Goal: Share content: Share content

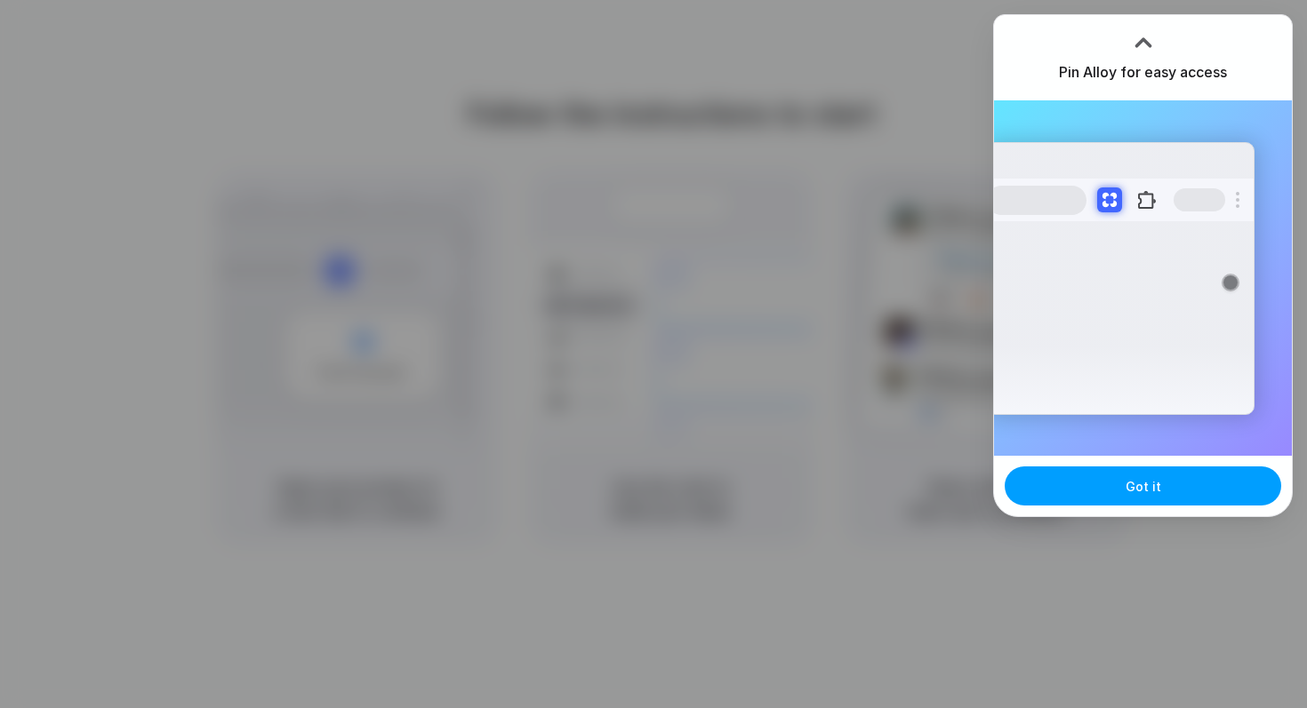
click at [1138, 496] on button "Got it" at bounding box center [1142, 486] width 276 height 39
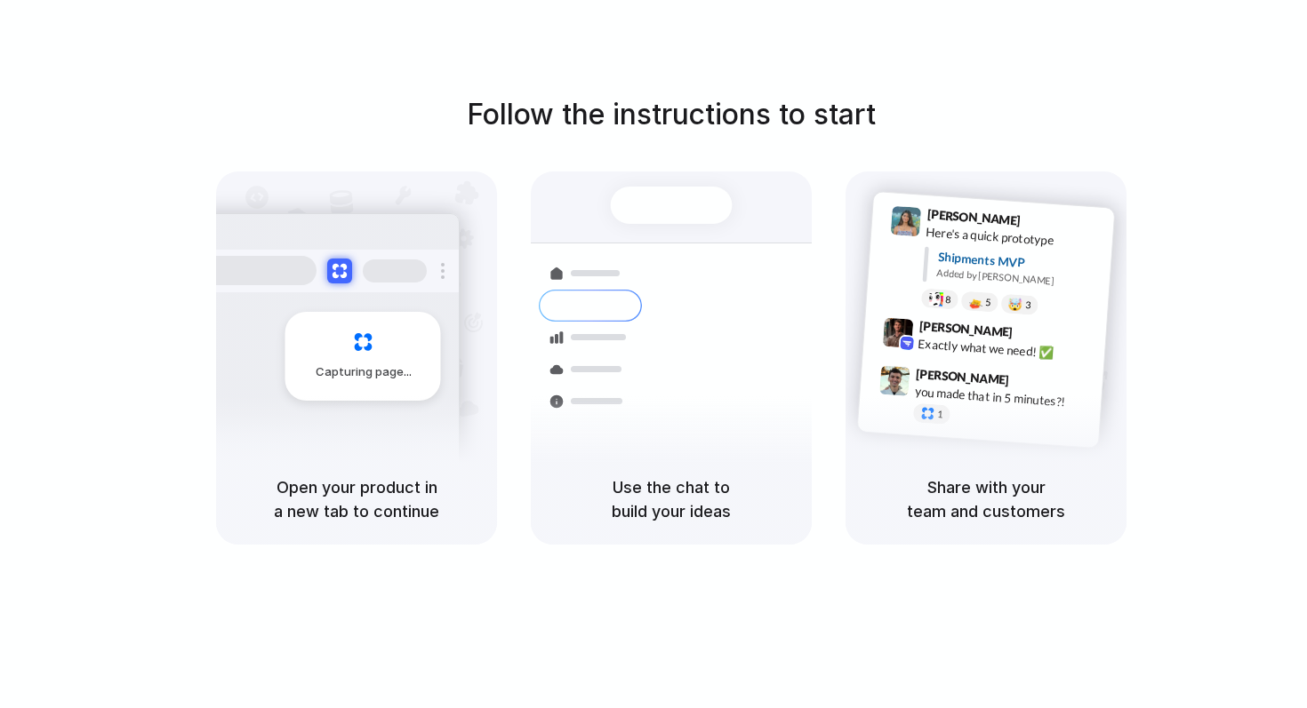
click at [668, 205] on div at bounding box center [672, 205] width 122 height 37
click at [689, 428] on div "Bulk order processing 8 pallets • Warehouse B • Packed" at bounding box center [776, 445] width 240 height 52
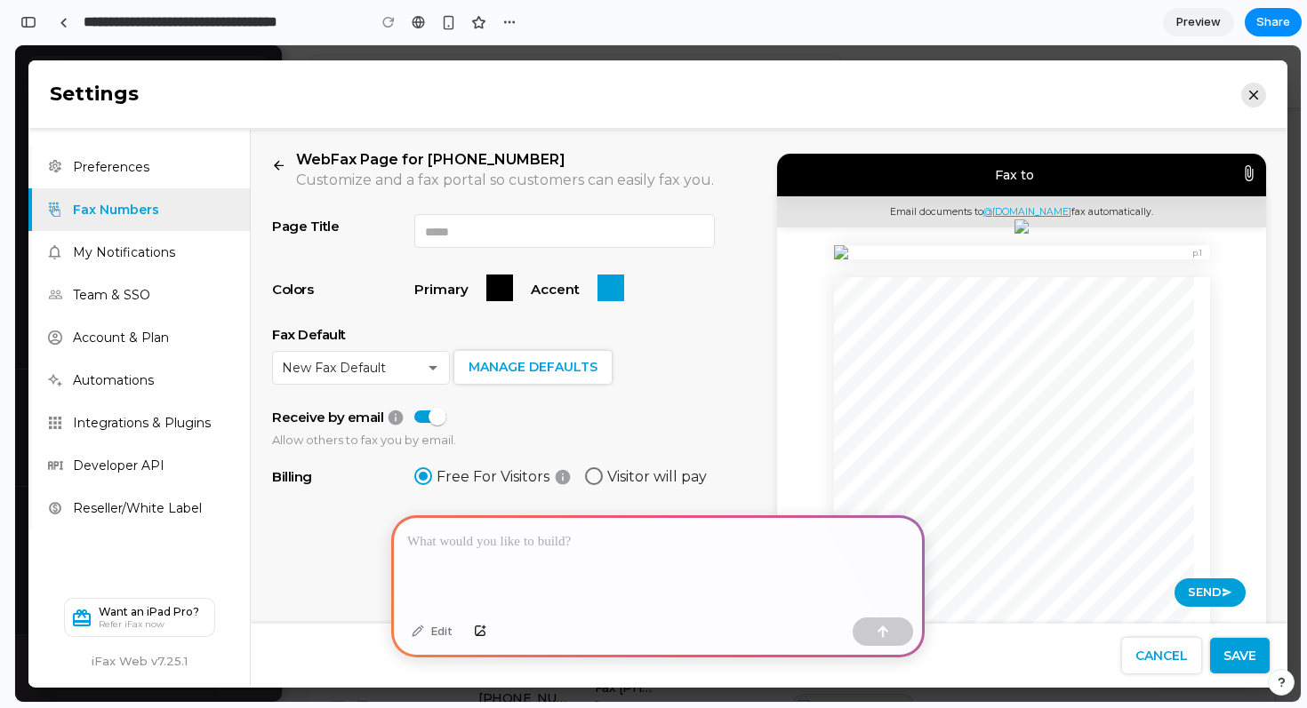
click at [529, 542] on p at bounding box center [657, 542] width 501 height 21
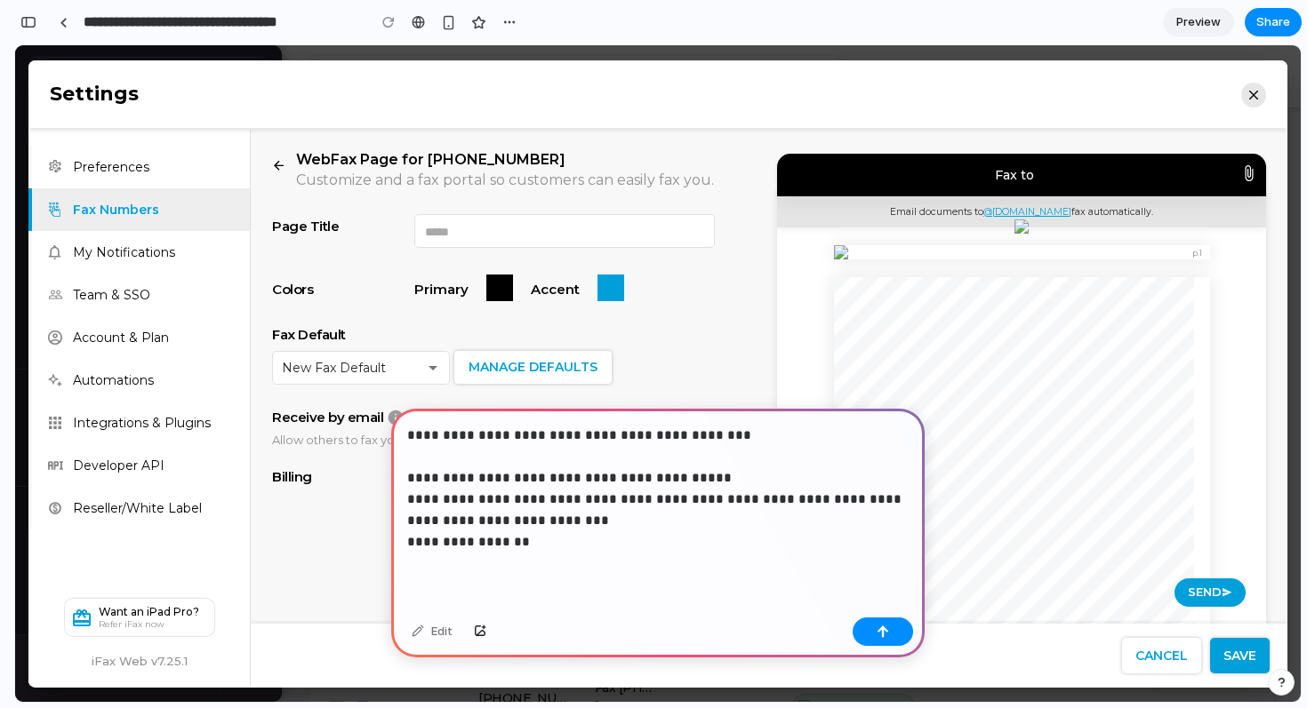
click at [432, 540] on p "**********" at bounding box center [657, 489] width 501 height 128
click at [554, 543] on p "**********" at bounding box center [657, 489] width 501 height 128
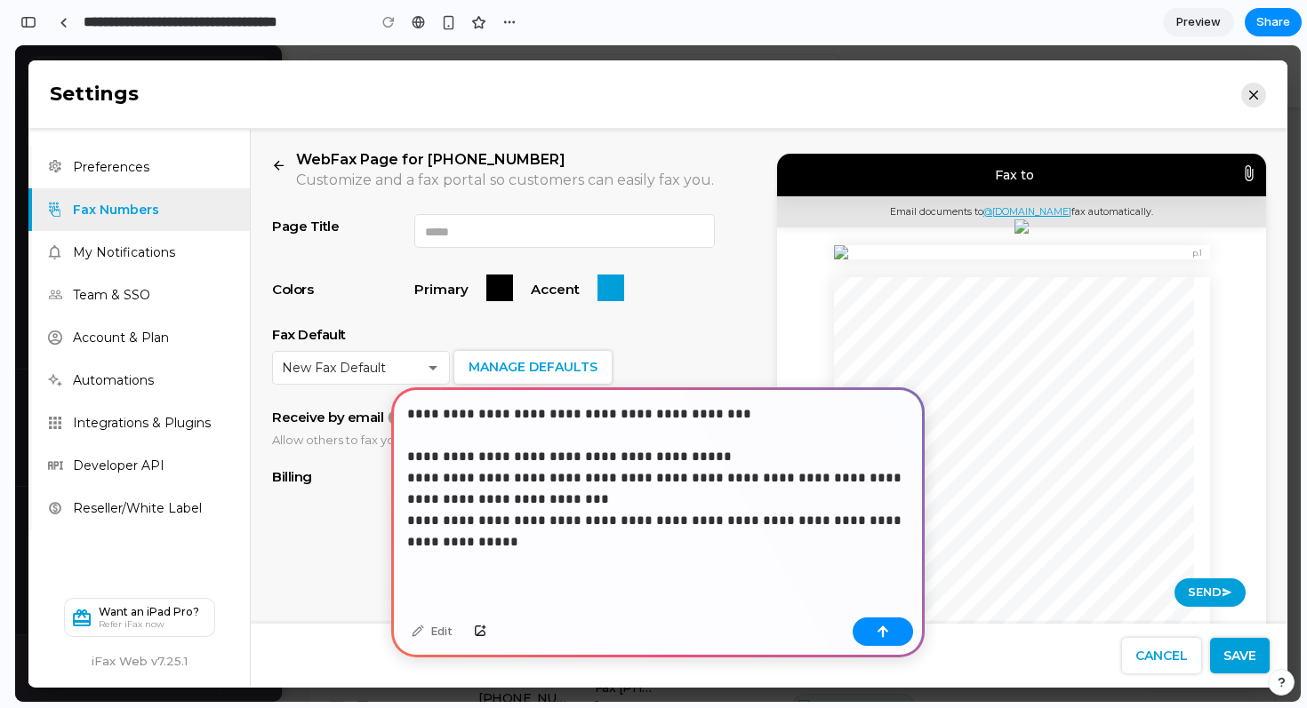
click at [706, 519] on p "**********" at bounding box center [657, 478] width 501 height 149
click at [573, 541] on p "**********" at bounding box center [657, 478] width 501 height 149
click at [558, 500] on p "**********" at bounding box center [657, 478] width 501 height 149
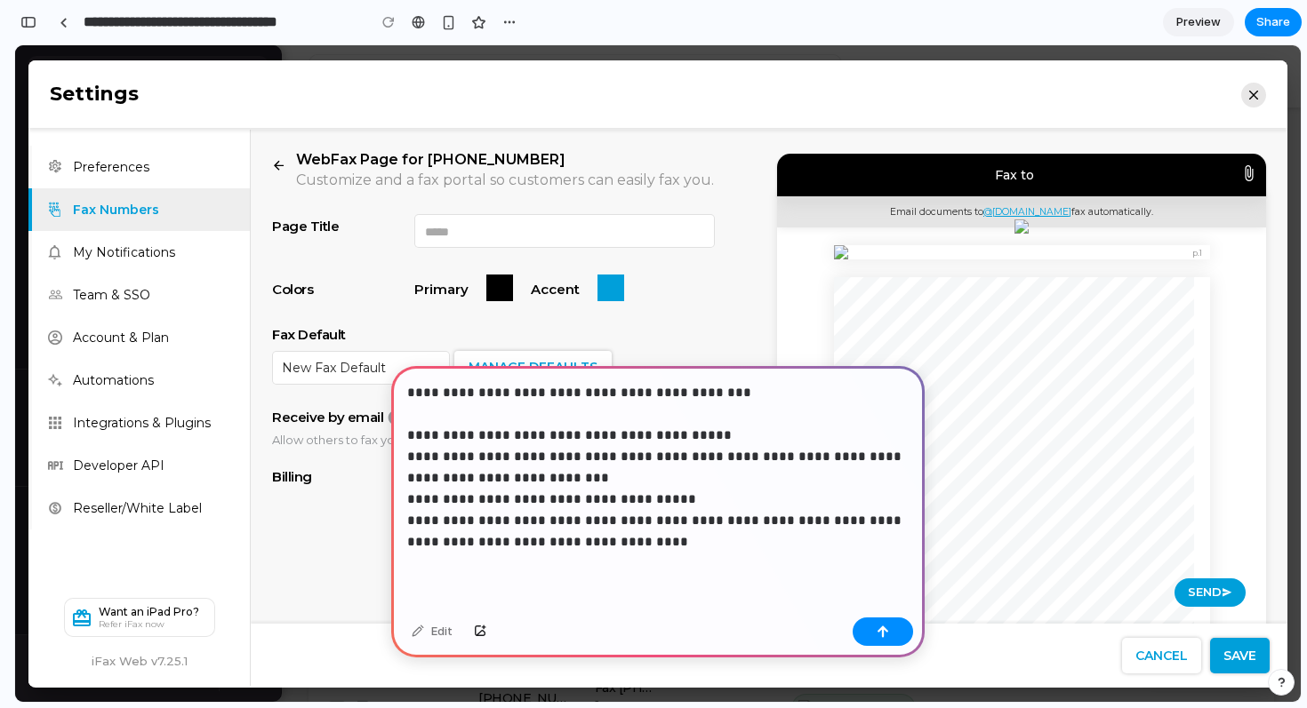
click at [489, 497] on p "**********" at bounding box center [657, 467] width 501 height 171
click at [525, 498] on p "**********" at bounding box center [657, 467] width 501 height 171
click at [676, 497] on p "**********" at bounding box center [657, 467] width 501 height 171
click at [870, 633] on button "button" at bounding box center [882, 632] width 60 height 28
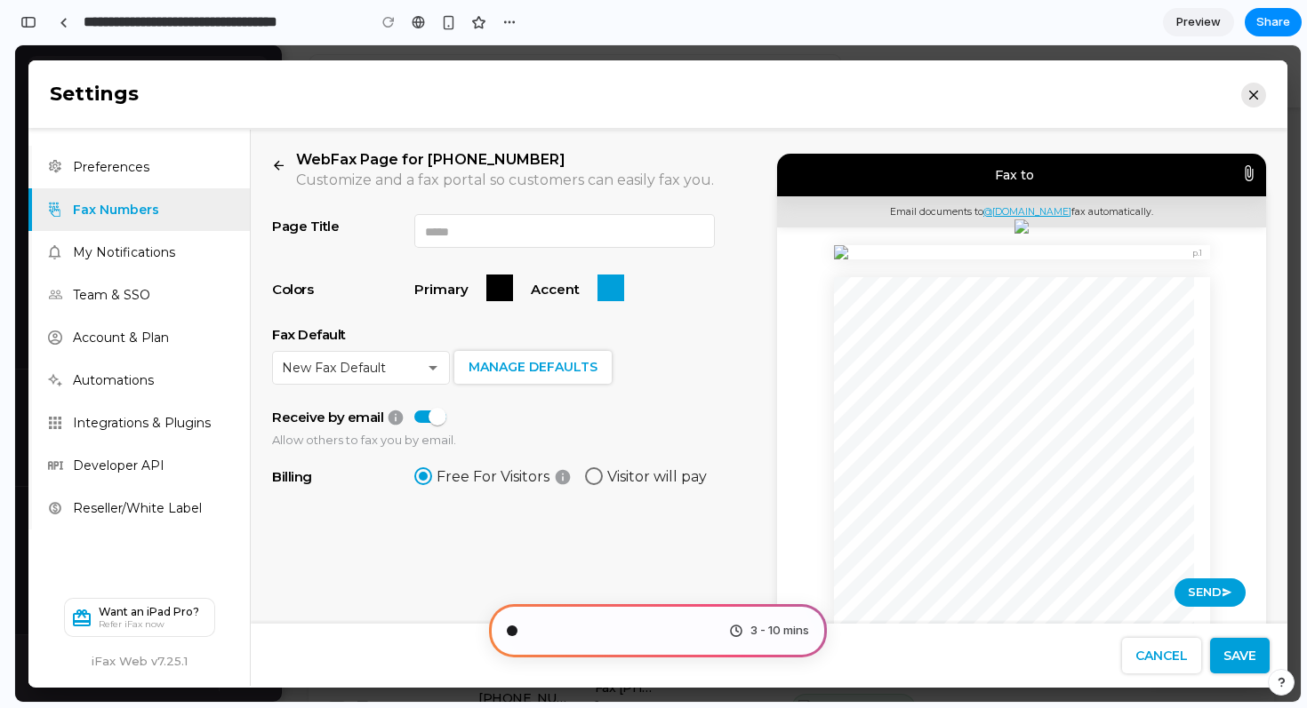
scroll to position [65, 0]
type input "**********"
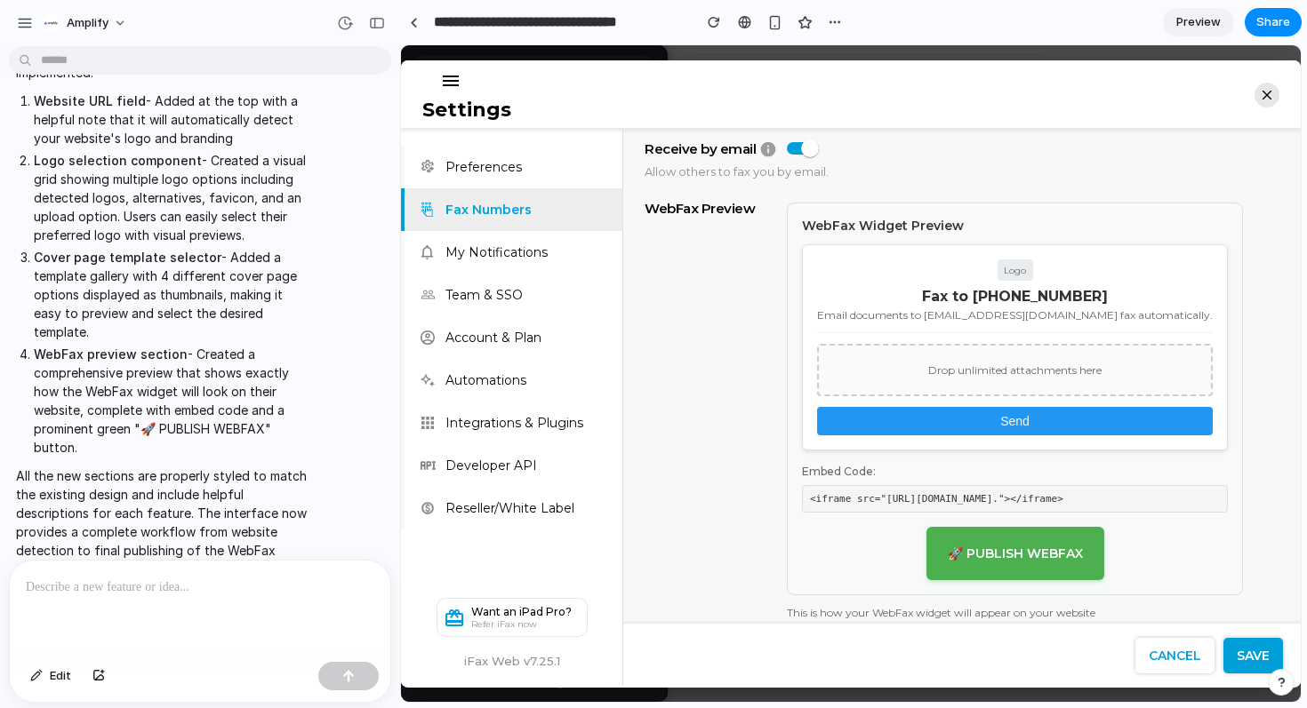
scroll to position [795, 0]
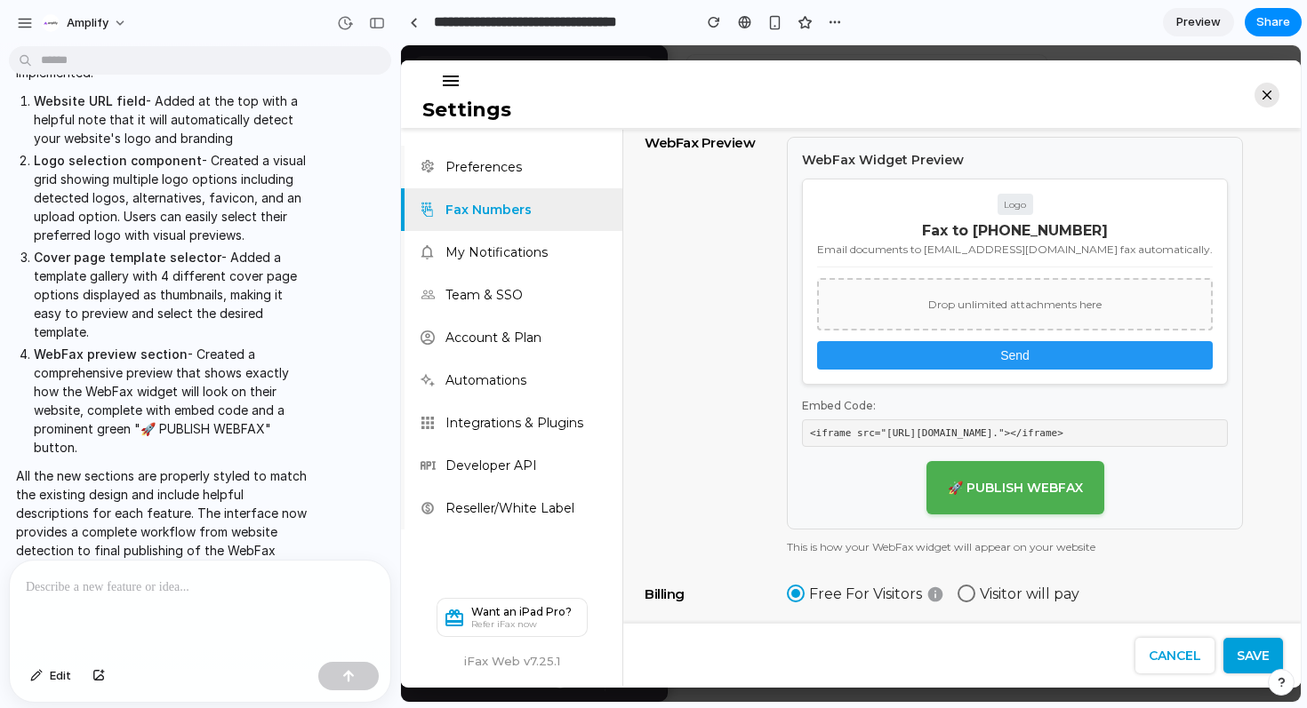
click at [106, 590] on p at bounding box center [200, 587] width 348 height 21
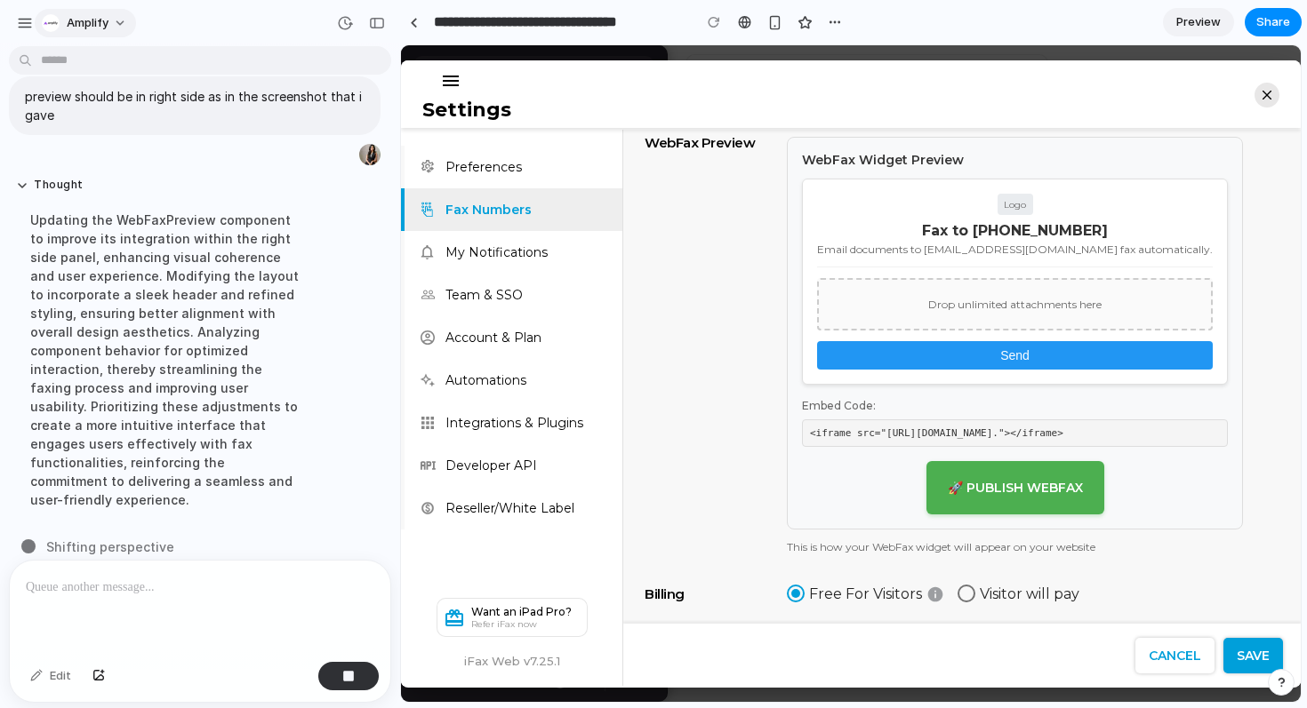
click at [125, 20] on button "Amplify" at bounding box center [85, 23] width 101 height 28
click at [125, 20] on div "Settings Invite members Change theme Sign out" at bounding box center [653, 354] width 1307 height 708
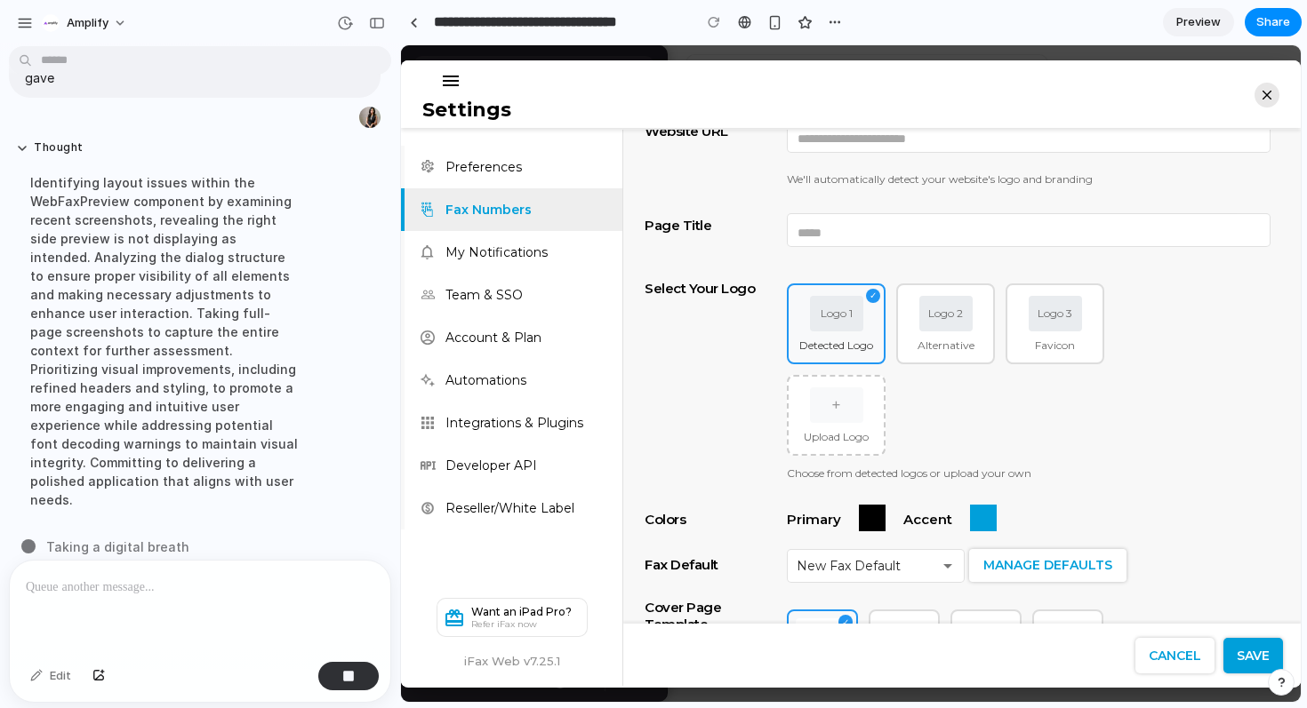
scroll to position [0, 0]
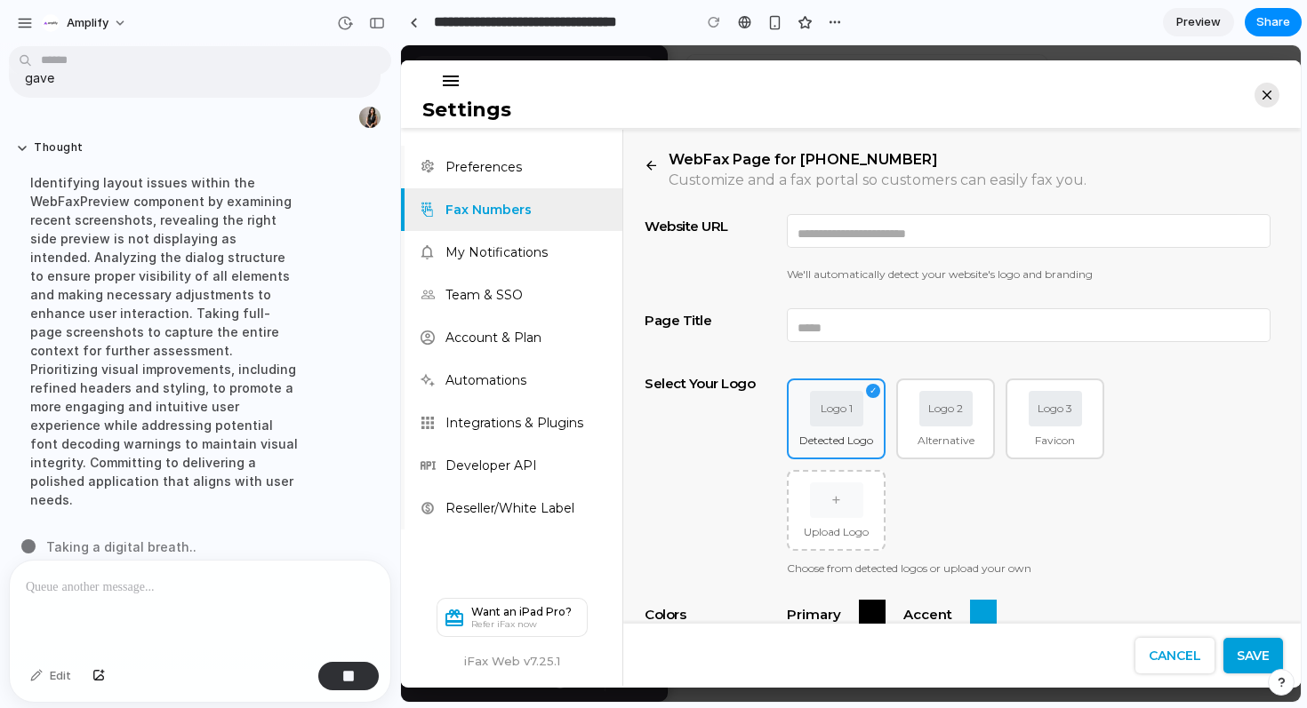
click at [1199, 21] on span "Preview" at bounding box center [1198, 22] width 44 height 18
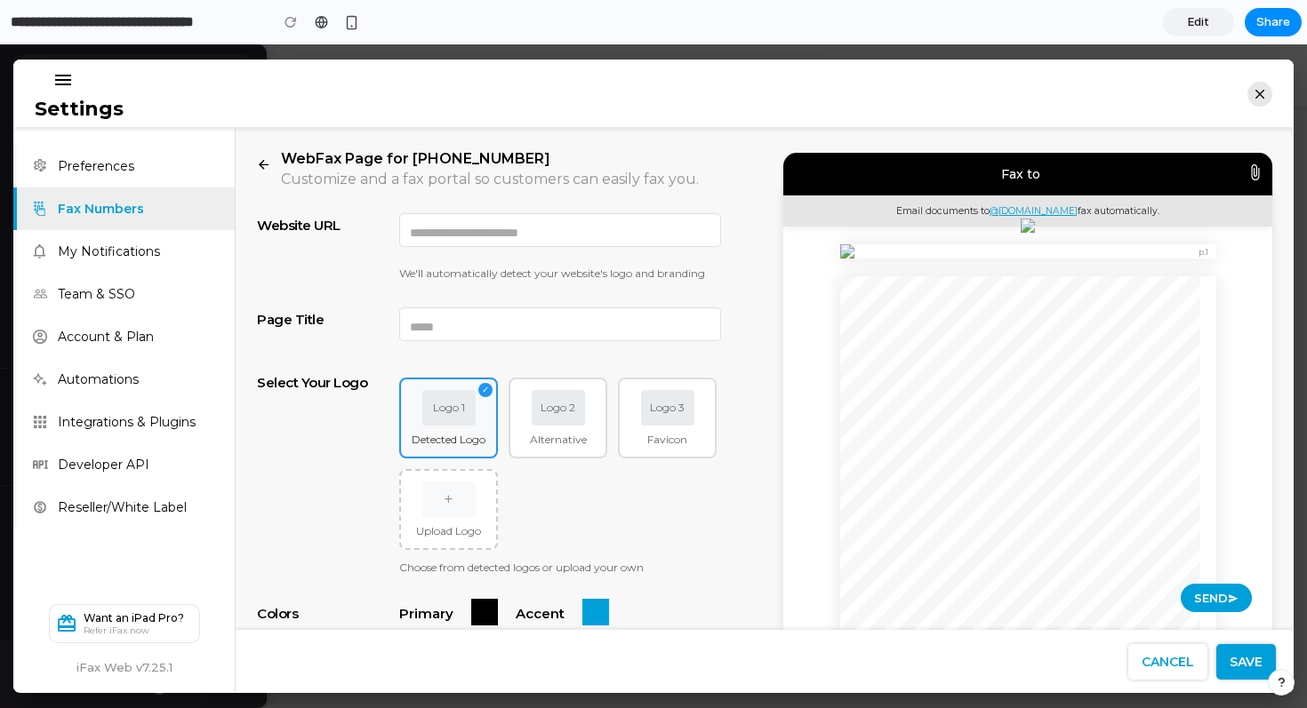
click at [1255, 96] on icon "button" at bounding box center [1259, 94] width 9 height 9
click at [1215, 48] on div at bounding box center [653, 376] width 1307 height 664
click at [1201, 11] on link "Edit" at bounding box center [1198, 22] width 71 height 28
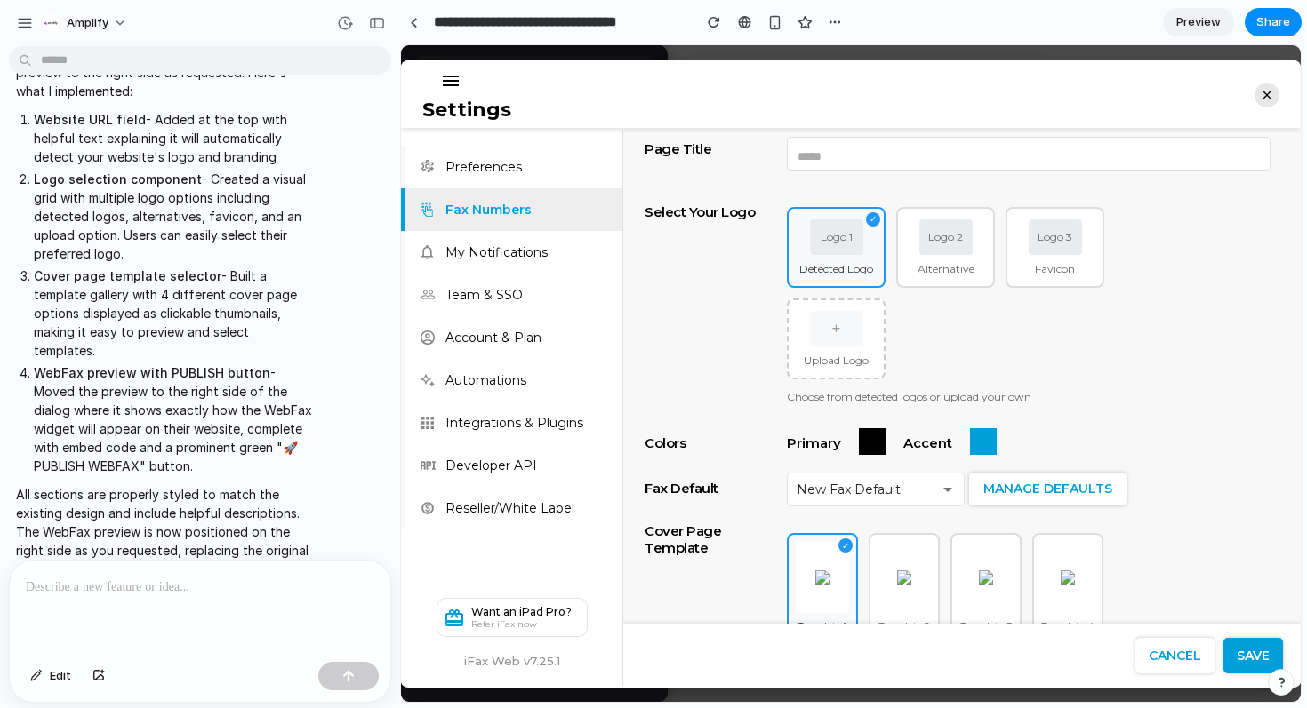
scroll to position [346, 0]
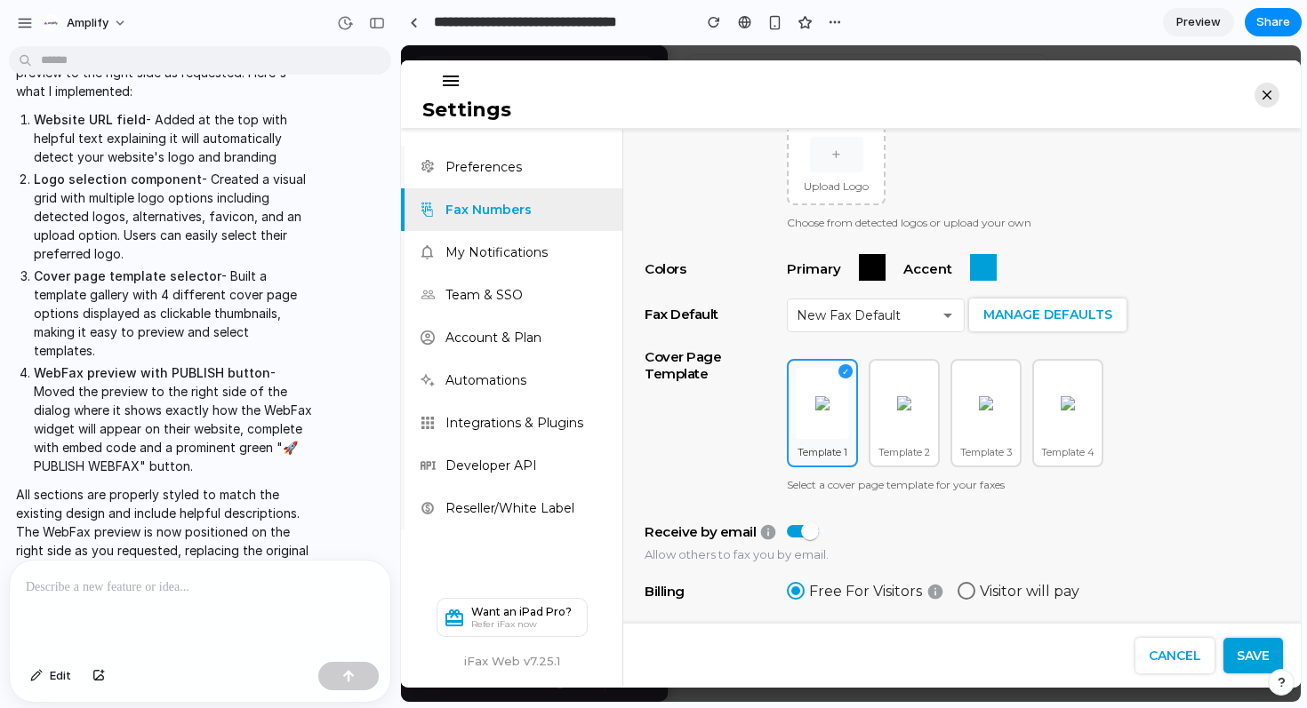
click at [1200, 28] on span "Preview" at bounding box center [1198, 22] width 44 height 18
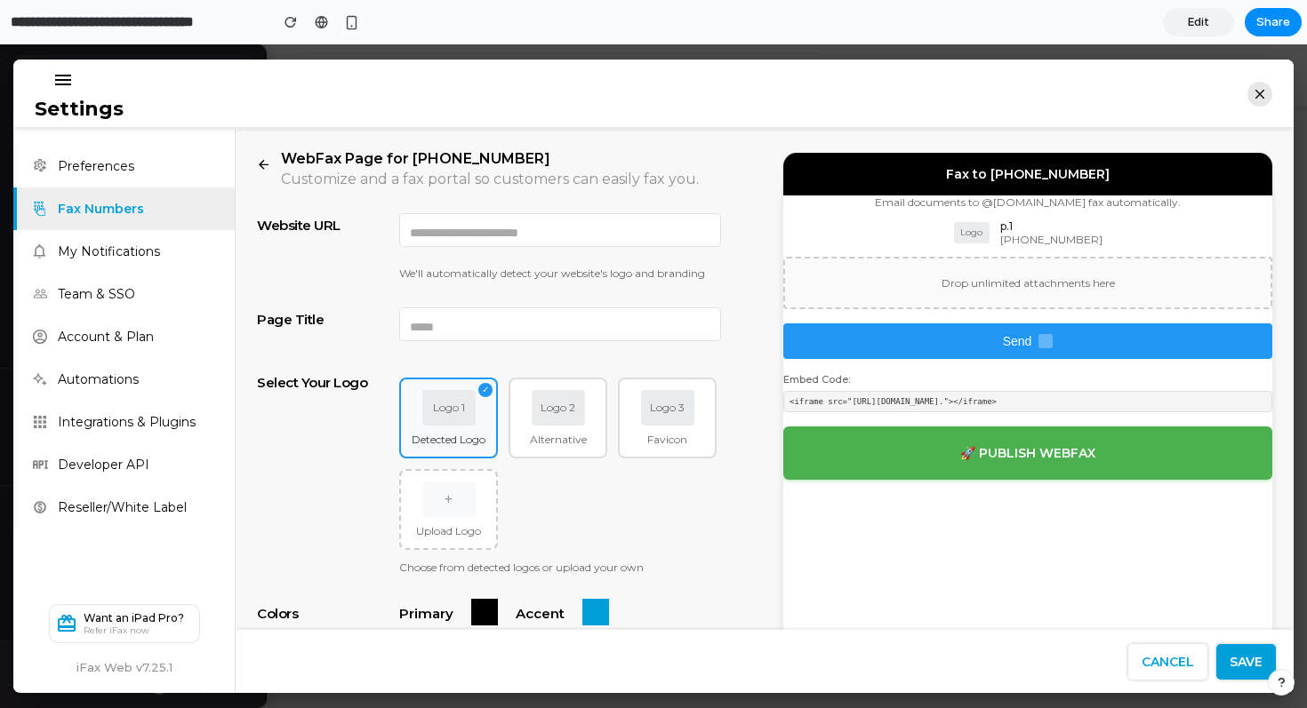
click at [1202, 21] on span "Edit" at bounding box center [1198, 22] width 21 height 18
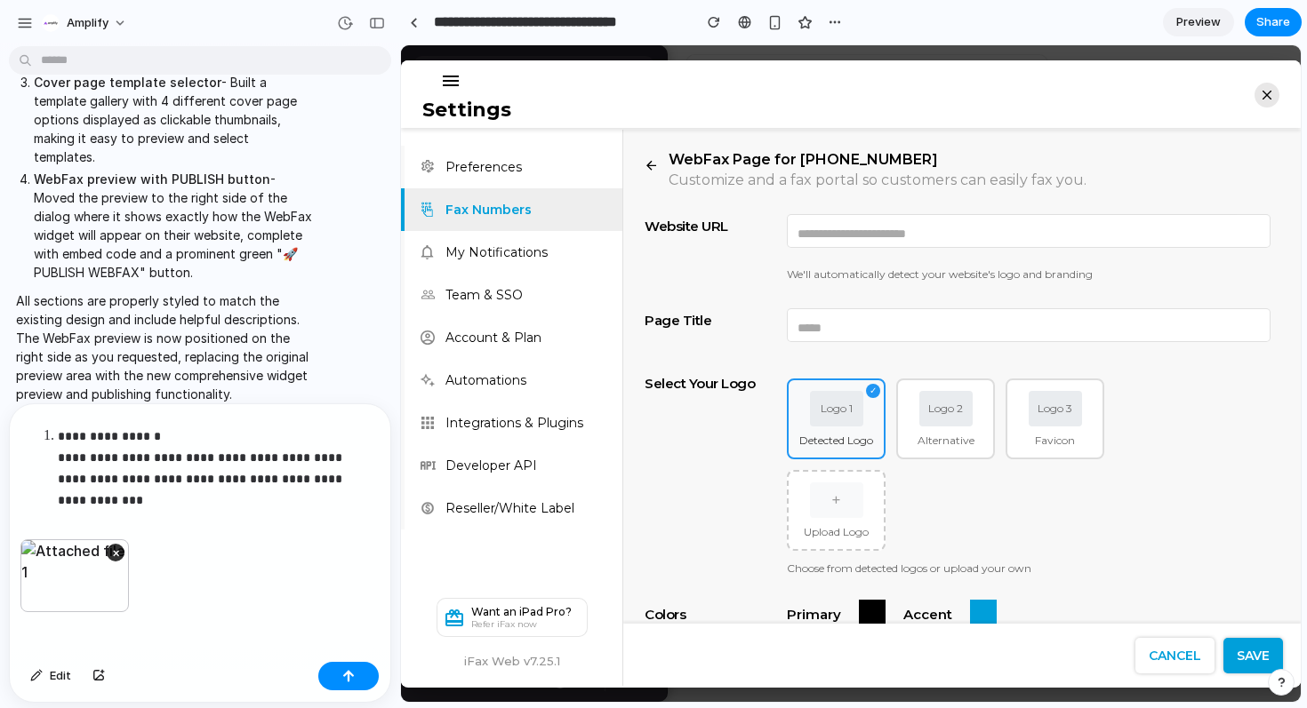
scroll to position [1286, 0]
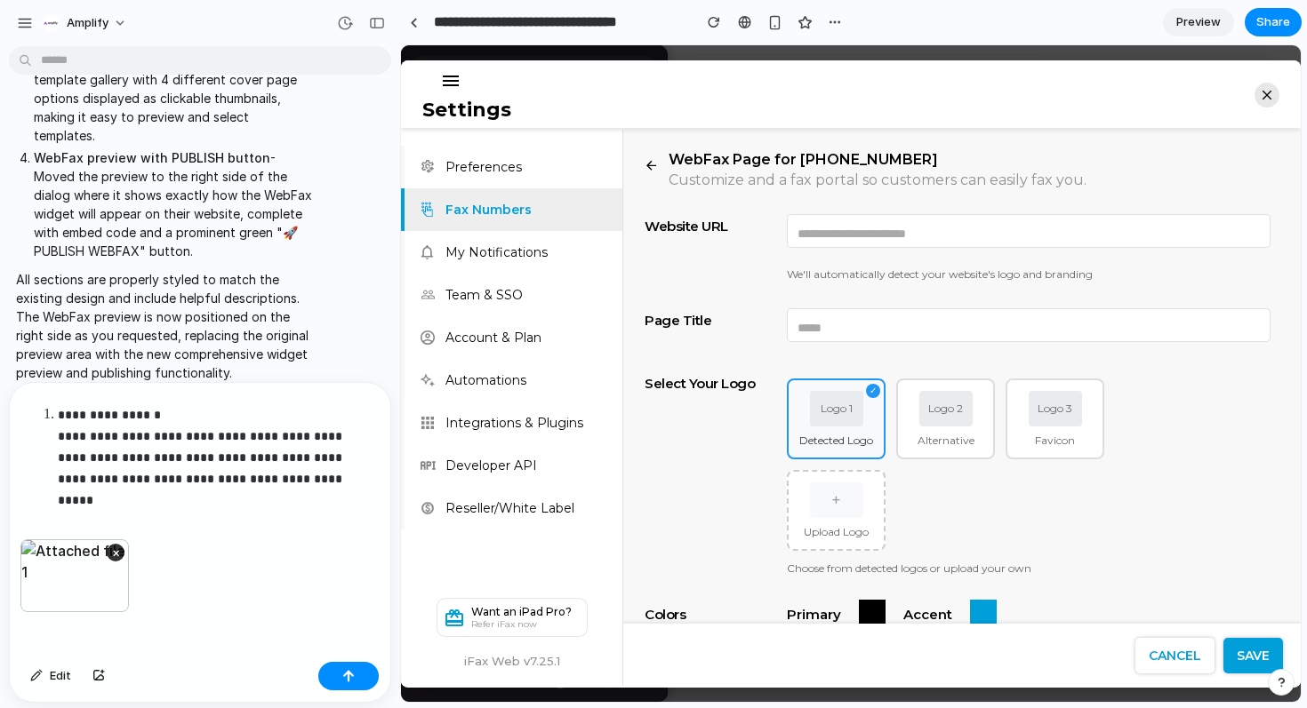
click at [220, 481] on p "**********" at bounding box center [216, 446] width 316 height 85
click at [329, 477] on p "**********" at bounding box center [216, 446] width 316 height 85
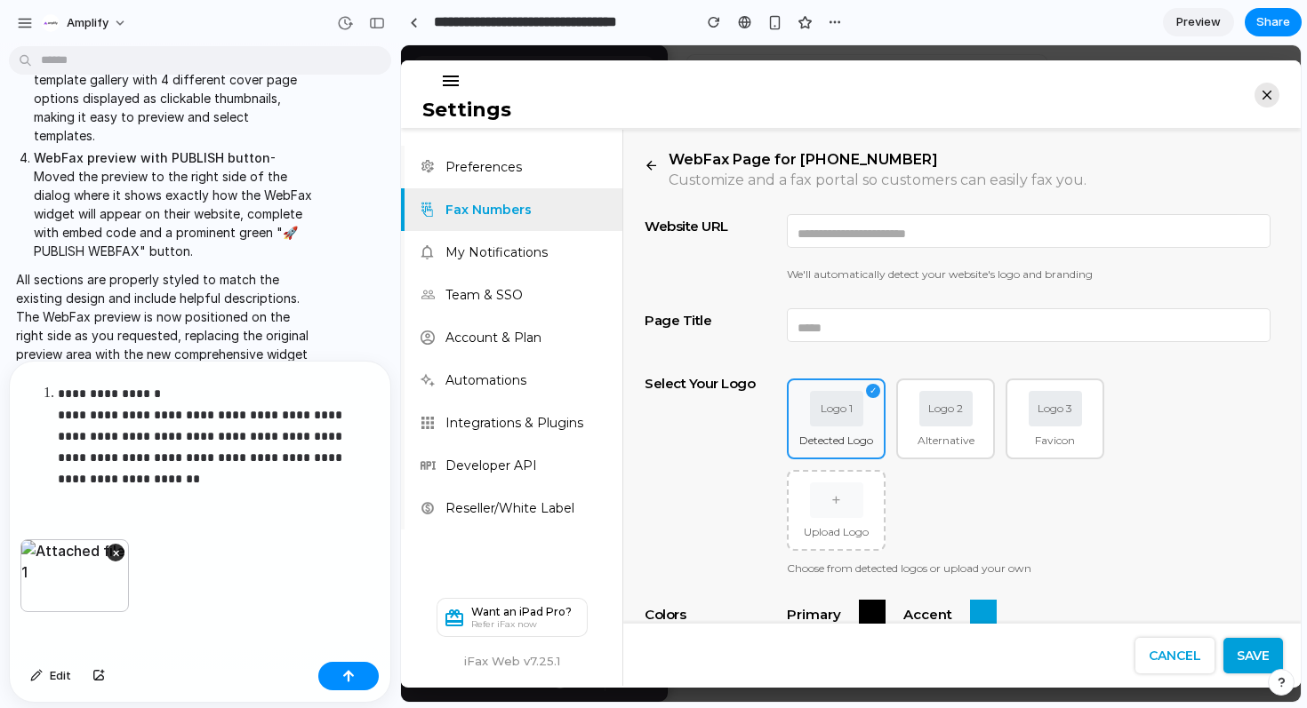
scroll to position [1308, 0]
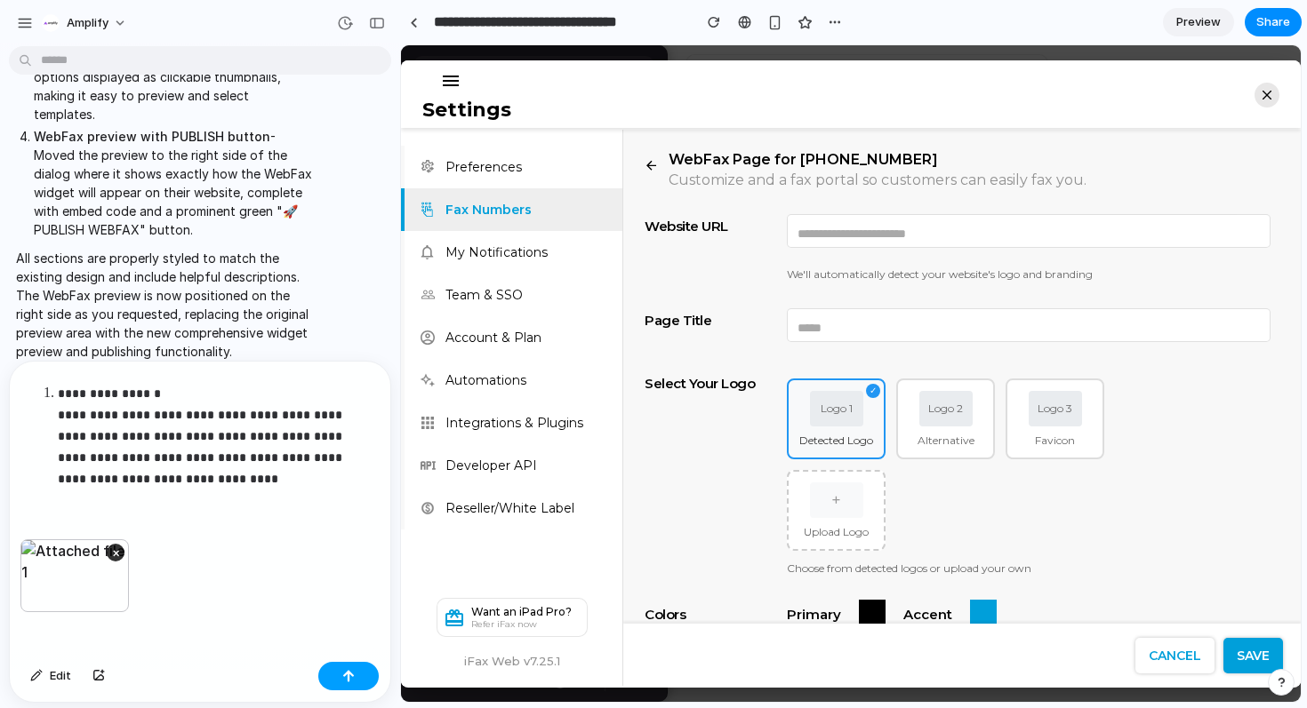
click at [361, 676] on button "button" at bounding box center [348, 676] width 60 height 28
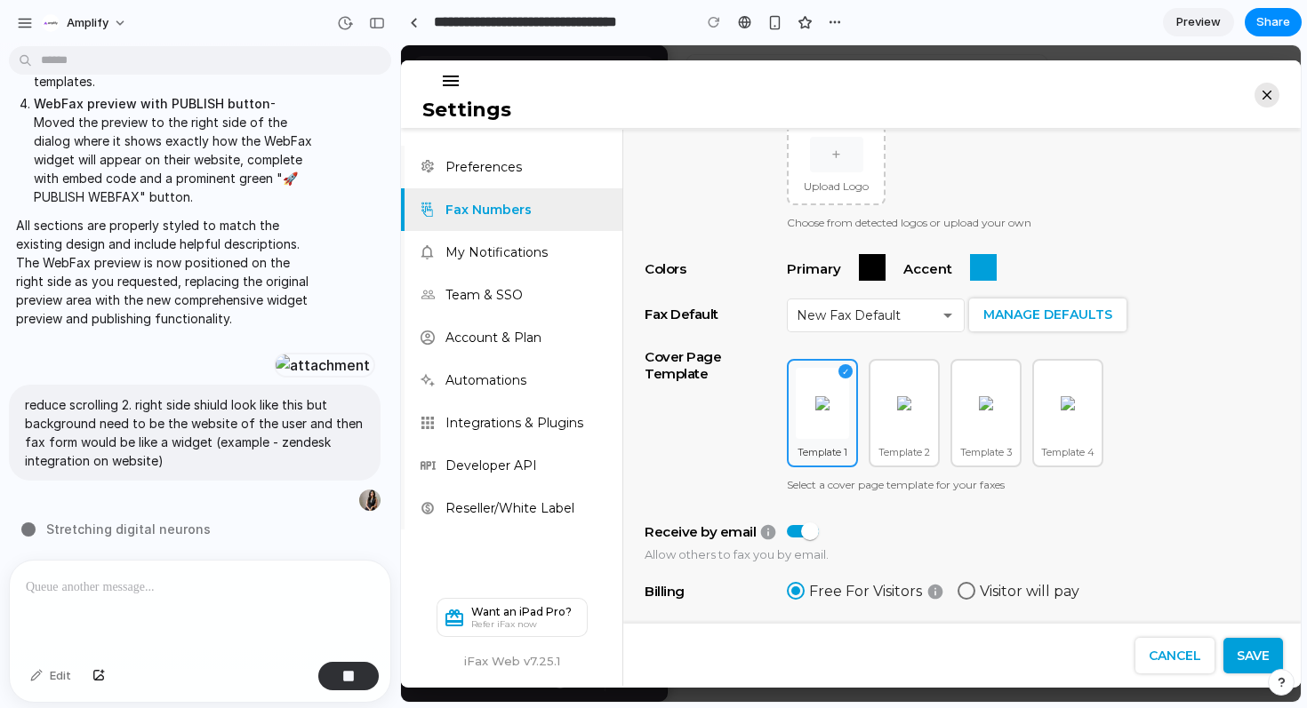
scroll to position [0, 0]
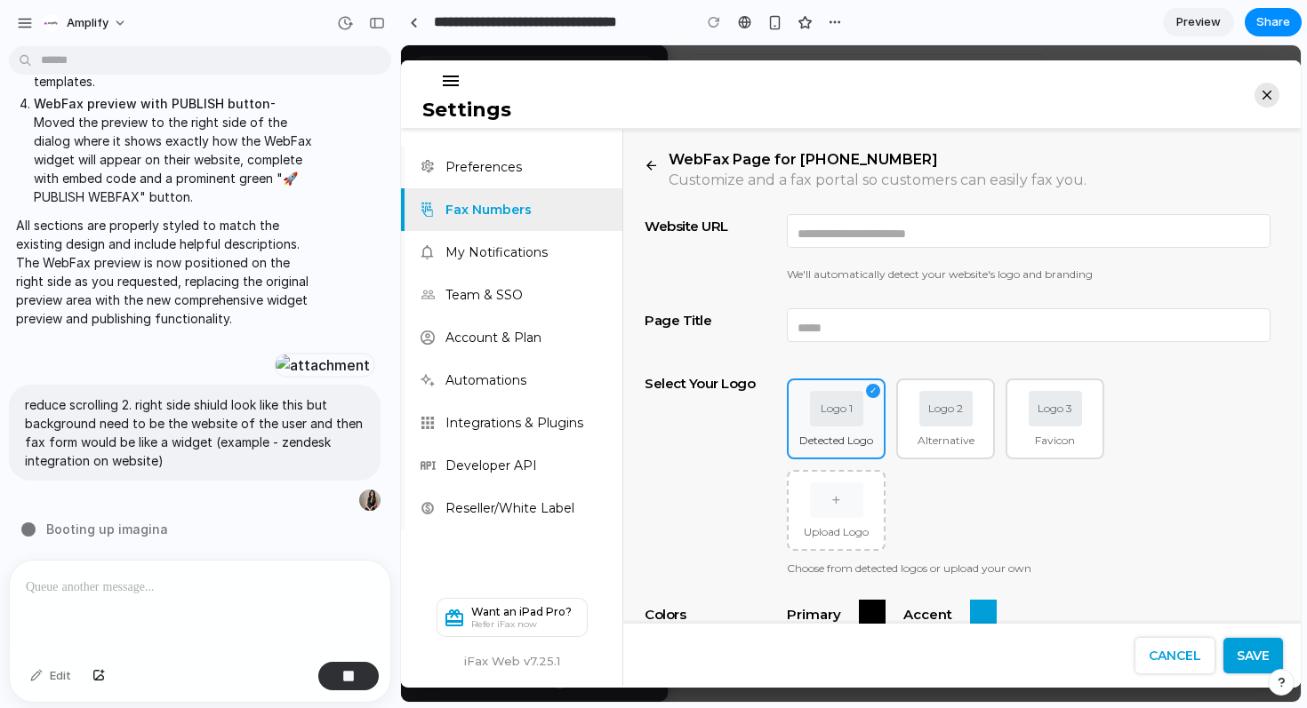
click at [1188, 18] on span "Preview" at bounding box center [1198, 22] width 44 height 18
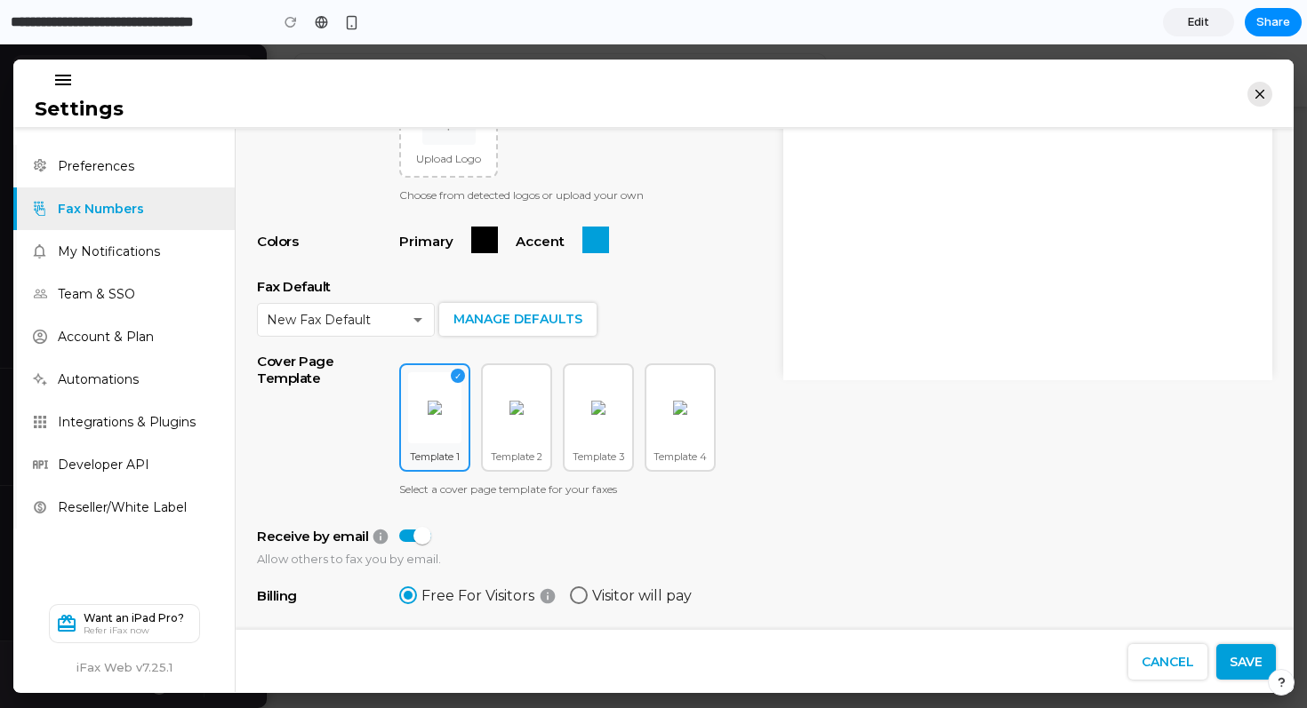
scroll to position [394, 0]
click at [388, 318] on div "New Fax Default" at bounding box center [338, 319] width 143 height 16
click at [1255, 96] on icon "button" at bounding box center [1259, 94] width 9 height 9
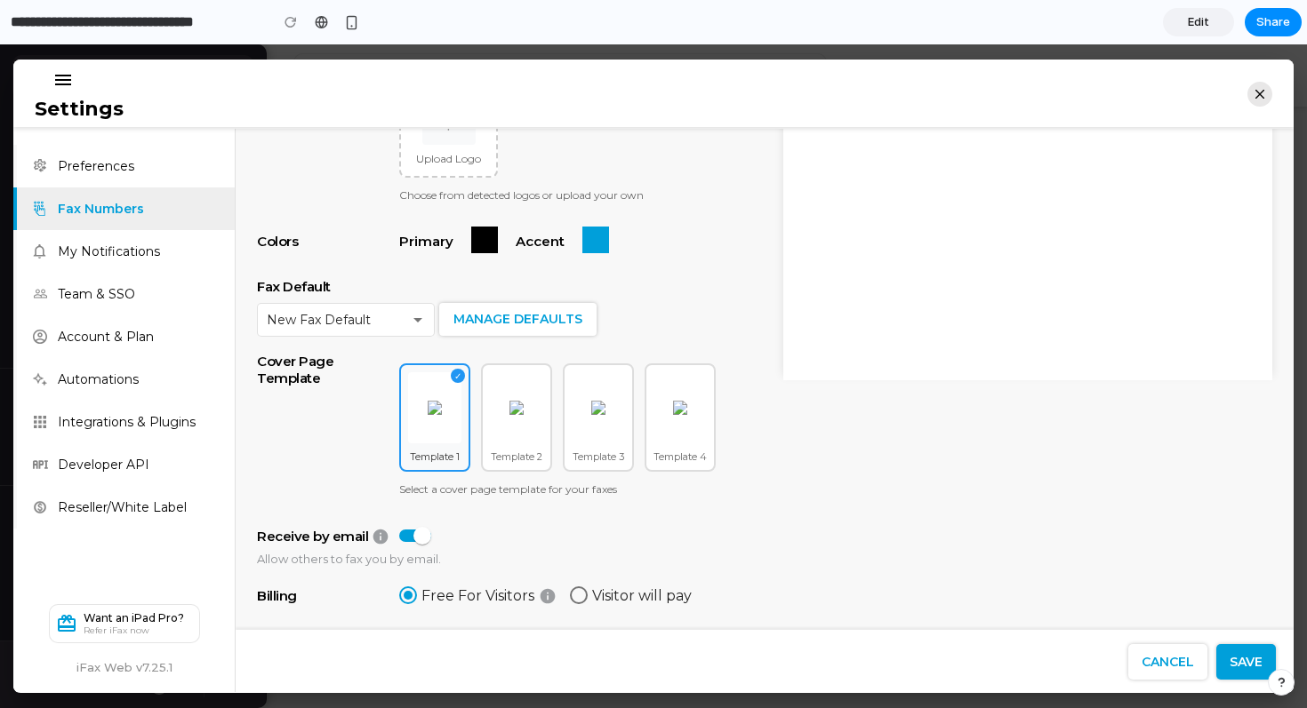
scroll to position [400, 0]
click at [1198, 23] on span "Edit" at bounding box center [1198, 22] width 21 height 18
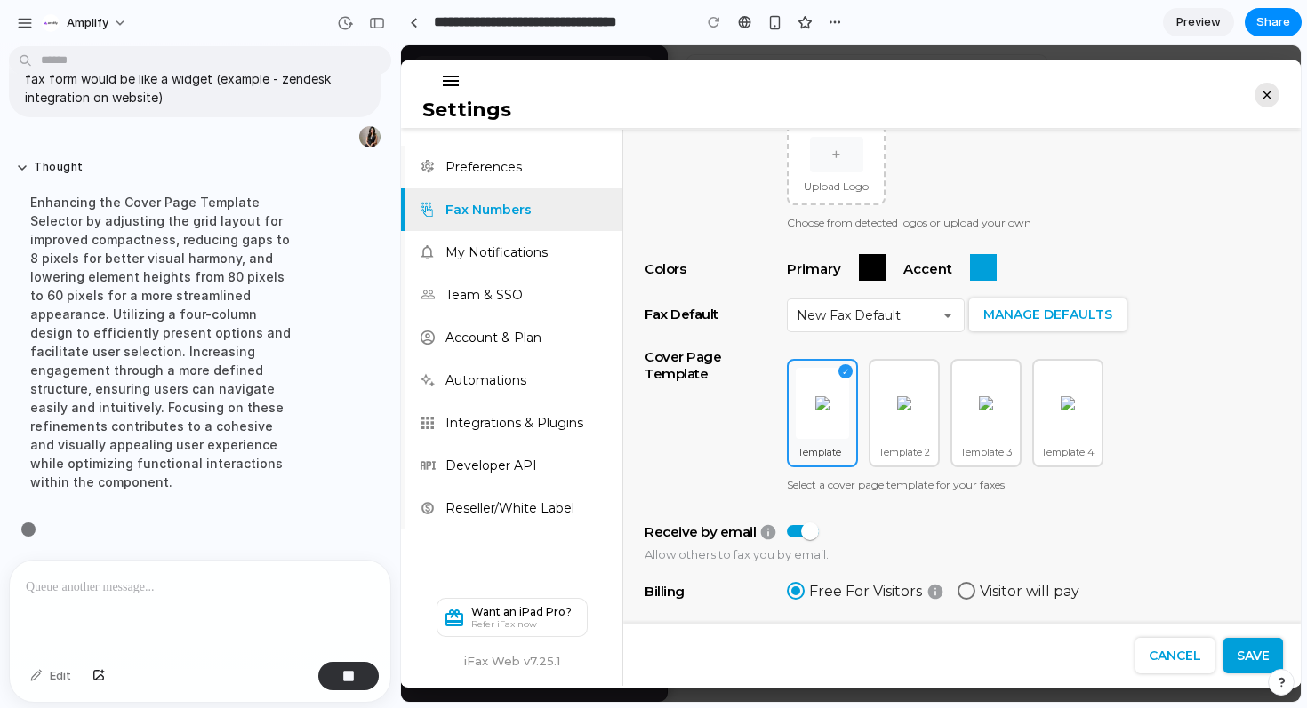
scroll to position [2124, 0]
click at [158, 590] on p at bounding box center [200, 587] width 348 height 21
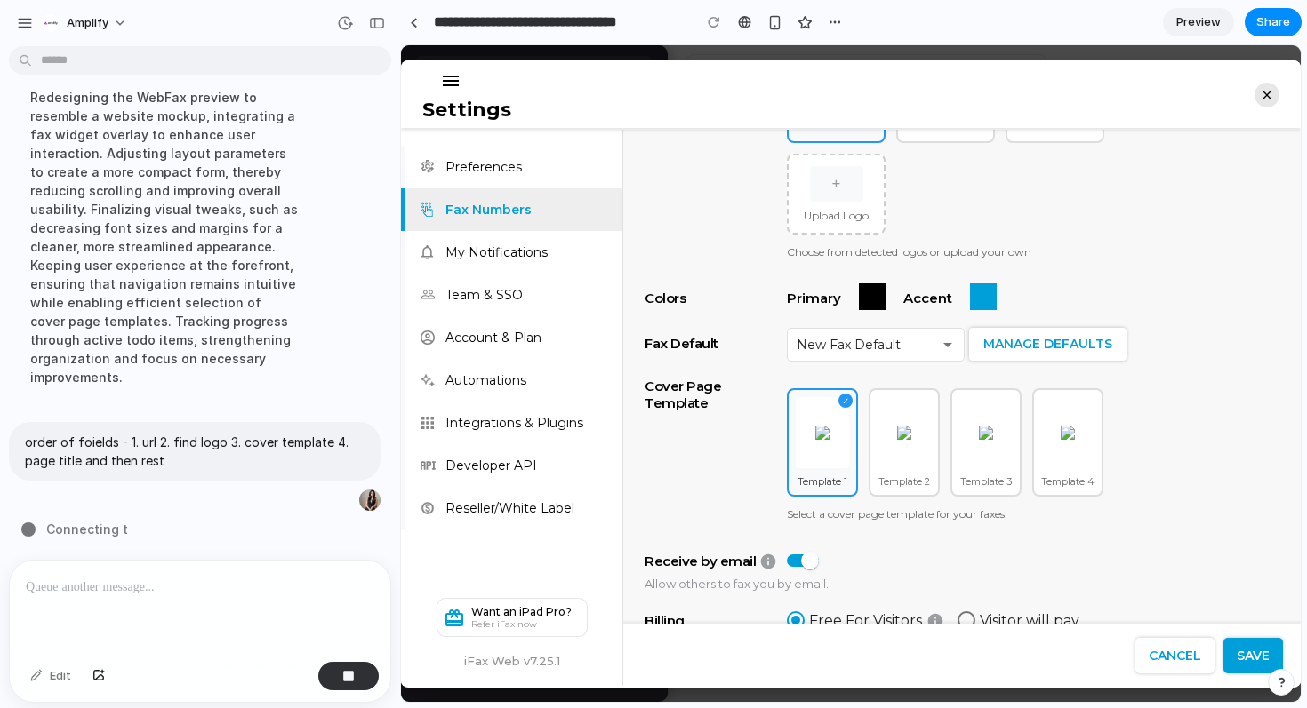
scroll to position [346, 0]
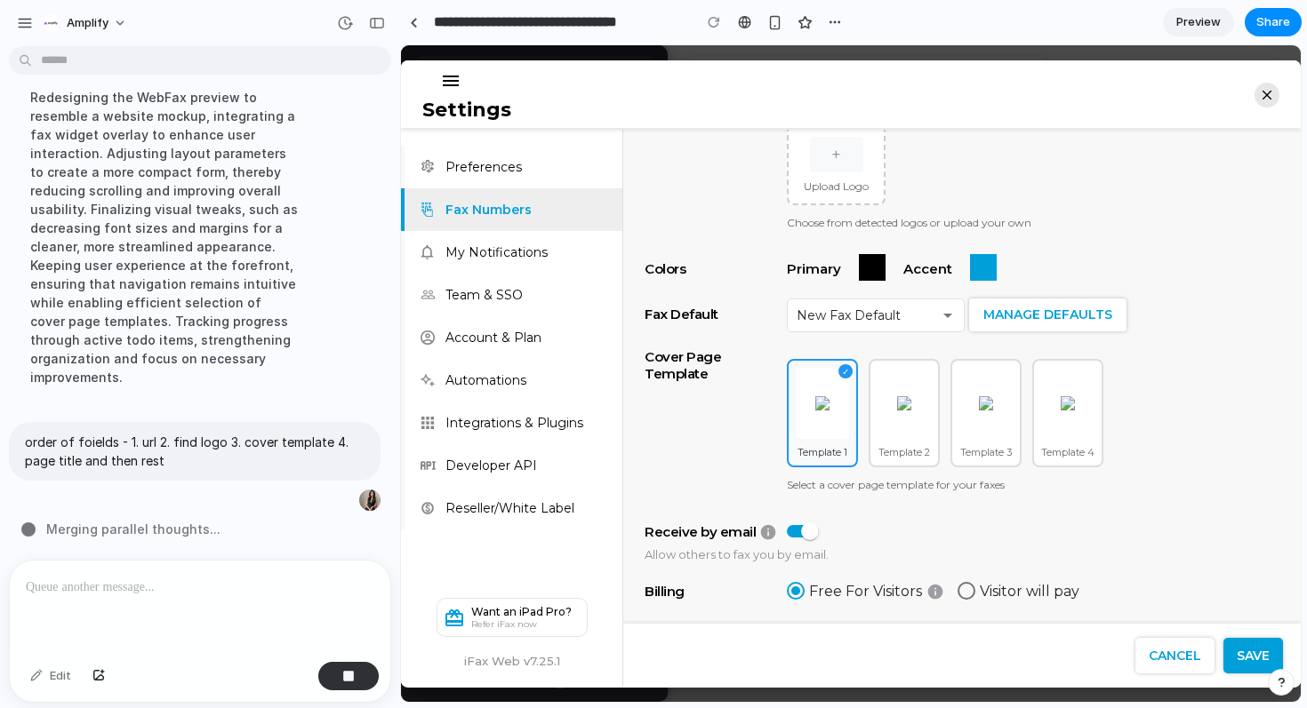
click at [1191, 31] on link "Preview" at bounding box center [1198, 22] width 71 height 28
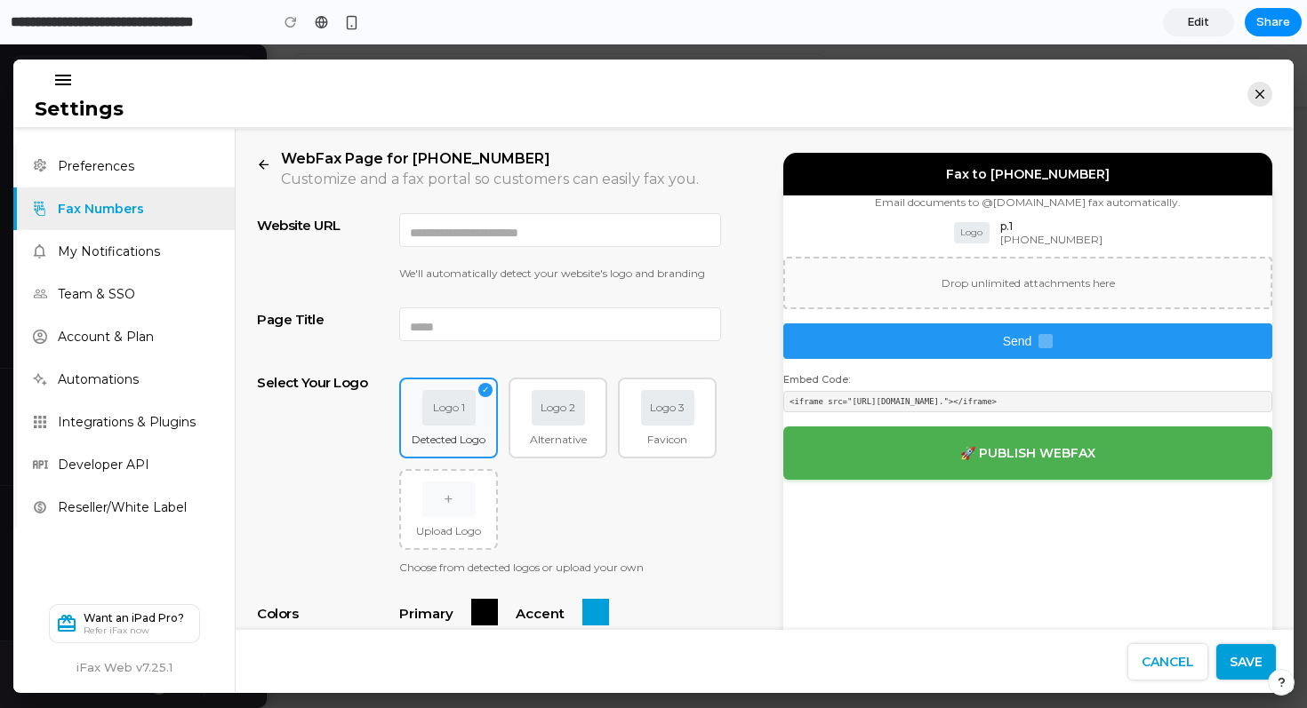
scroll to position [408, 0]
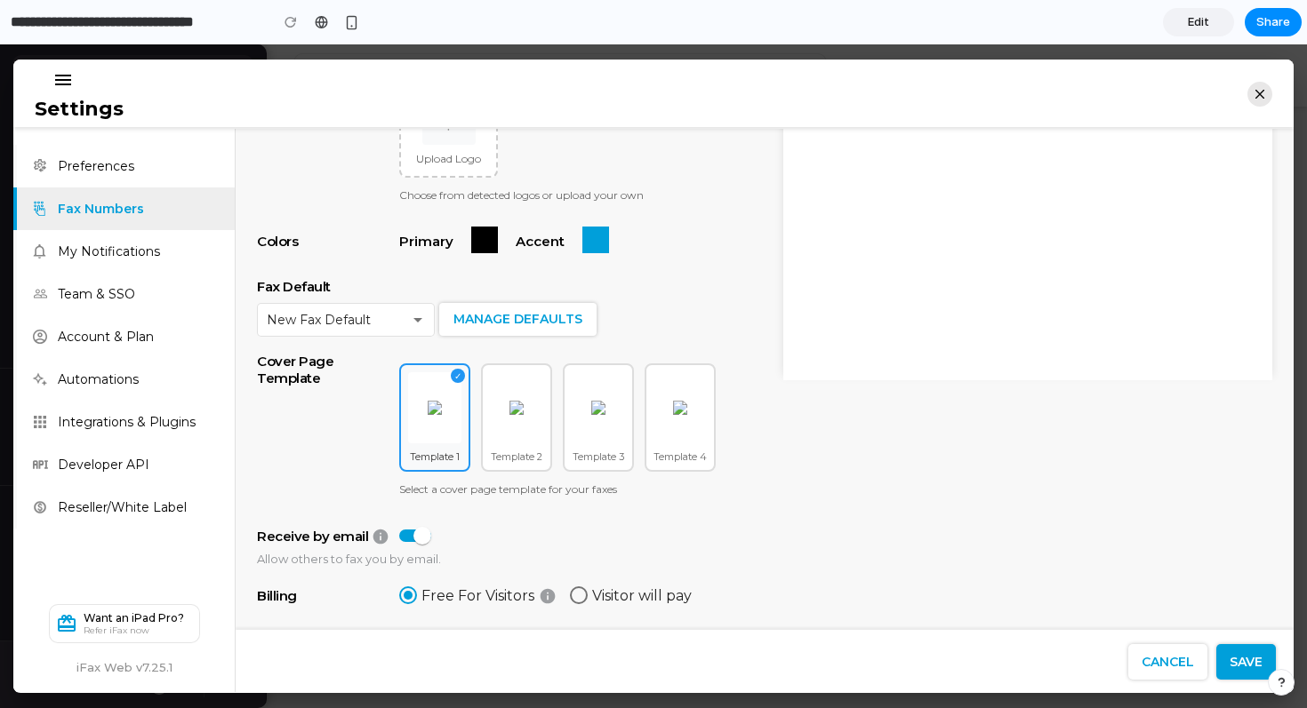
click at [1200, 22] on span "Edit" at bounding box center [1198, 22] width 21 height 18
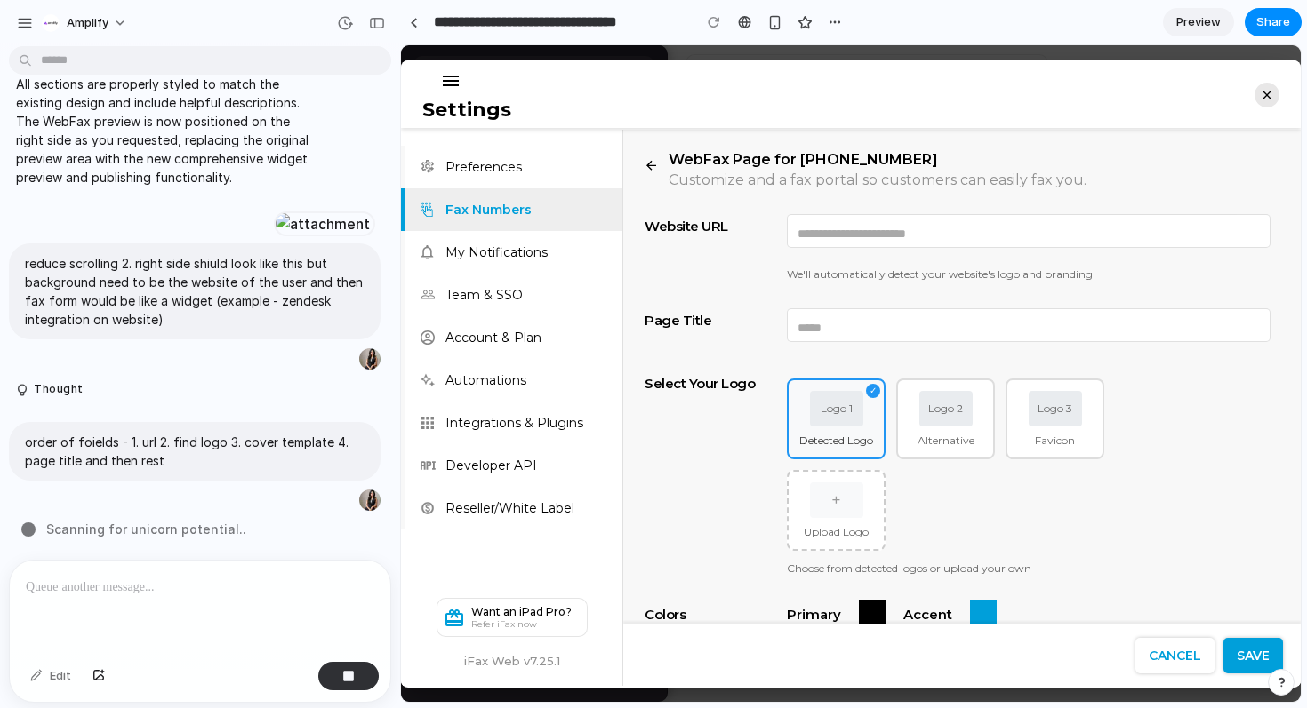
click at [1214, 19] on span "Preview" at bounding box center [1198, 22] width 44 height 18
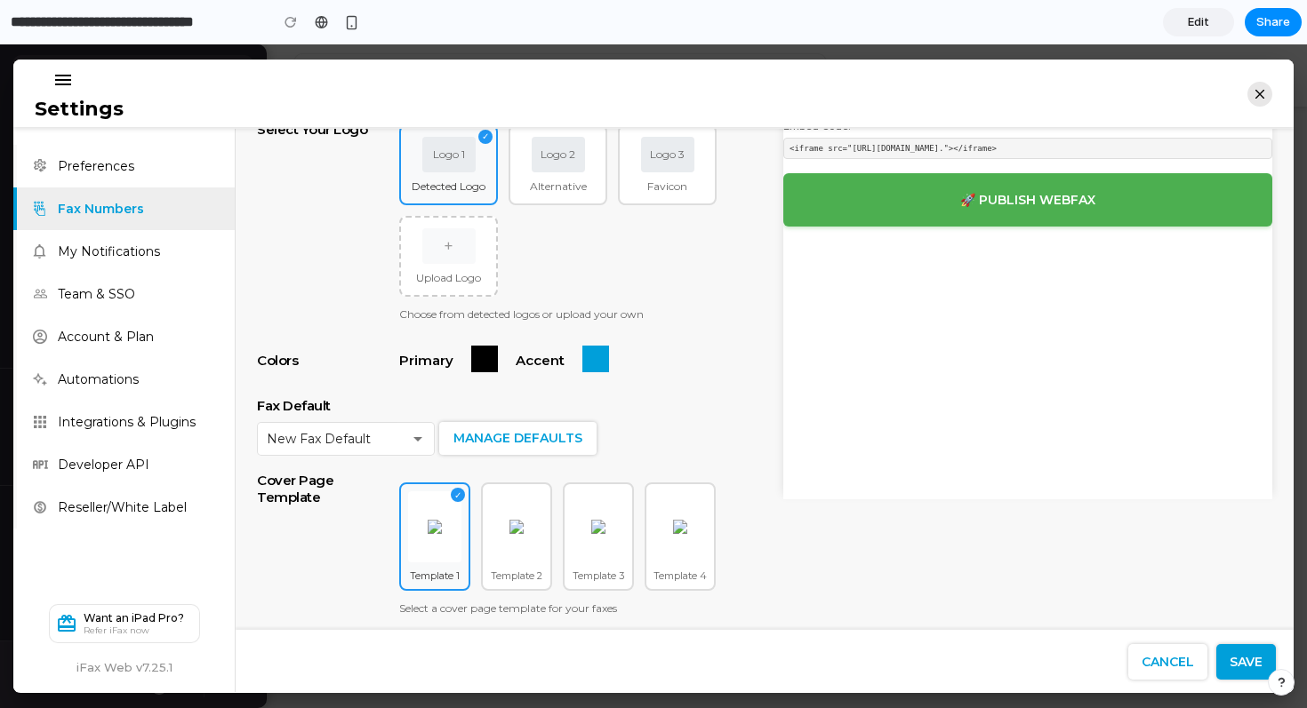
scroll to position [408, 0]
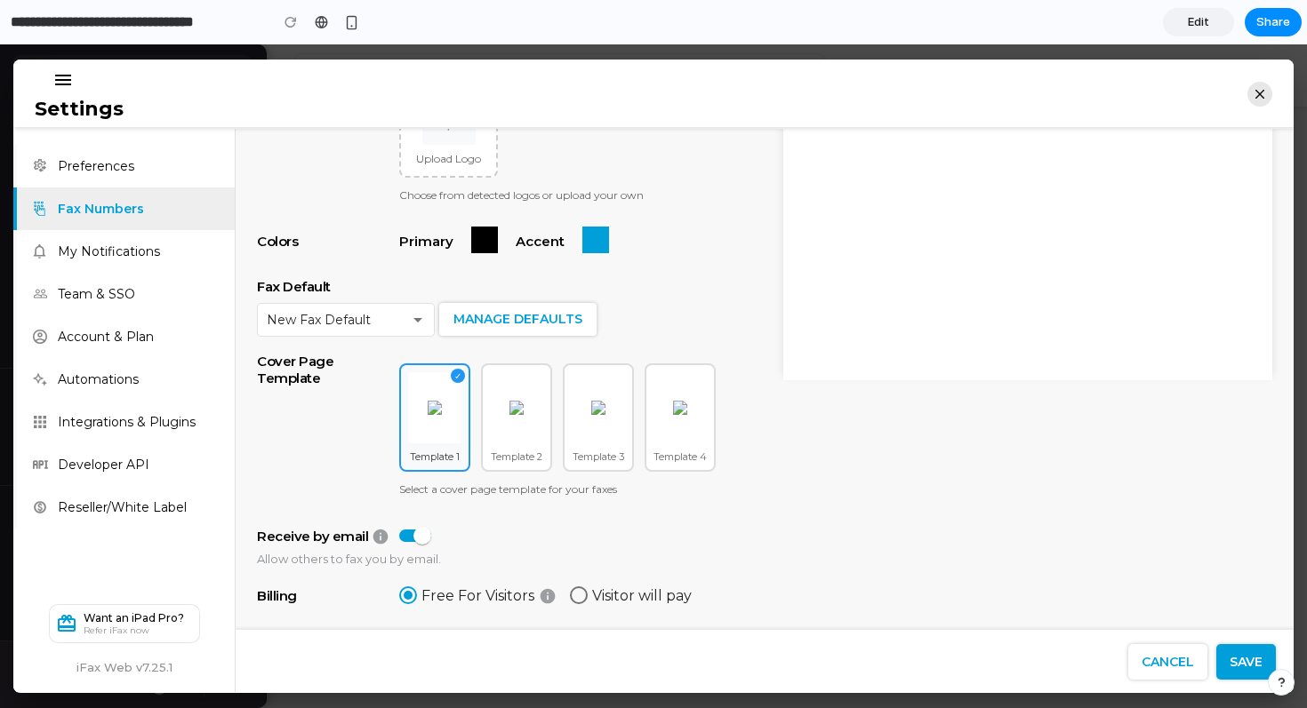
click at [1204, 20] on span "Edit" at bounding box center [1198, 22] width 21 height 18
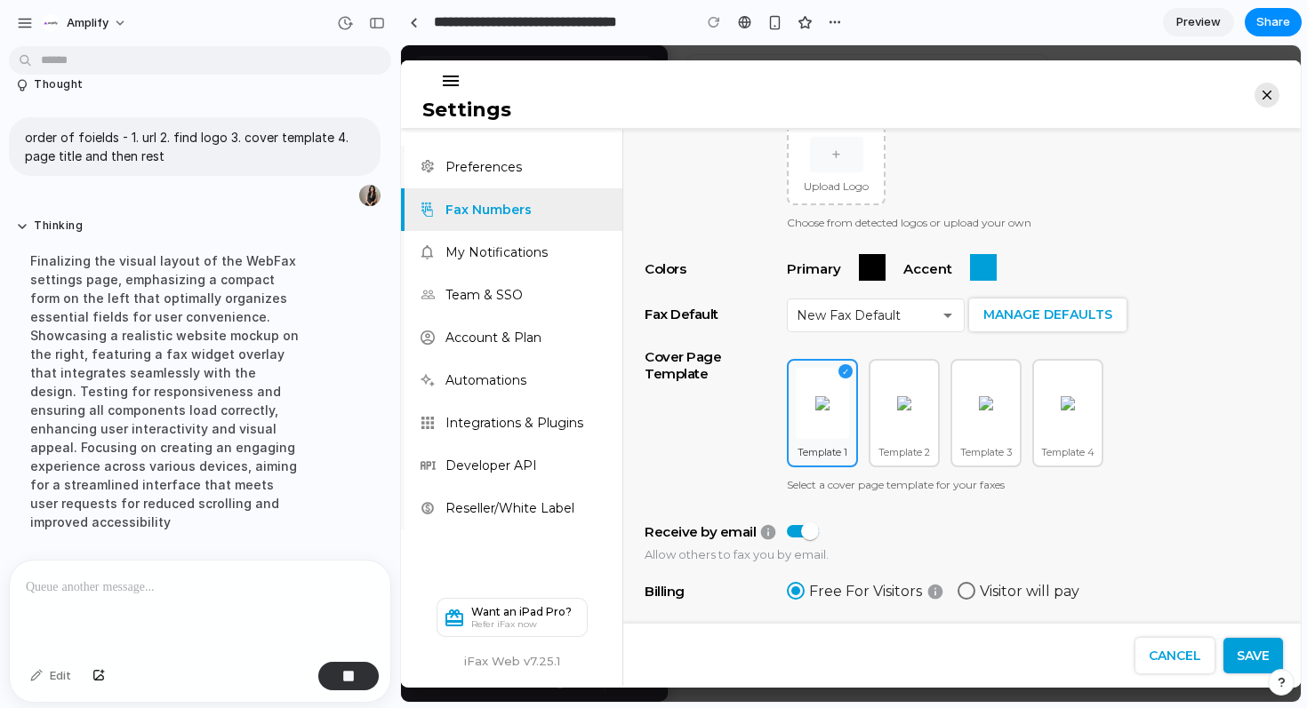
scroll to position [2265, 0]
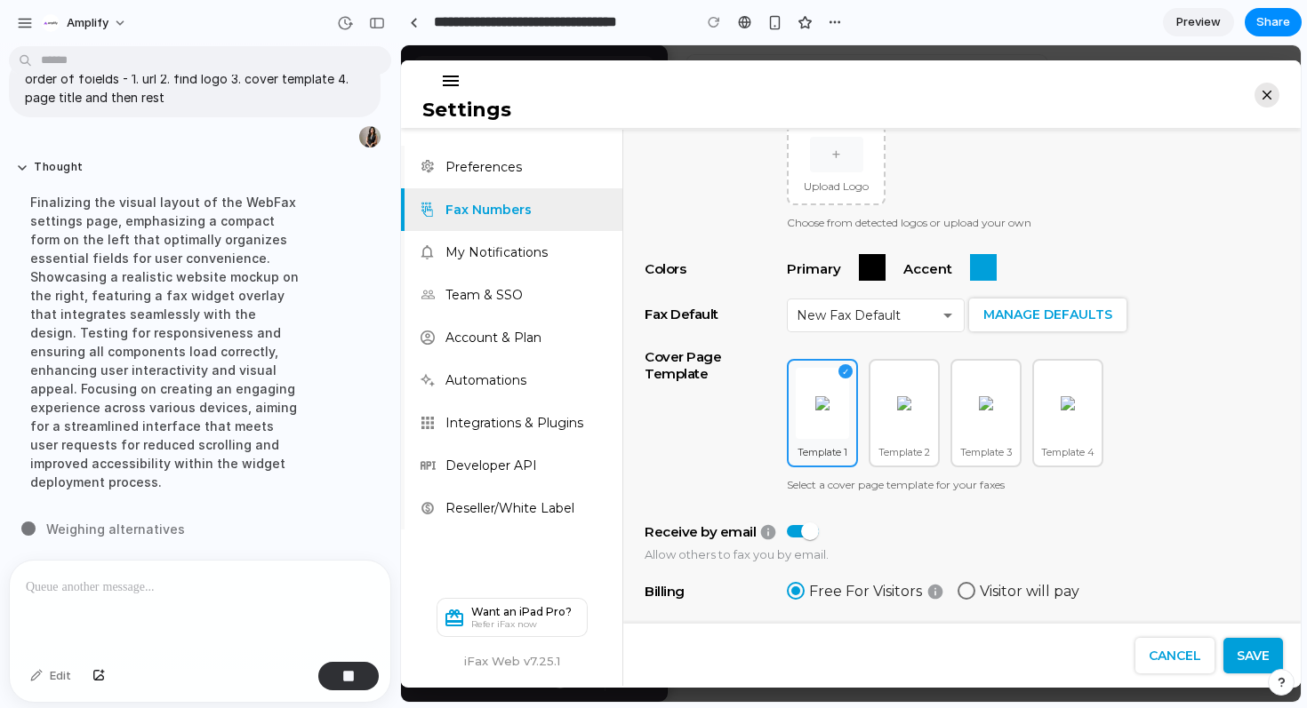
click at [1198, 22] on span "Preview" at bounding box center [1198, 22] width 44 height 18
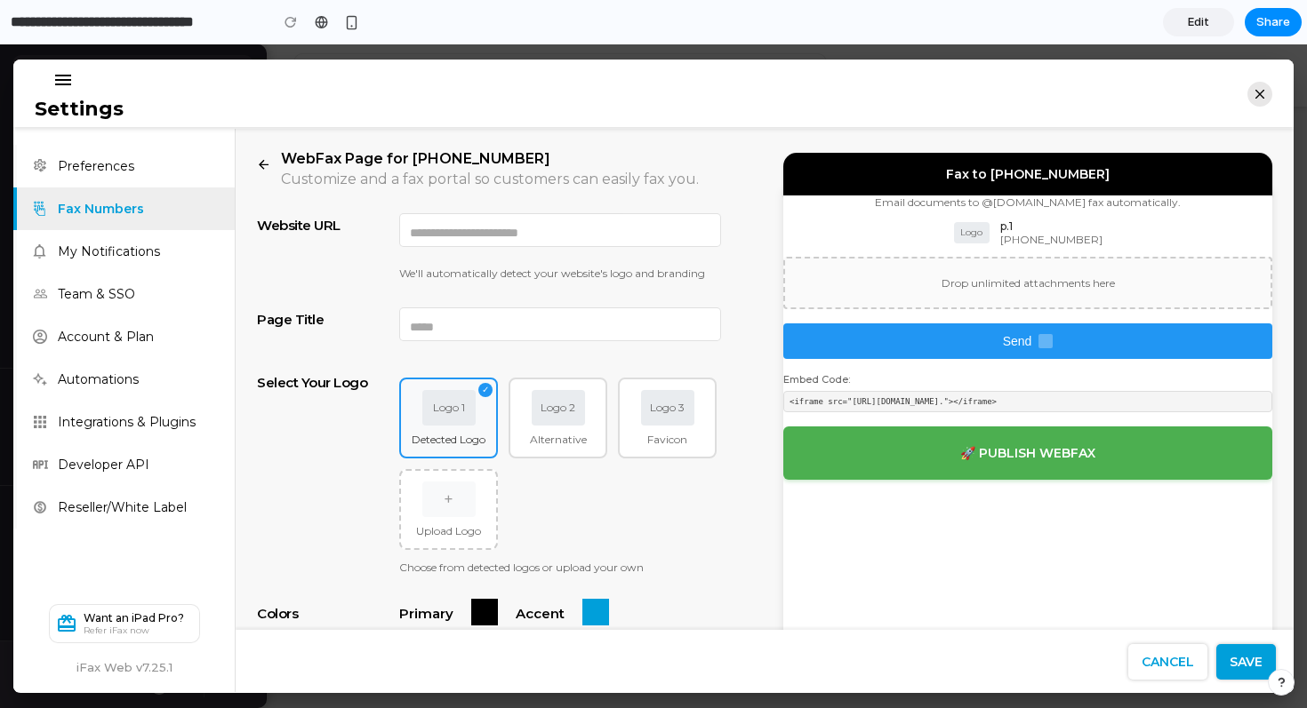
scroll to position [408, 0]
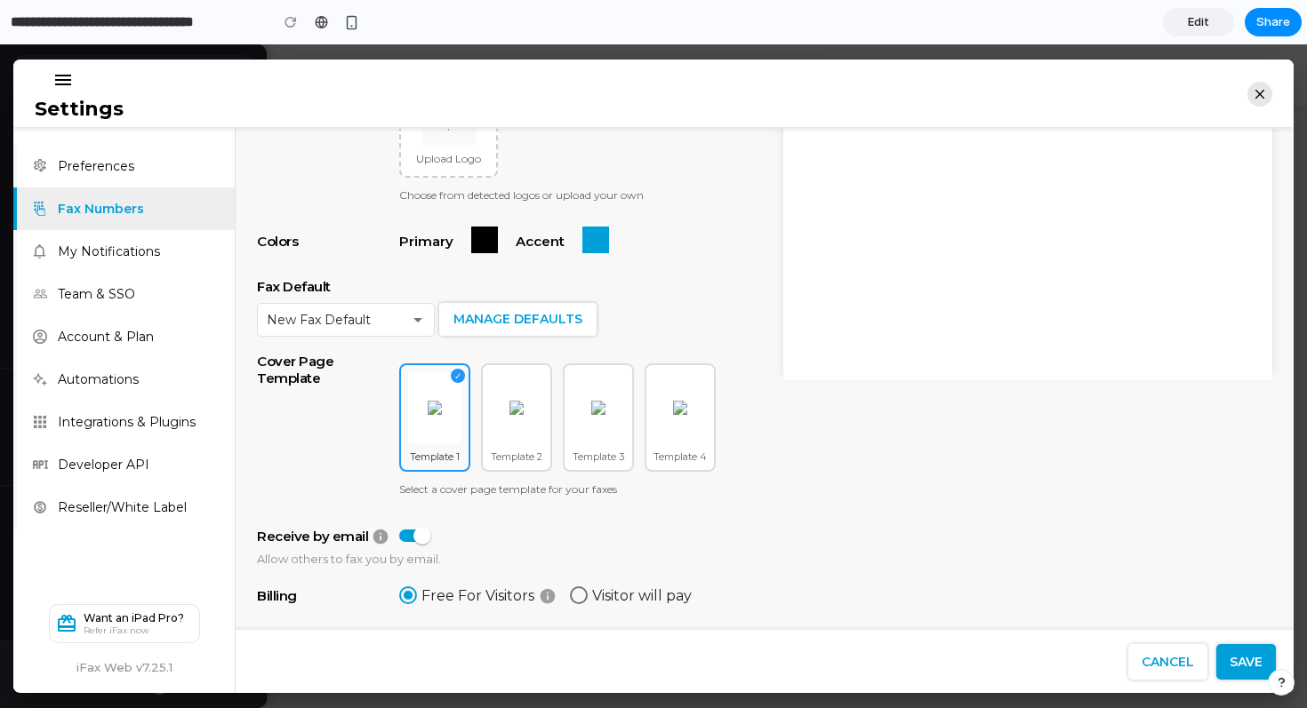
click at [1204, 27] on span "Edit" at bounding box center [1198, 22] width 21 height 18
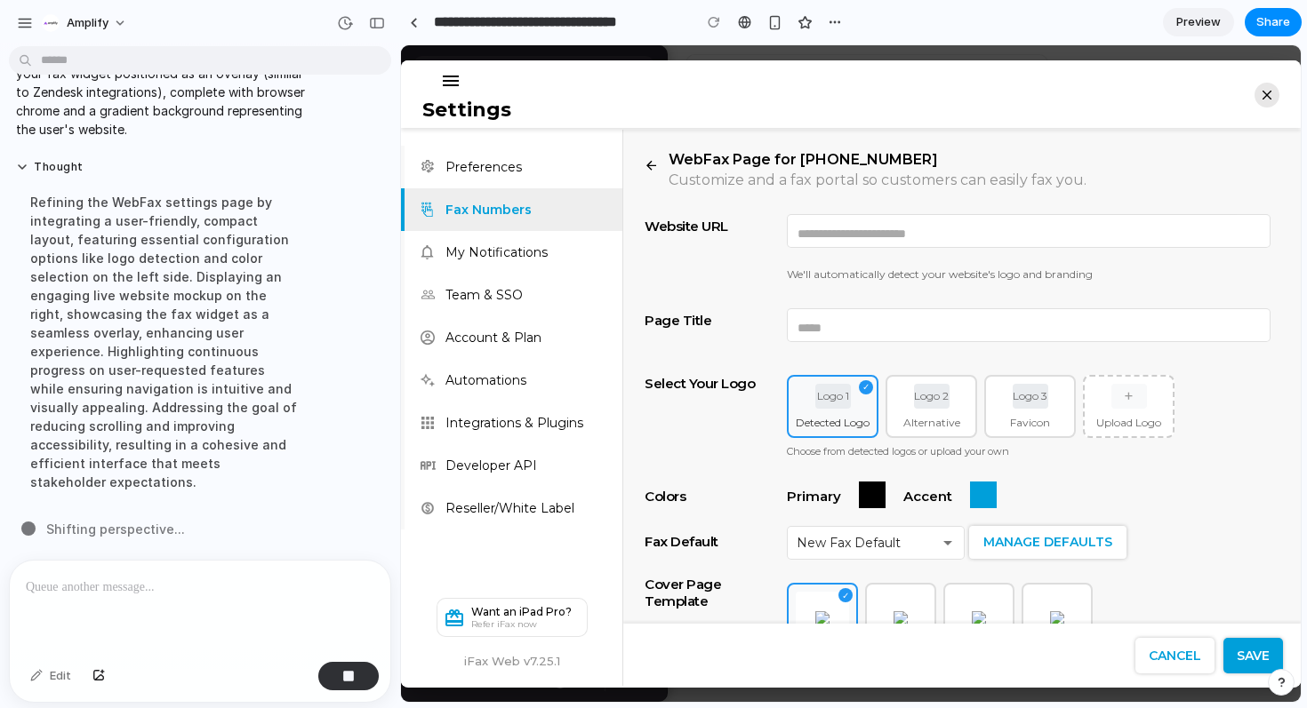
scroll to position [201, 0]
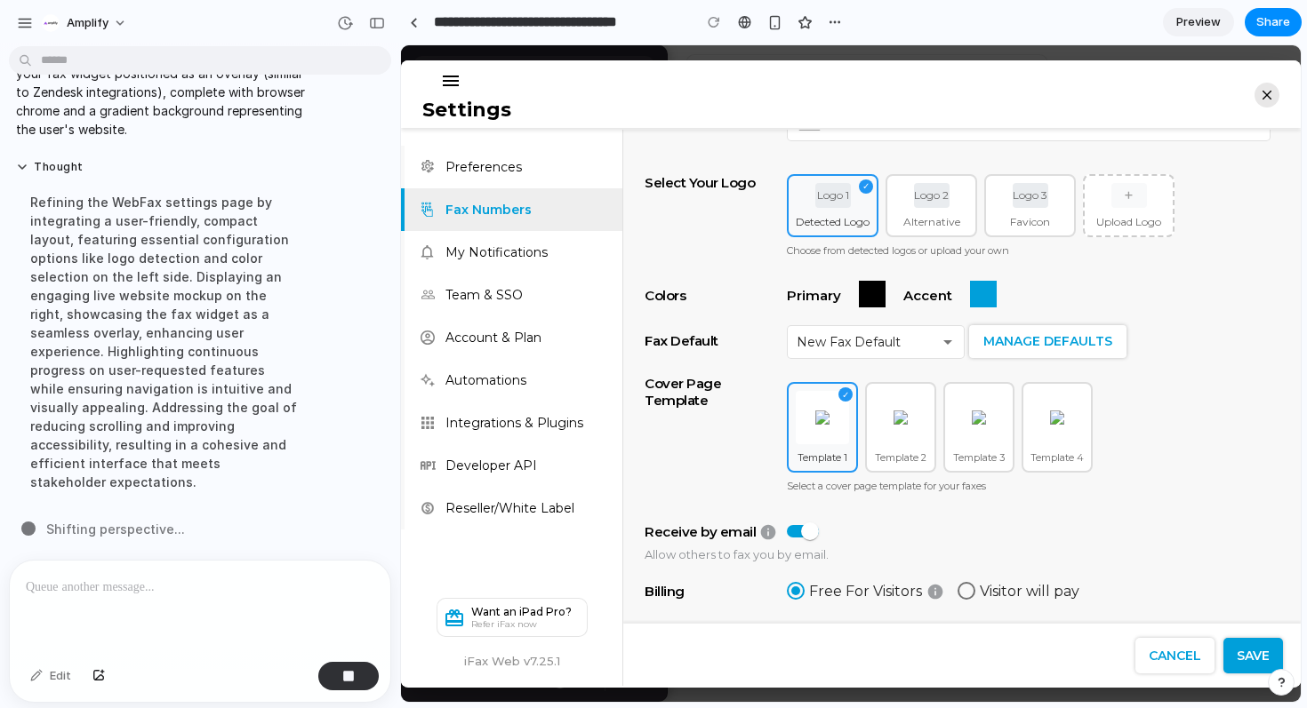
click at [1189, 22] on span "Preview" at bounding box center [1198, 22] width 44 height 18
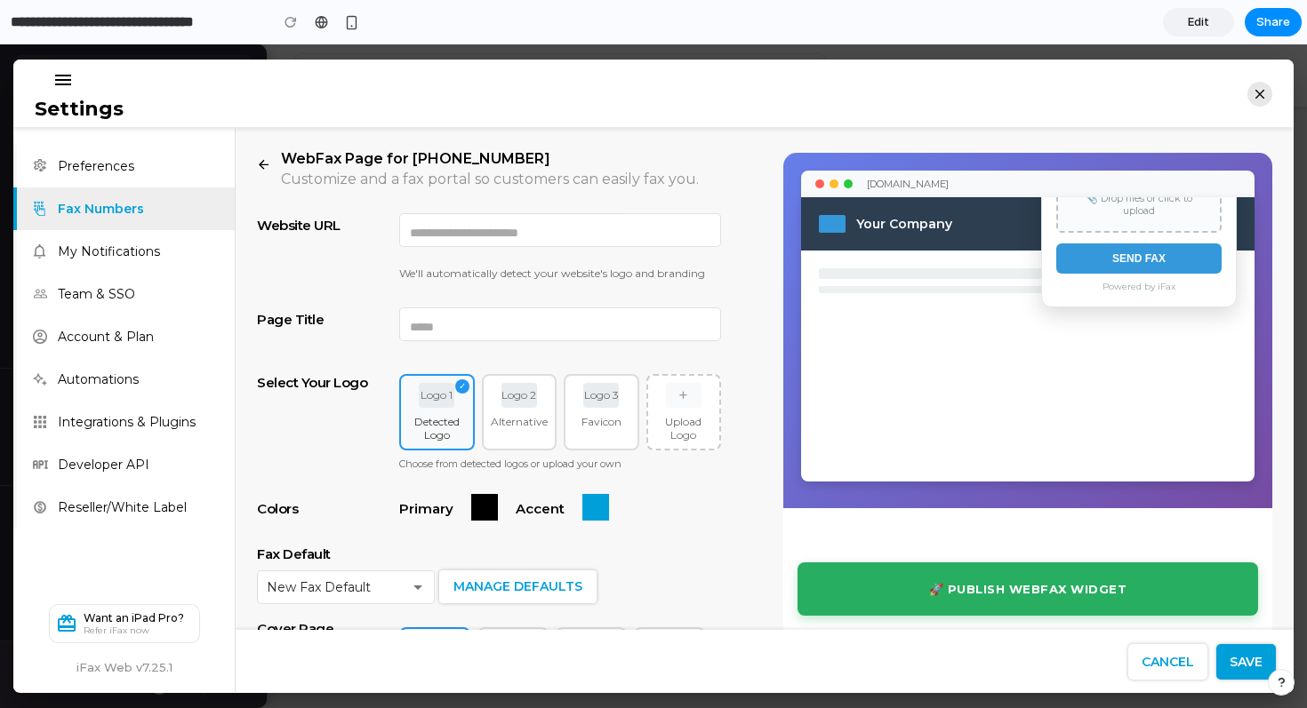
click at [1194, 28] on span "Edit" at bounding box center [1198, 22] width 21 height 18
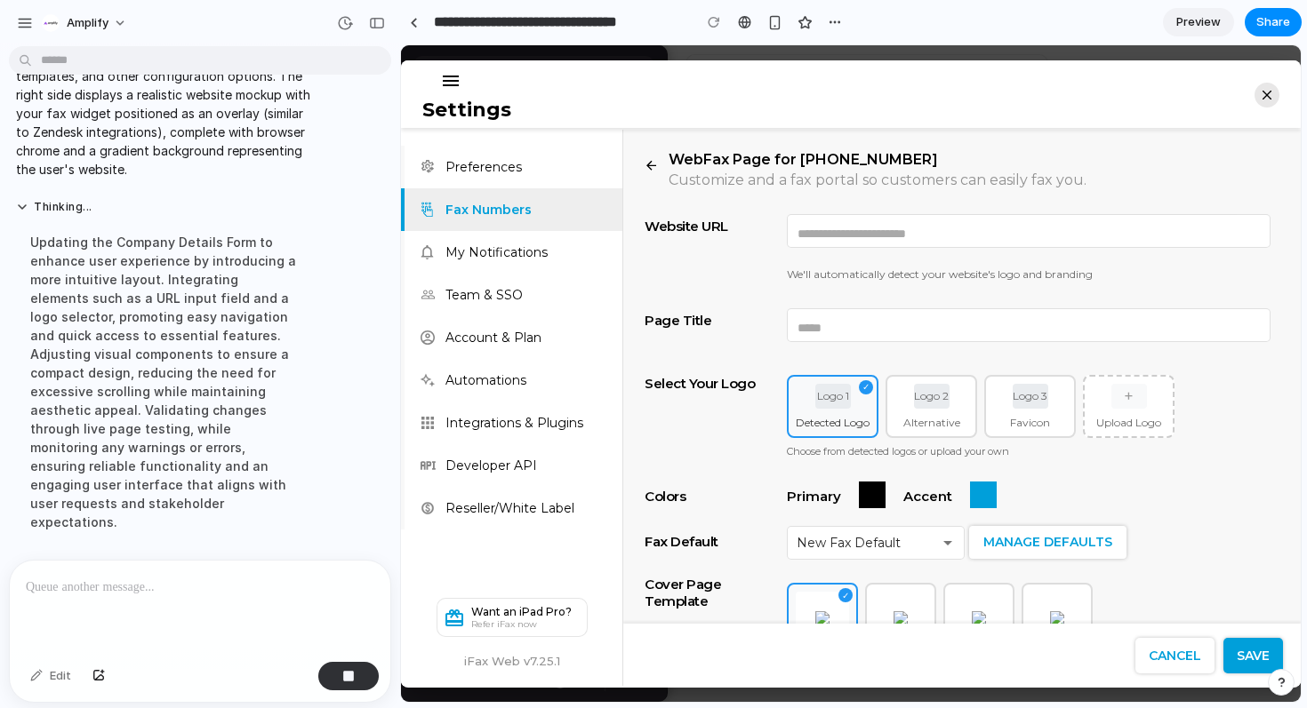
scroll to position [2491, 0]
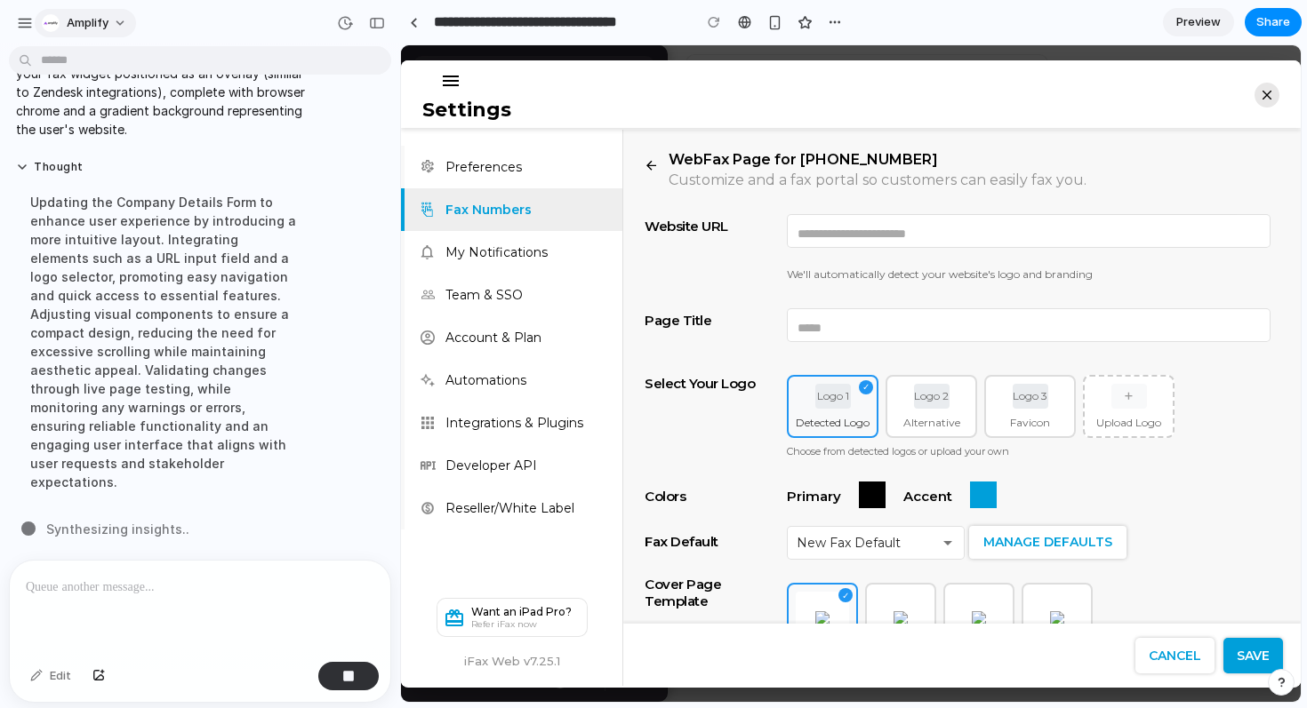
click at [119, 20] on button "Amplify" at bounding box center [85, 23] width 101 height 28
click at [261, 22] on div "Settings Invite members Change theme Sign out" at bounding box center [653, 354] width 1307 height 708
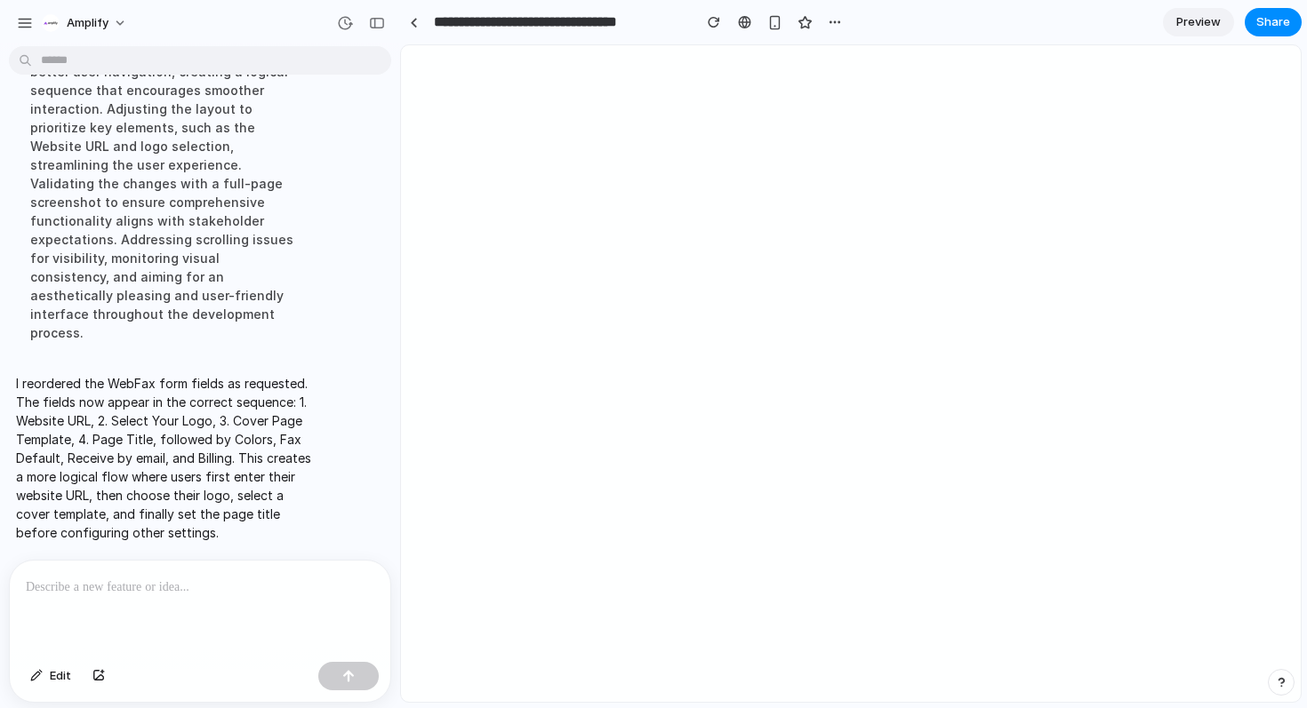
scroll to position [0, 0]
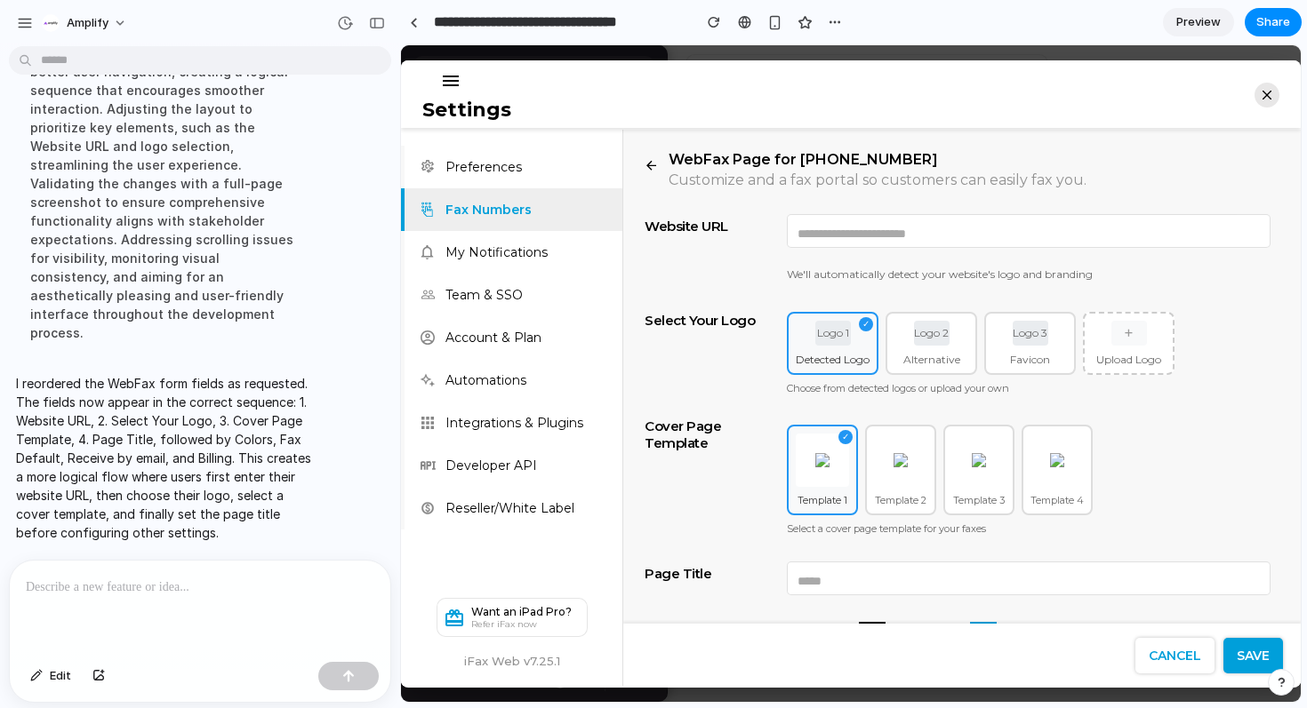
click at [1207, 18] on span "Preview" at bounding box center [1198, 22] width 44 height 18
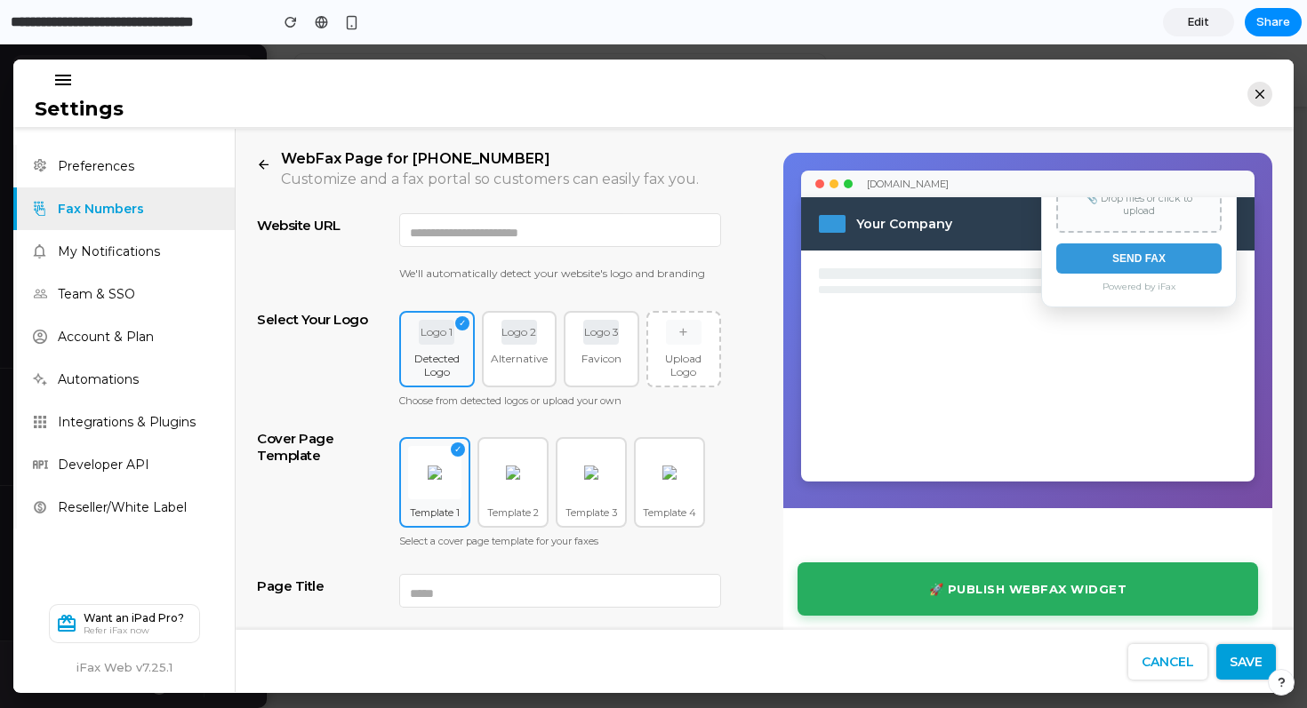
drag, startPoint x: 1083, startPoint y: 217, endPoint x: 1099, endPoint y: 286, distance: 71.2
click at [1099, 286] on div "Send documents to: [PHONE_NUMBER] 📎 Drop files or click to upload SEND FAX Powe…" at bounding box center [1139, 209] width 194 height 193
drag, startPoint x: 1049, startPoint y: 228, endPoint x: 1078, endPoint y: 315, distance: 91.1
click at [1078, 315] on div "📠 Fax to Us × Send documents to: [PHONE_NUMBER] 📎 Drop files or click to upload…" at bounding box center [1027, 287] width 453 height 75
click at [1136, 262] on button "SEND FAX" at bounding box center [1138, 258] width 165 height 30
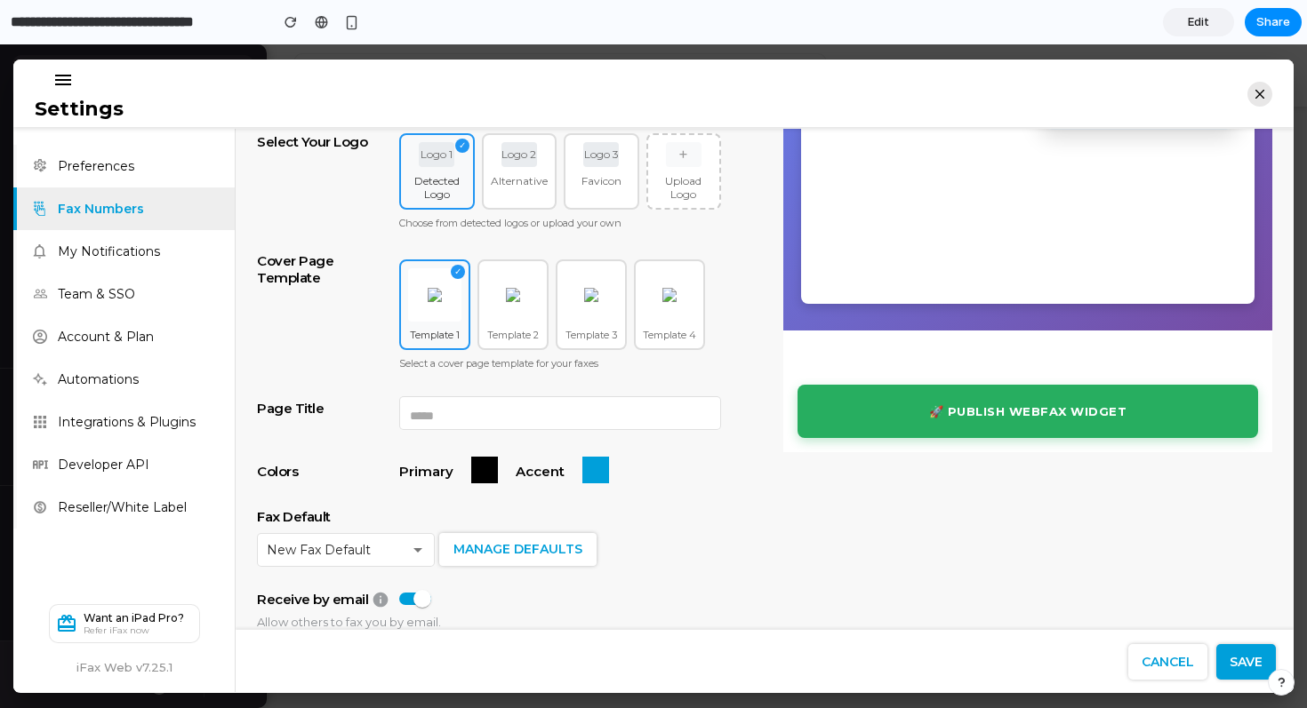
scroll to position [263, 0]
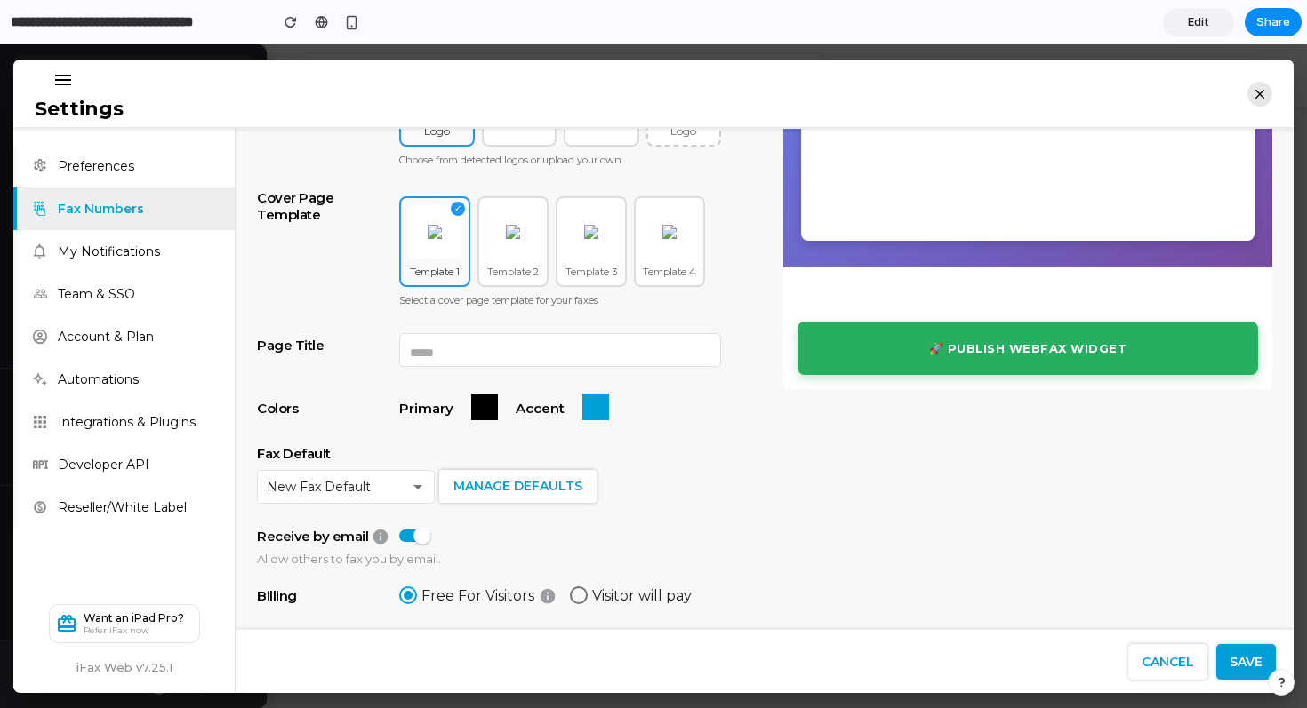
click at [1196, 20] on span "Edit" at bounding box center [1198, 22] width 21 height 18
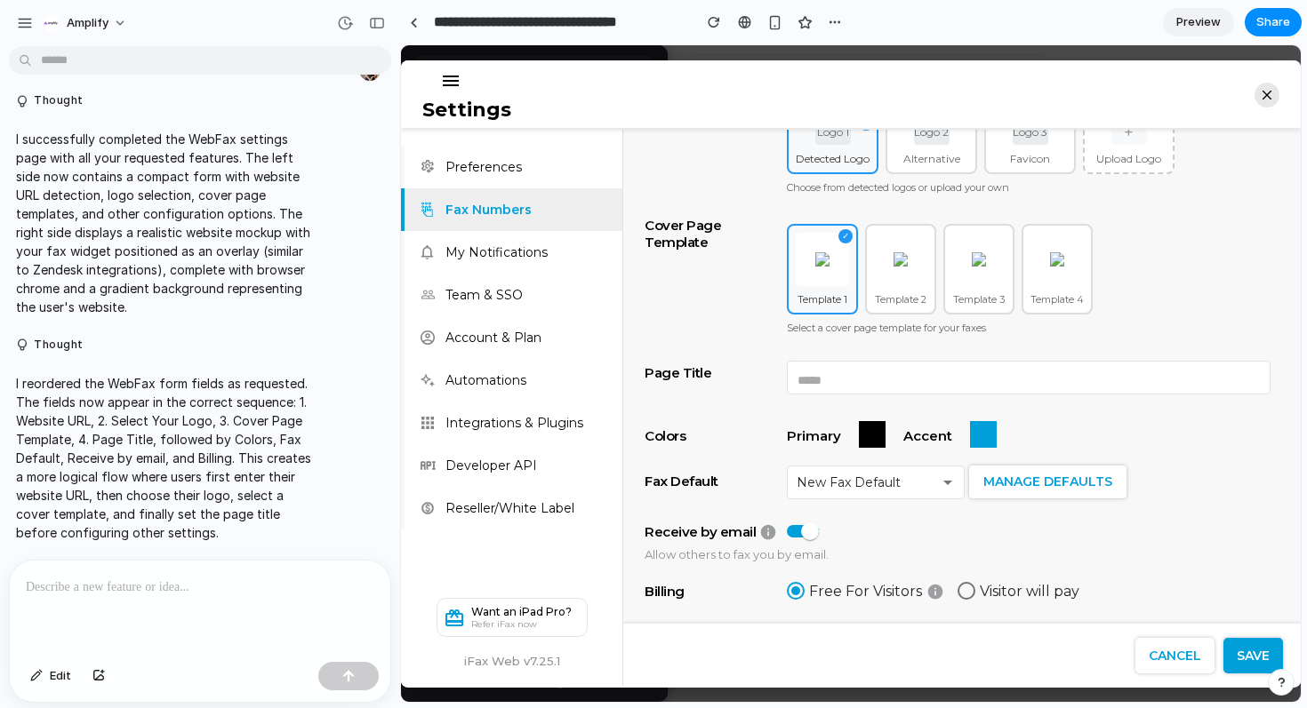
click at [141, 588] on p at bounding box center [200, 587] width 348 height 21
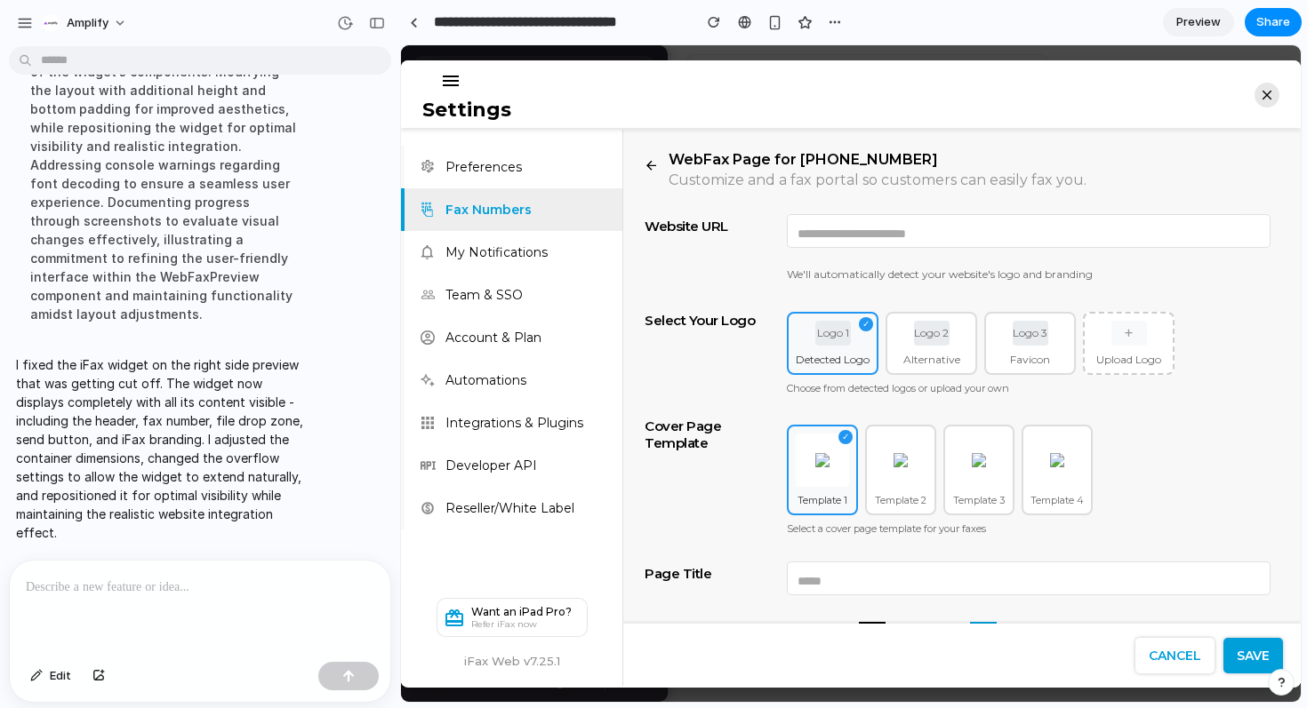
click at [1207, 24] on span "Preview" at bounding box center [1198, 22] width 44 height 18
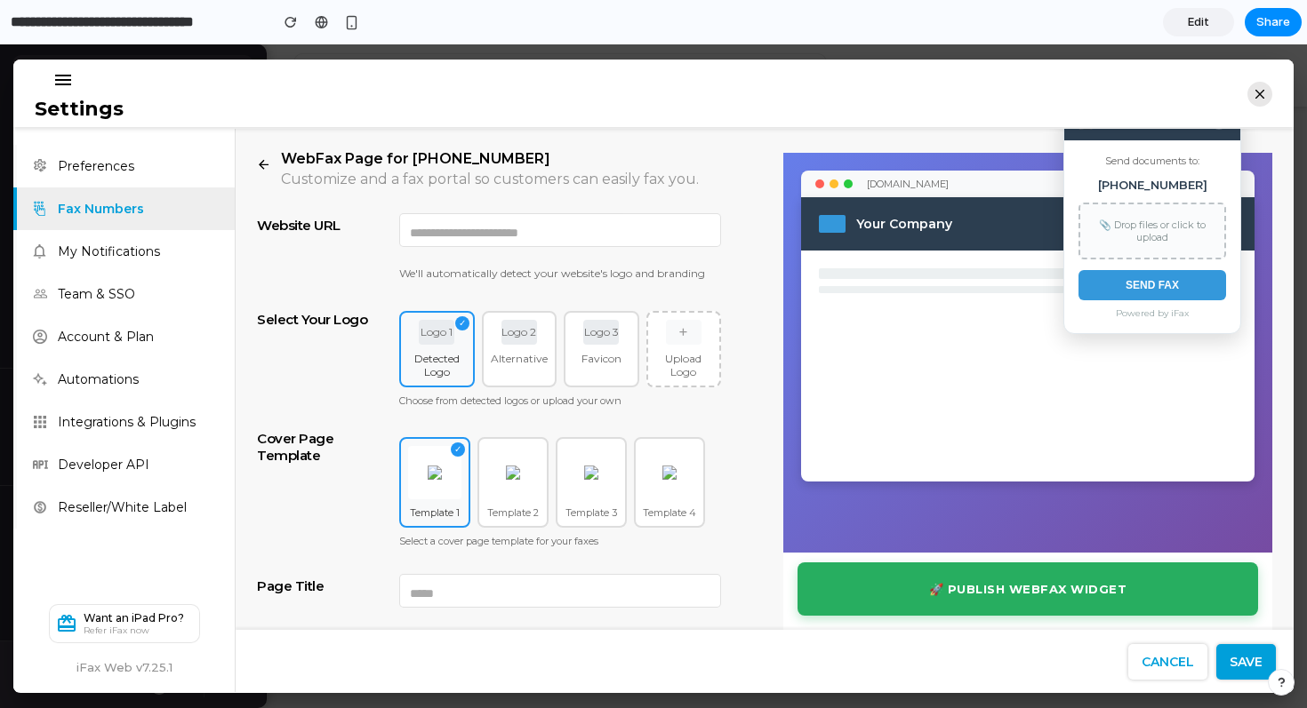
drag, startPoint x: 1096, startPoint y: 156, endPoint x: 1098, endPoint y: 203, distance: 47.1
click at [1098, 203] on div "Send documents to: [PHONE_NUMBER] 📎 Drop files or click to upload SEND FAX Powe…" at bounding box center [1152, 236] width 176 height 193
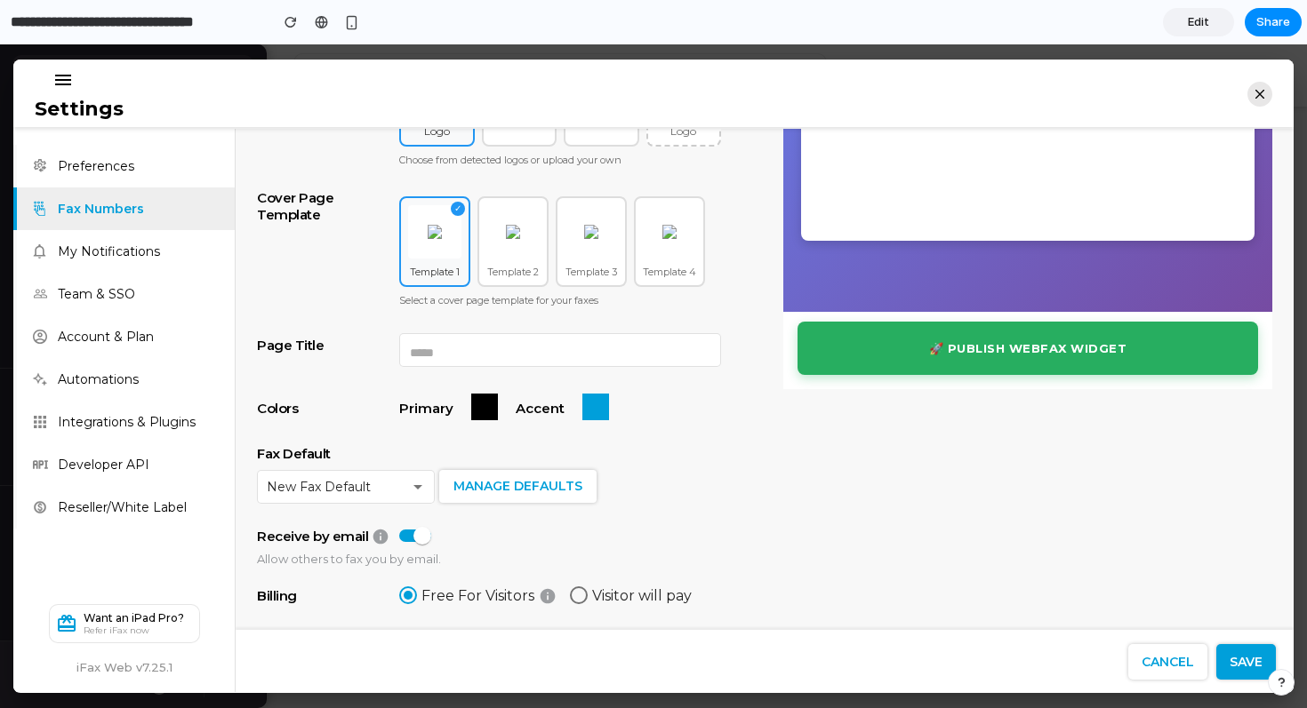
scroll to position [263, 0]
click at [1197, 23] on span "Edit" at bounding box center [1198, 22] width 21 height 18
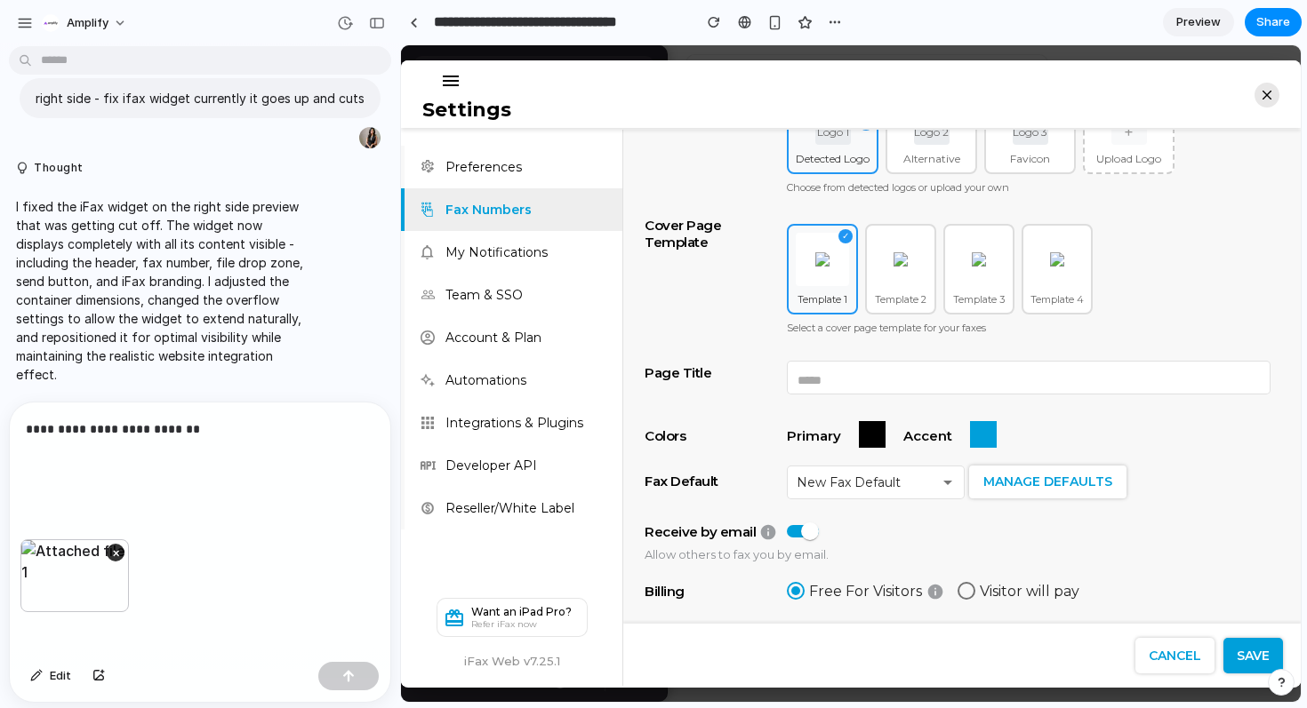
scroll to position [2820, 0]
click at [347, 680] on div "button" at bounding box center [348, 676] width 12 height 12
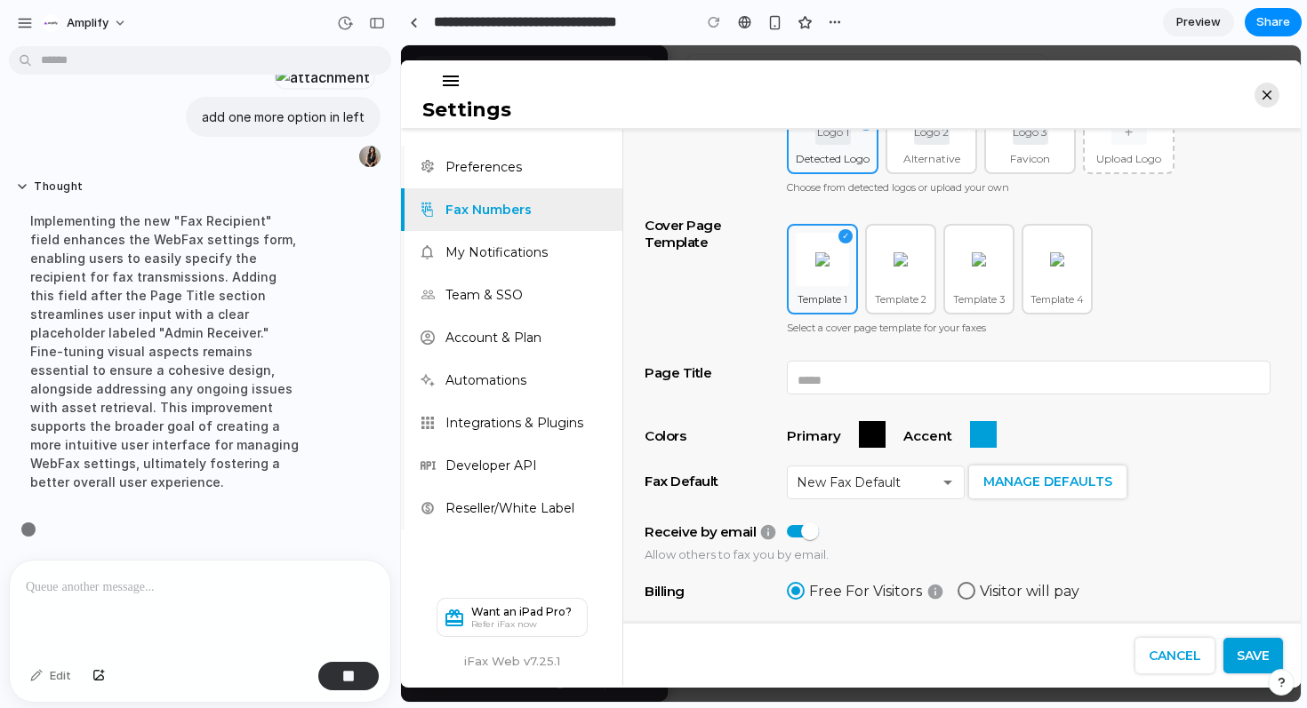
scroll to position [3233, 0]
click at [1196, 15] on span "Preview" at bounding box center [1198, 22] width 44 height 18
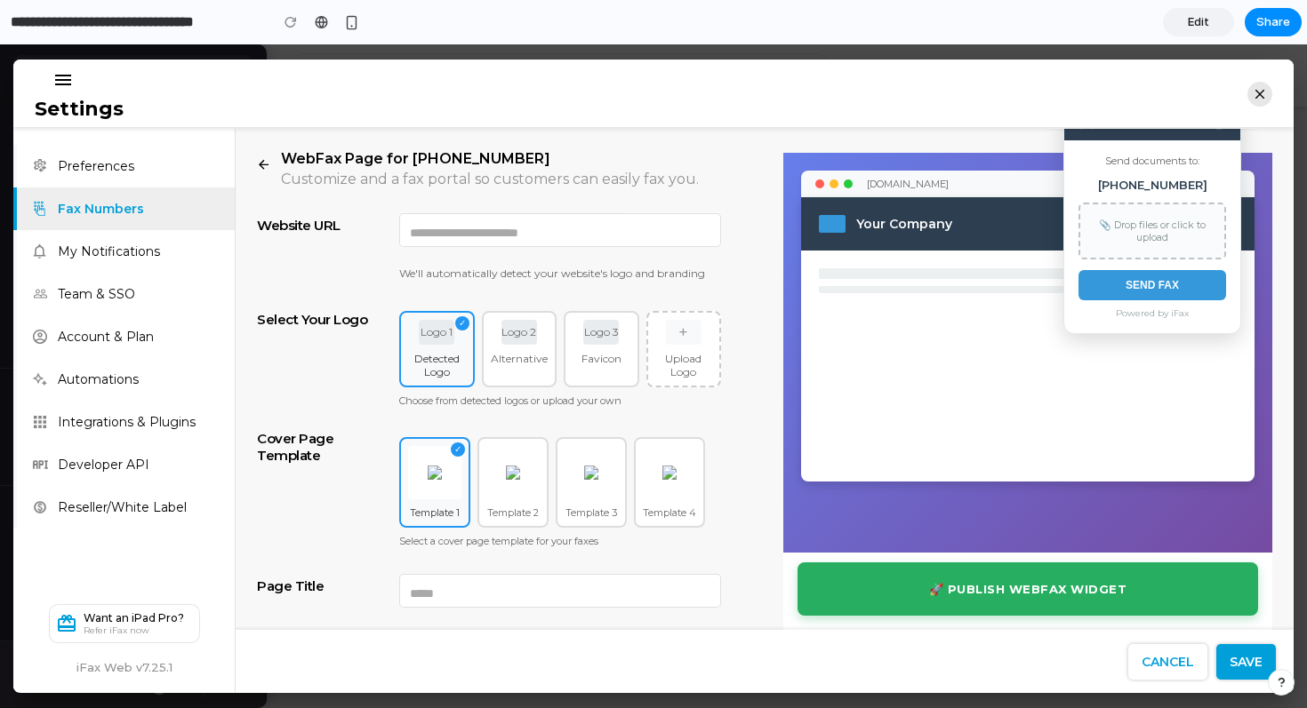
drag, startPoint x: 1058, startPoint y: 141, endPoint x: 1100, endPoint y: 233, distance: 101.0
click at [1100, 233] on div "Send documents to: [PHONE_NUMBER] 📎 Drop files or click to upload SEND FAX Powe…" at bounding box center [1152, 236] width 176 height 193
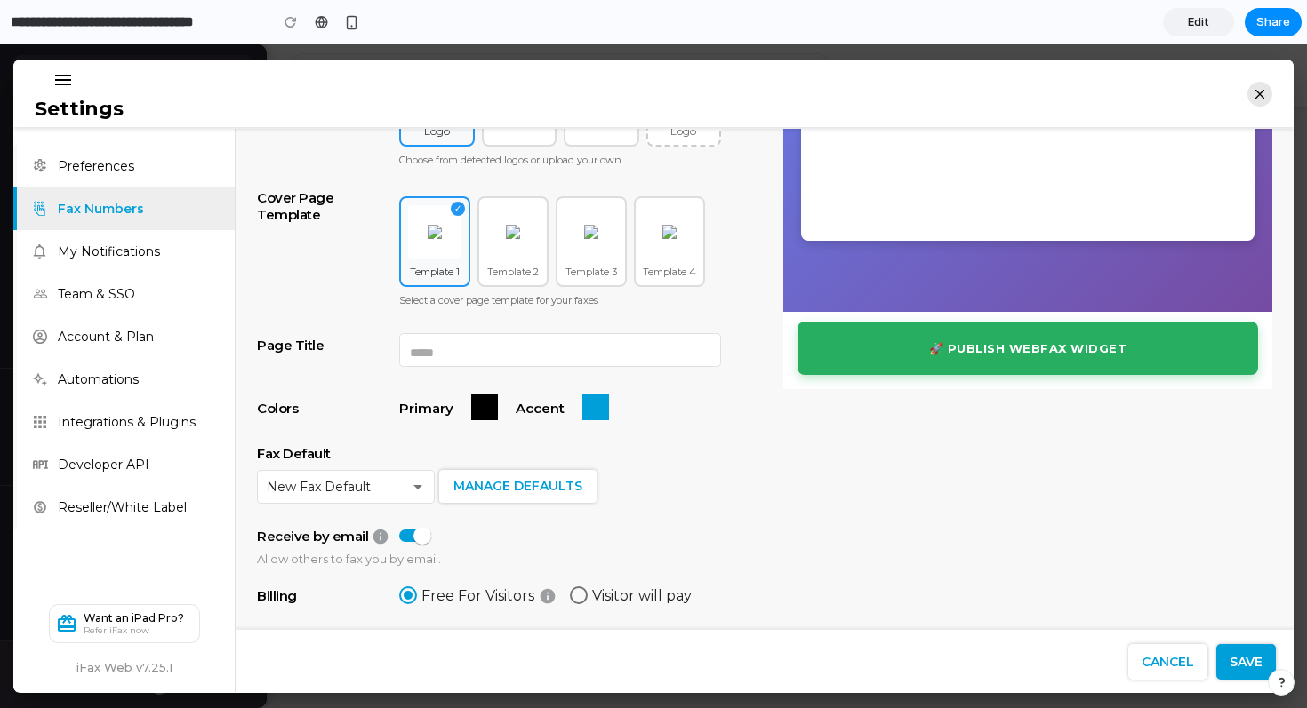
click at [1203, 21] on span "Edit" at bounding box center [1198, 22] width 21 height 18
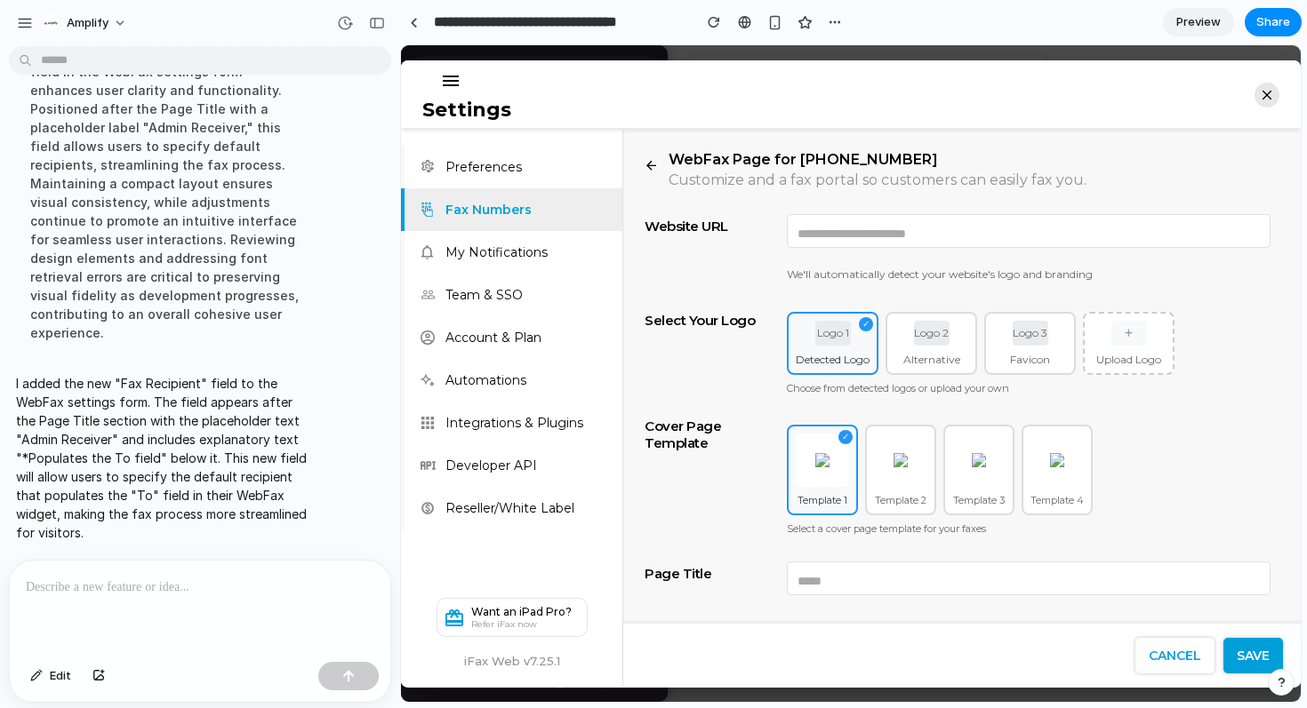
click at [1191, 20] on span "Preview" at bounding box center [1198, 22] width 44 height 18
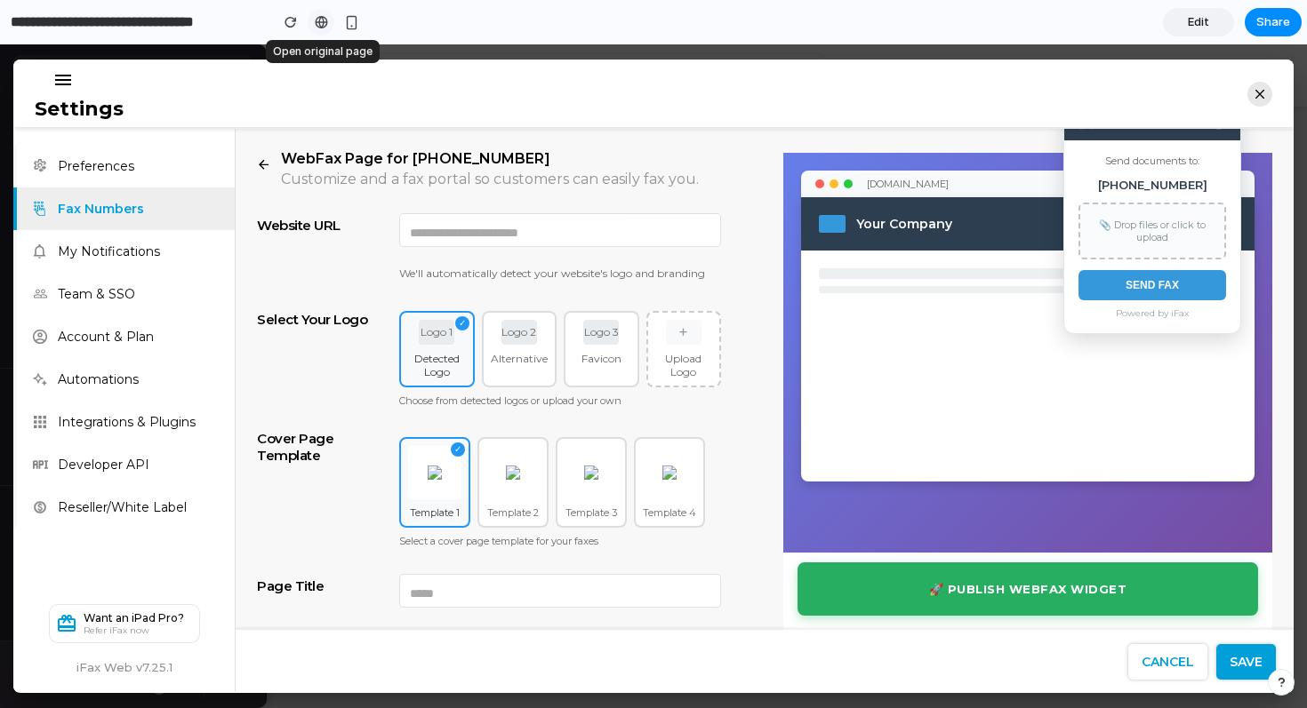
click at [323, 27] on div at bounding box center [321, 22] width 13 height 14
click at [1211, 20] on link "Edit" at bounding box center [1198, 22] width 71 height 28
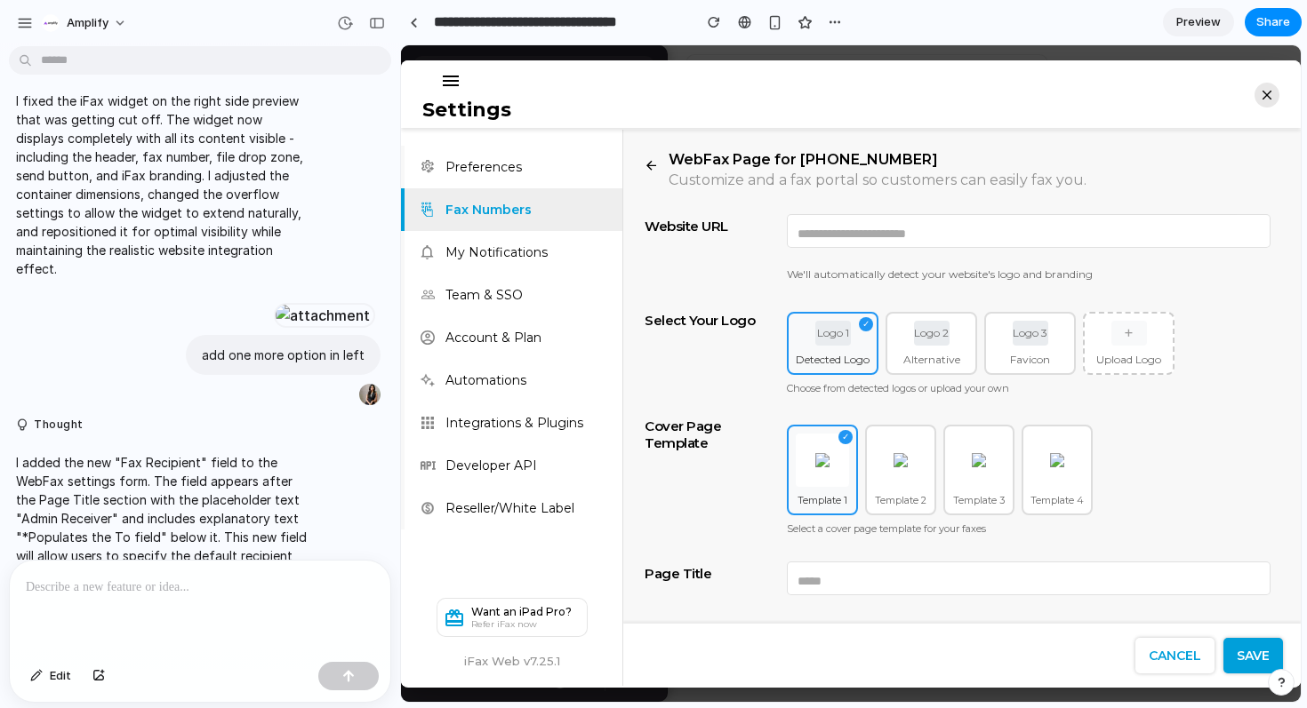
scroll to position [3092, 0]
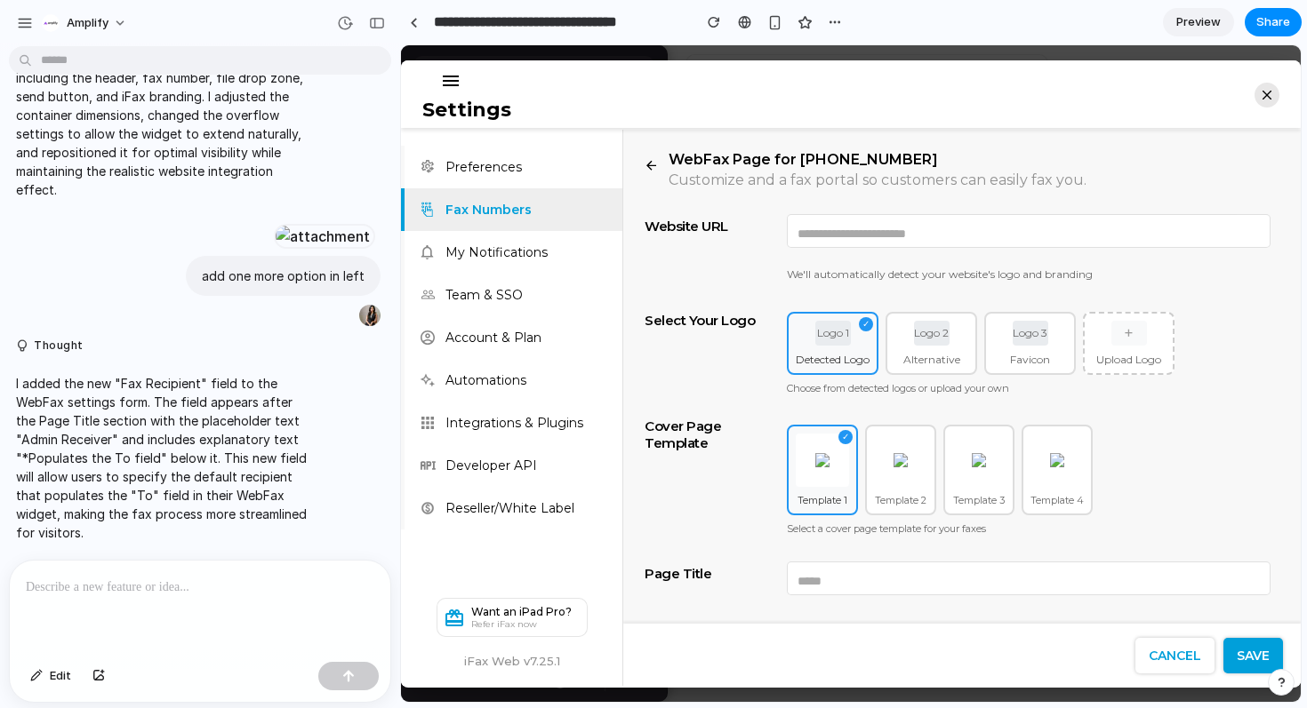
click at [132, 604] on div at bounding box center [200, 608] width 380 height 94
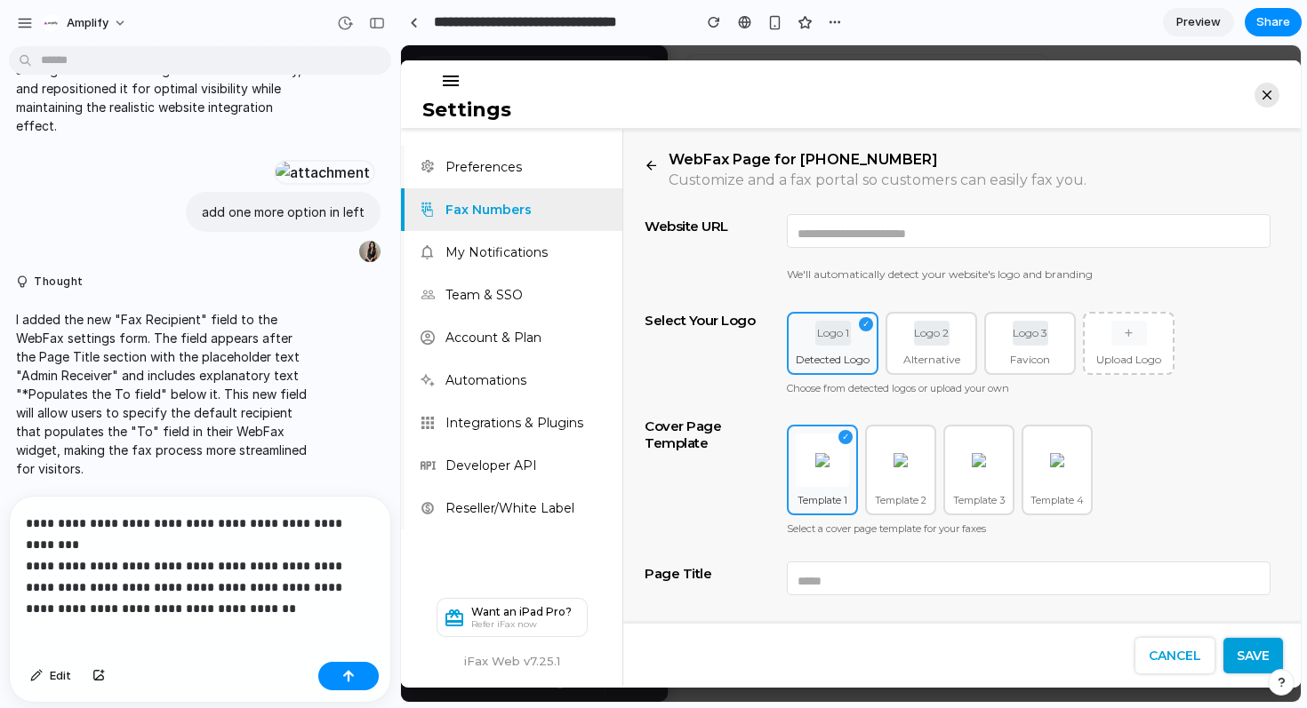
scroll to position [3272, 0]
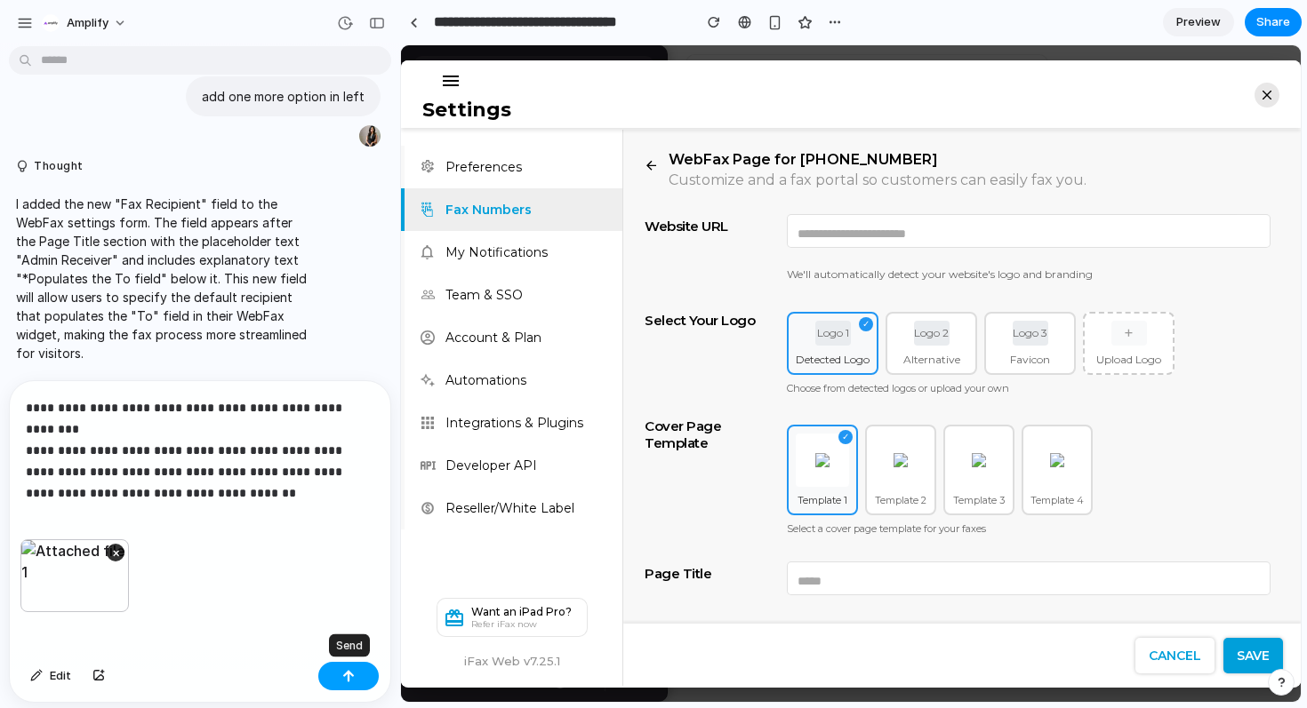
click at [349, 674] on div "button" at bounding box center [348, 676] width 12 height 12
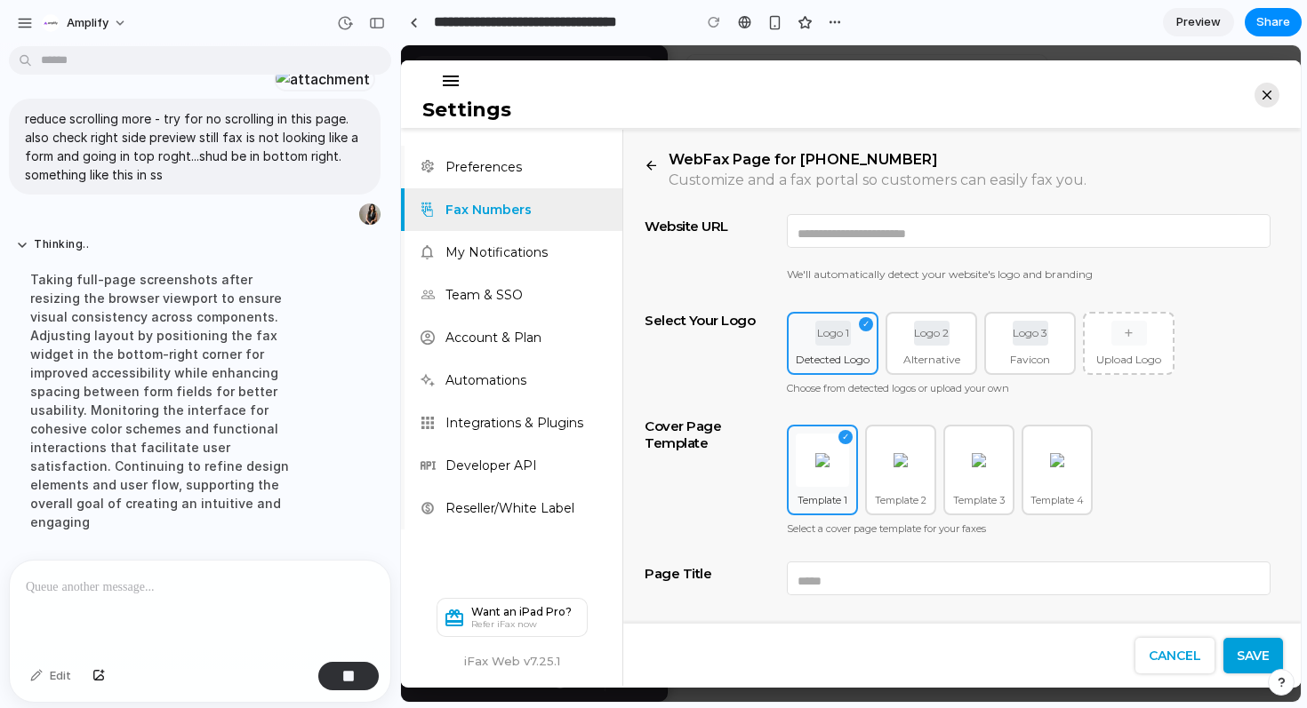
scroll to position [3918, 0]
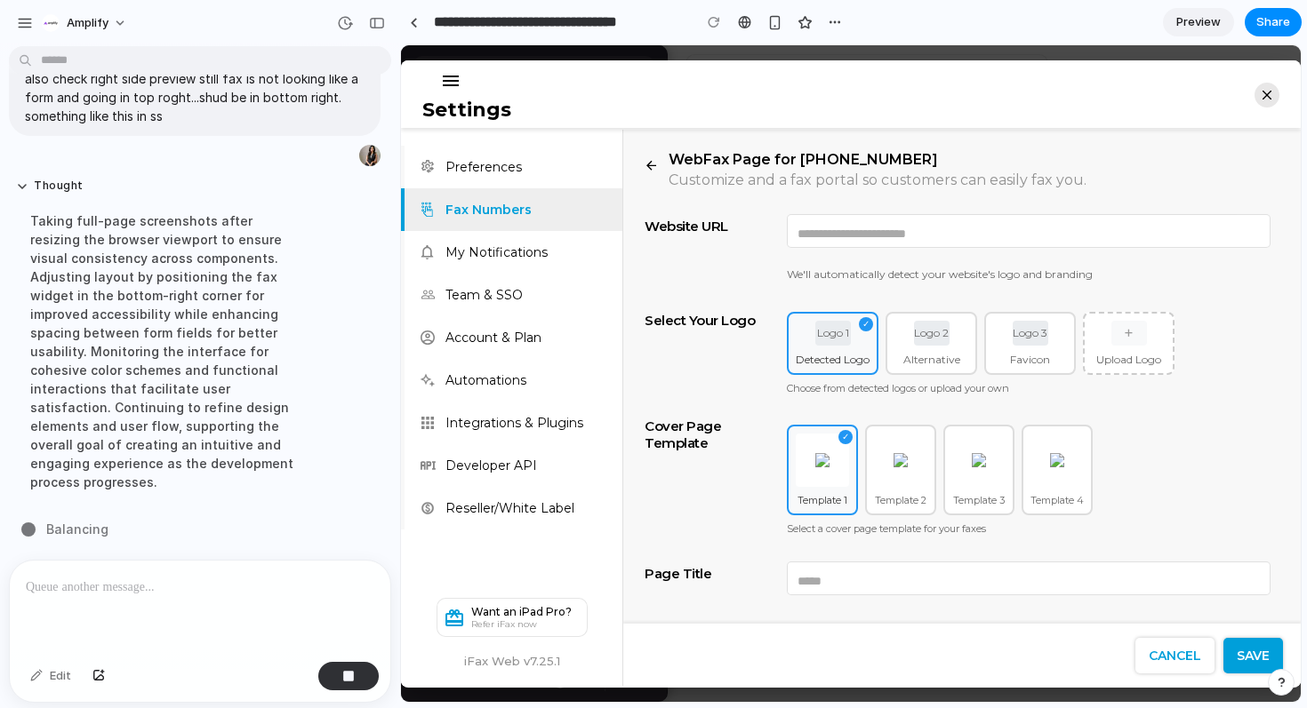
click at [1208, 13] on span "Preview" at bounding box center [1198, 22] width 44 height 18
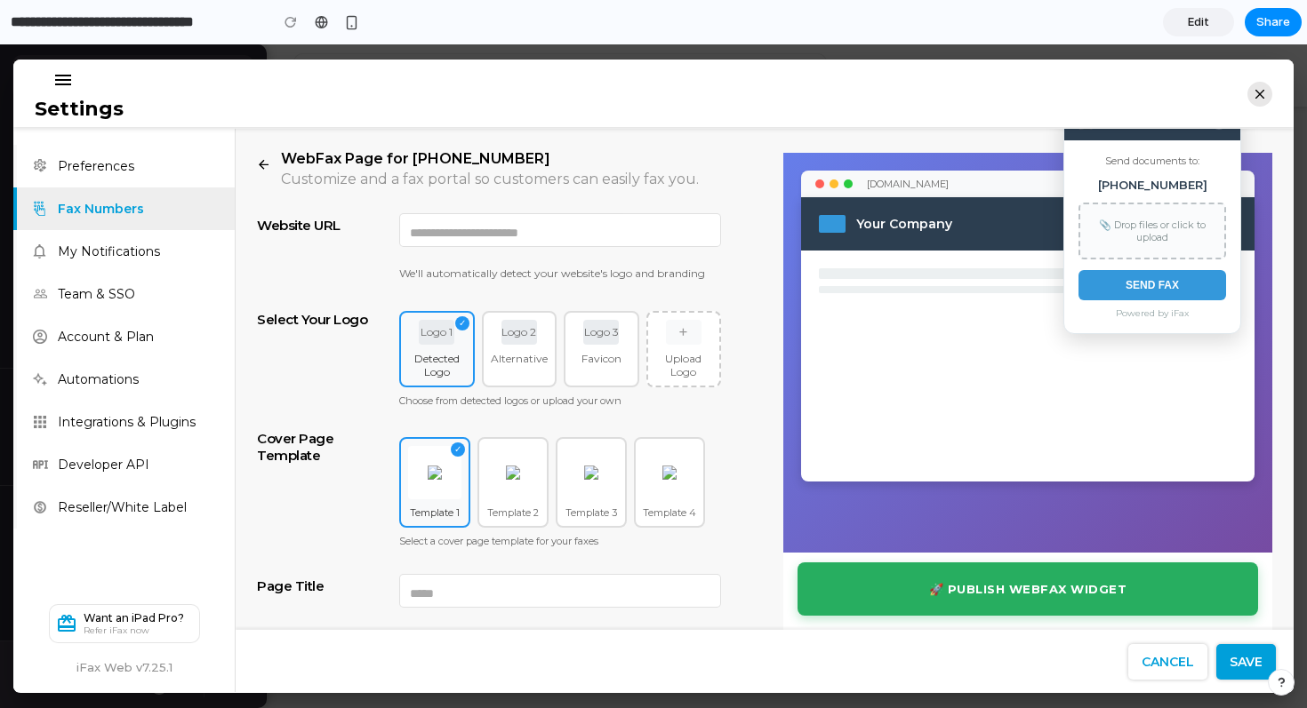
click at [1212, 19] on link "Edit" at bounding box center [1198, 22] width 71 height 28
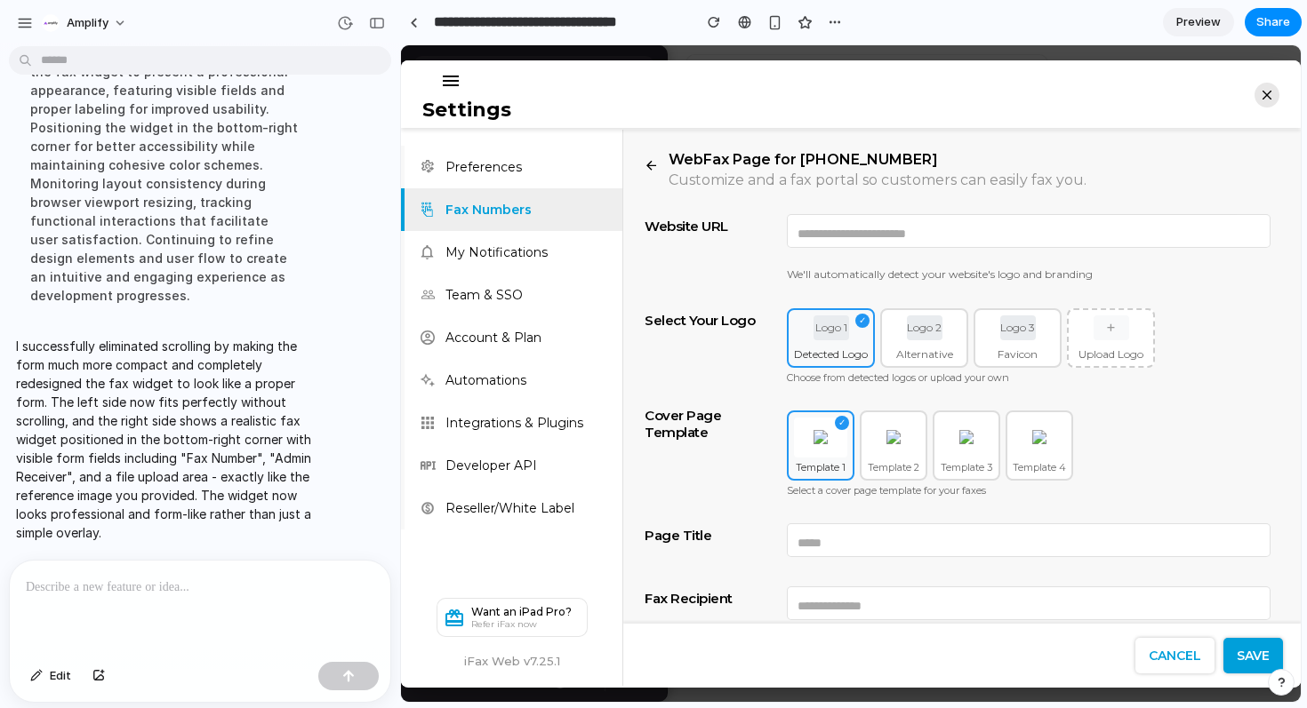
click at [1225, 26] on link "Preview" at bounding box center [1198, 22] width 71 height 28
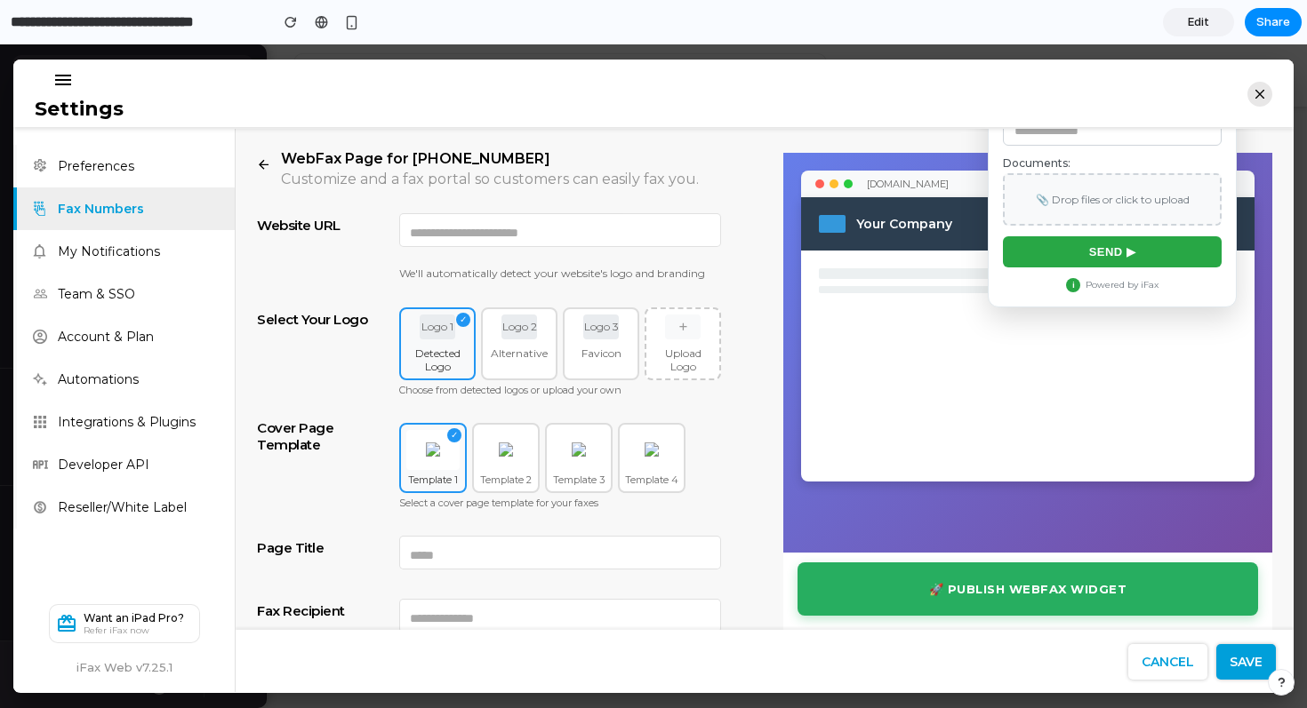
click at [1199, 20] on span "Edit" at bounding box center [1198, 22] width 21 height 18
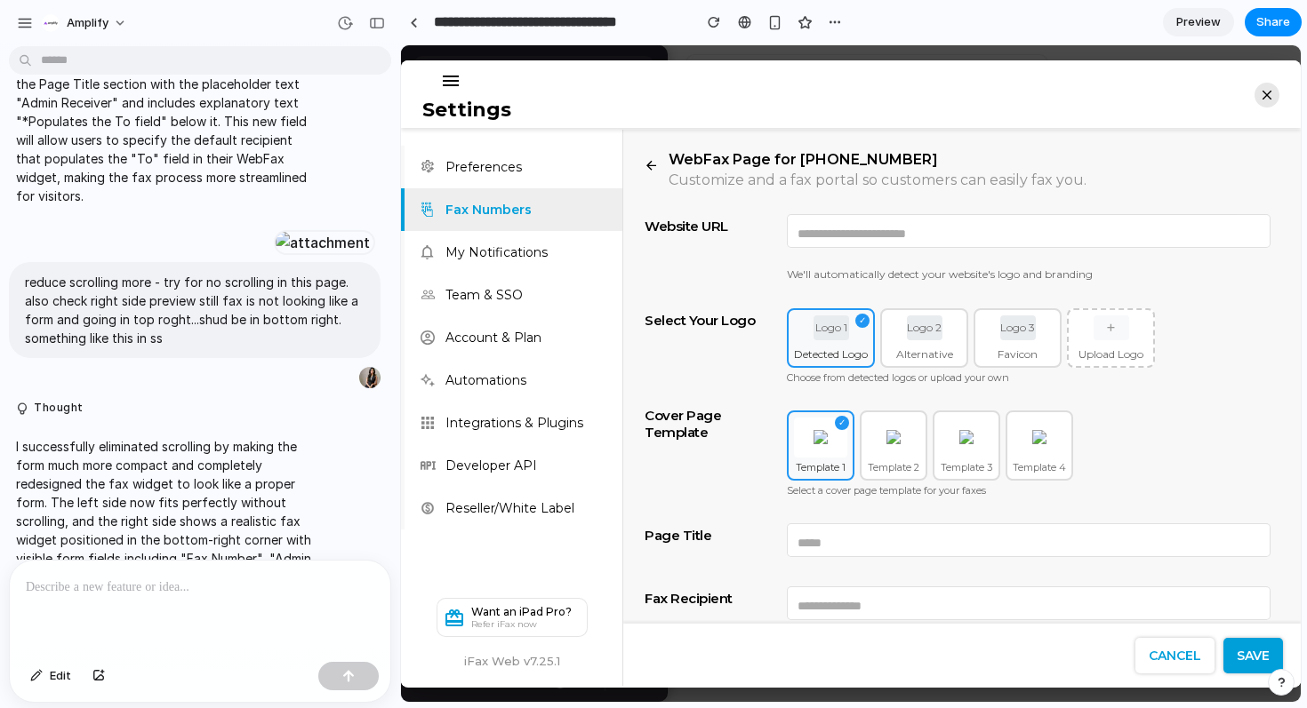
scroll to position [3815, 0]
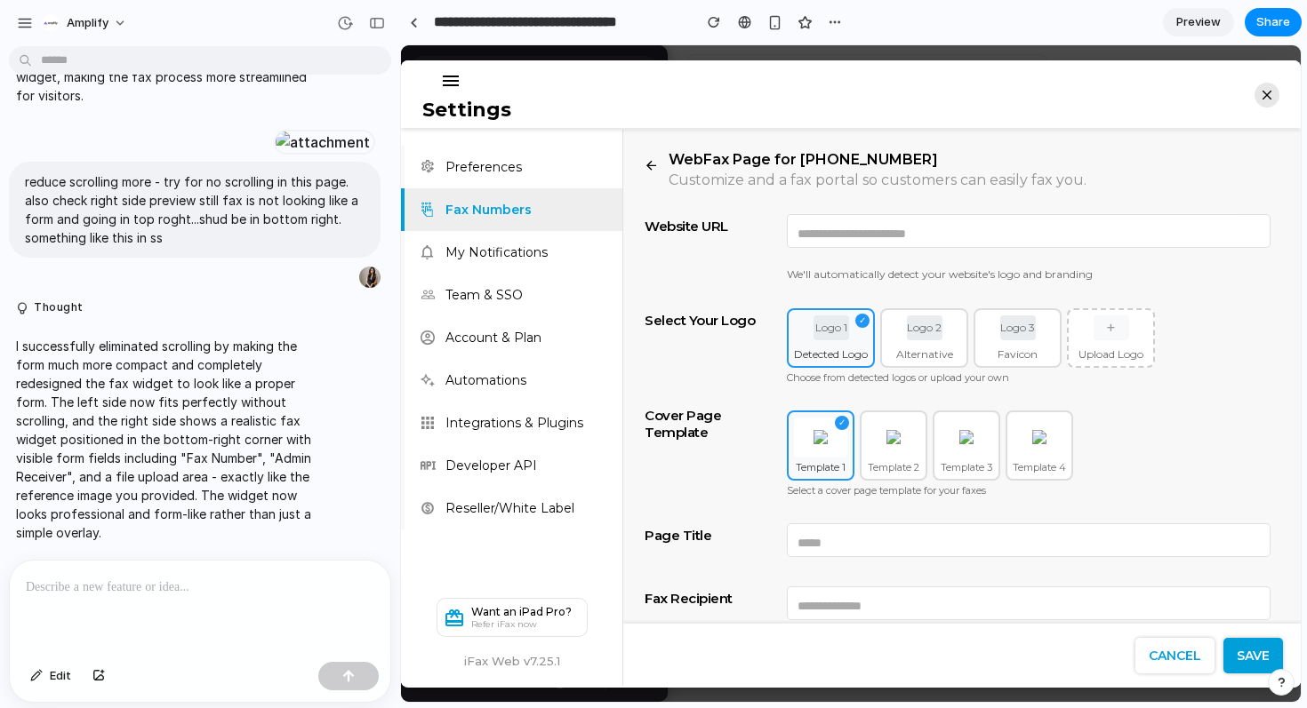
click at [1189, 24] on span "Preview" at bounding box center [1198, 22] width 44 height 18
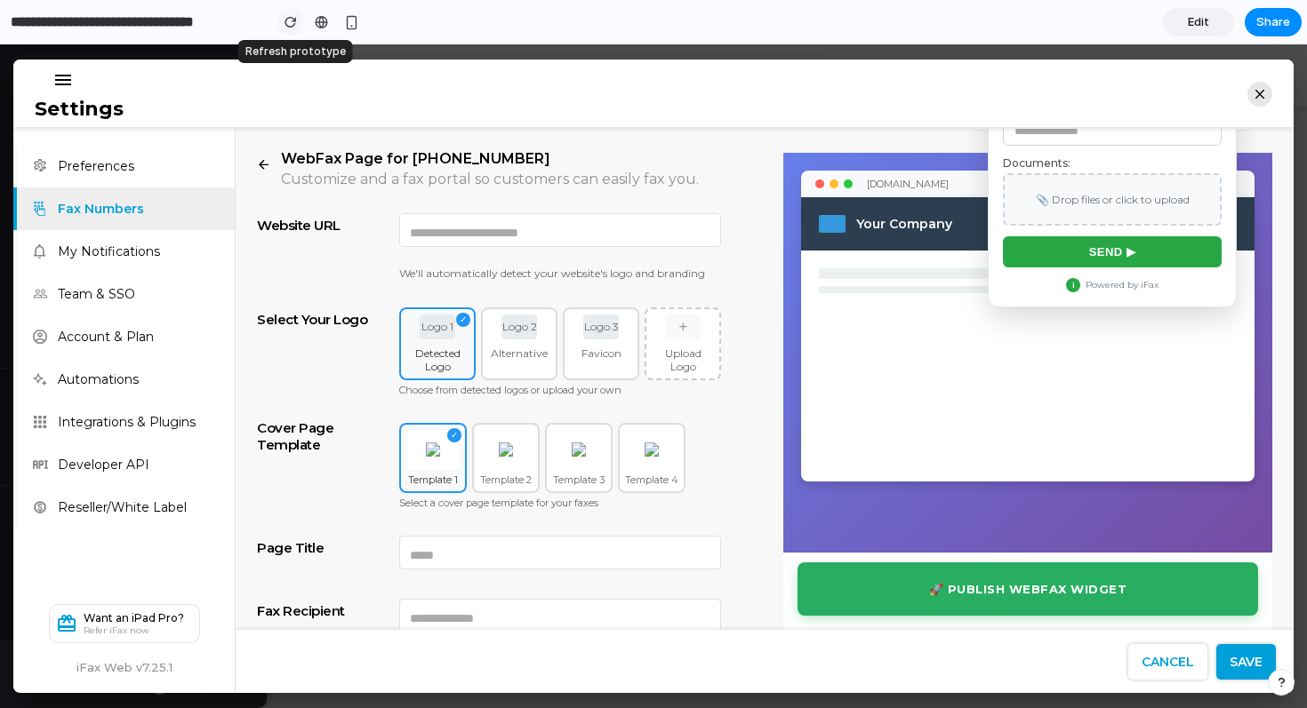
click at [285, 18] on div "button" at bounding box center [290, 22] width 12 height 12
click at [1254, 93] on icon "button" at bounding box center [1259, 94] width 25 height 25
click at [1206, 26] on span "Edit" at bounding box center [1198, 22] width 21 height 18
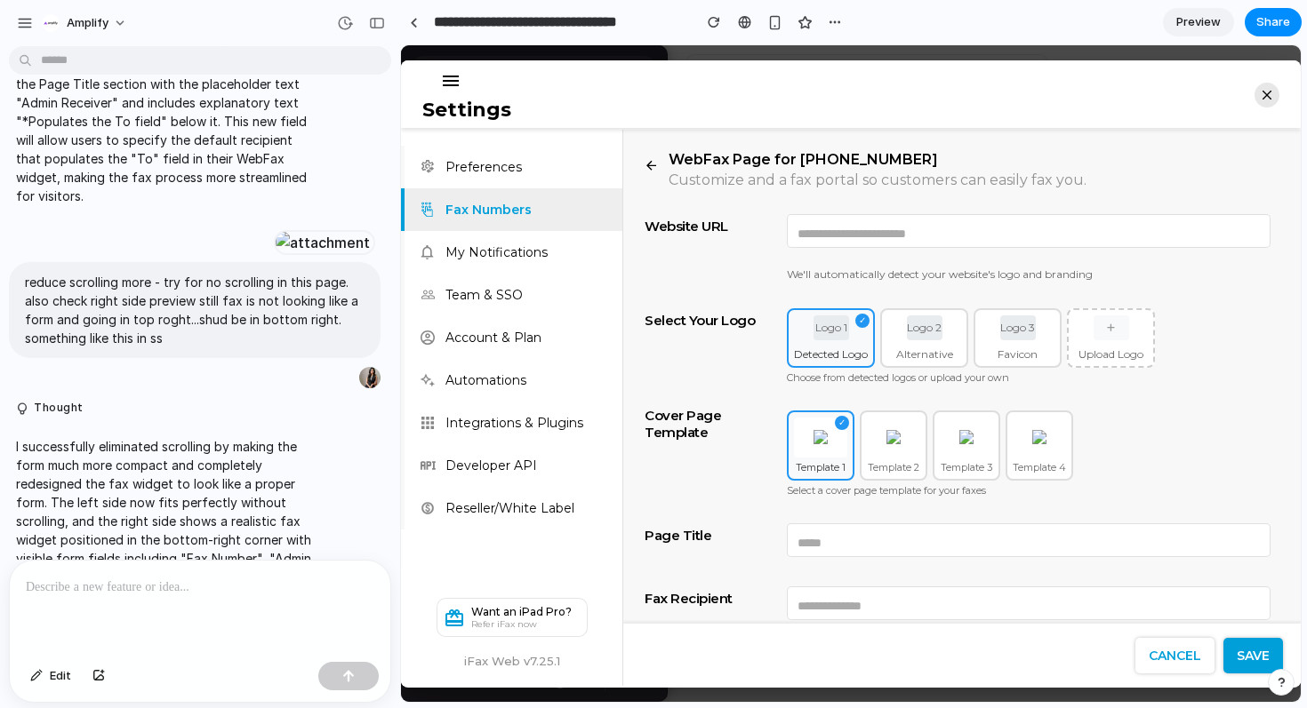
scroll to position [3815, 0]
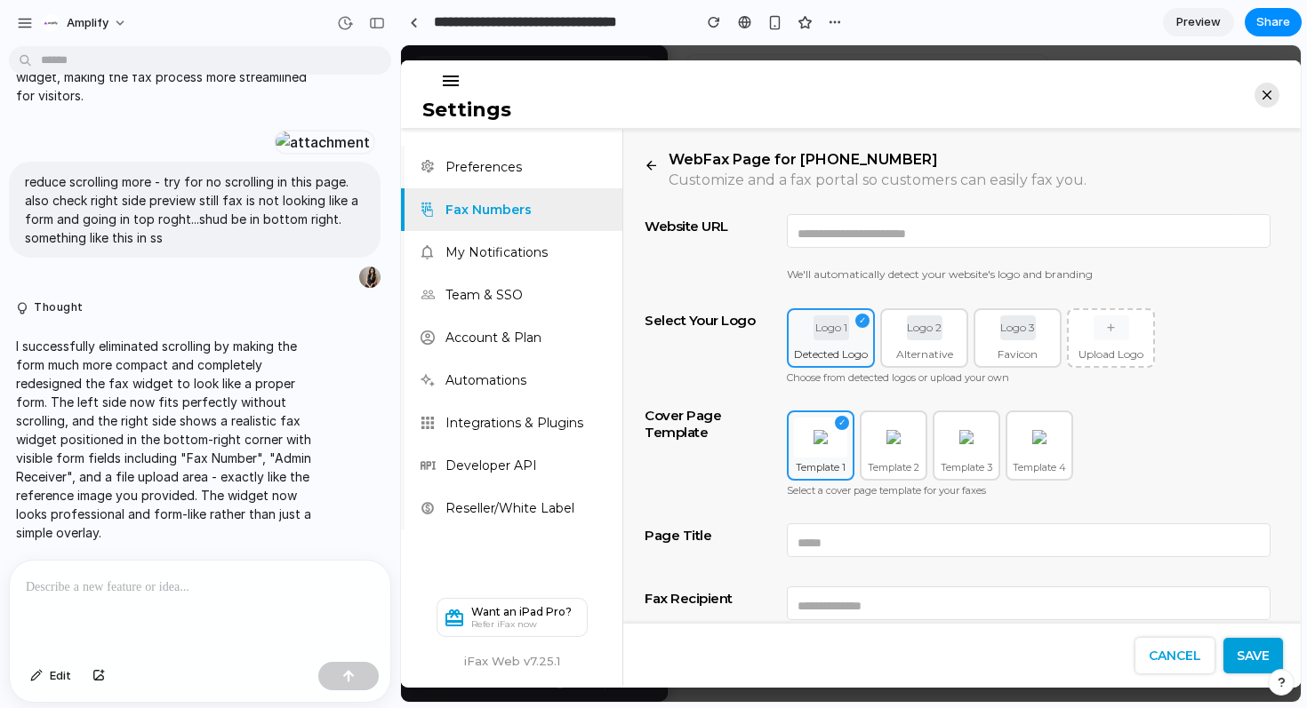
click at [1262, 94] on icon "button" at bounding box center [1266, 95] width 9 height 9
click at [1190, 14] on span "Preview" at bounding box center [1198, 22] width 44 height 18
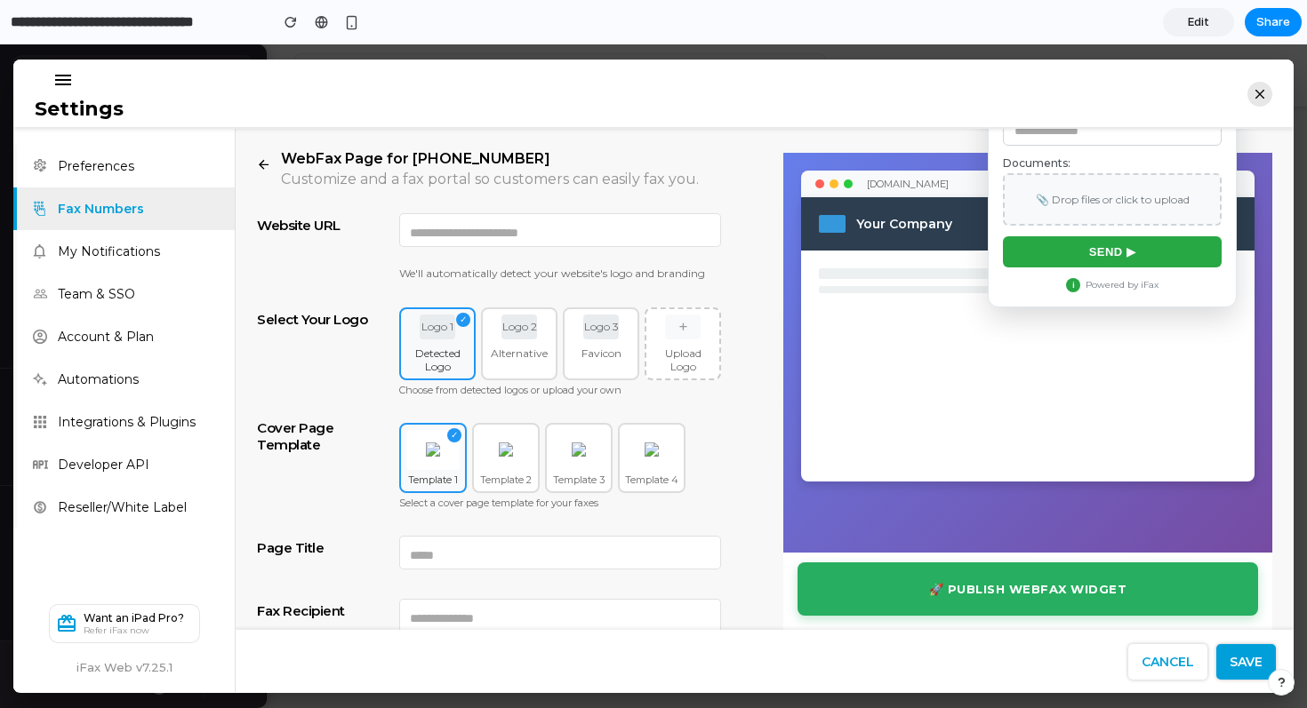
click at [1264, 94] on icon "button" at bounding box center [1259, 94] width 25 height 25
click at [1253, 94] on icon "button" at bounding box center [1259, 94] width 25 height 25
click at [1198, 14] on span "Edit" at bounding box center [1198, 22] width 21 height 18
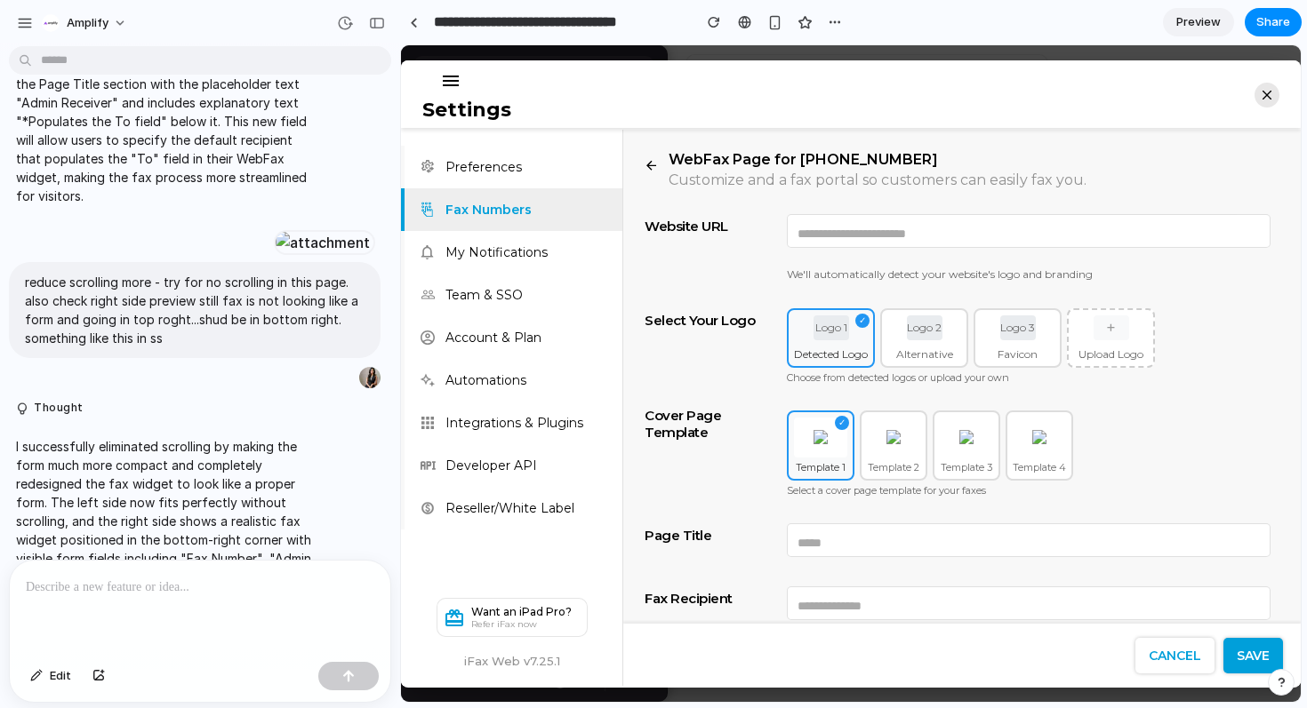
click at [197, 584] on p at bounding box center [200, 587] width 348 height 21
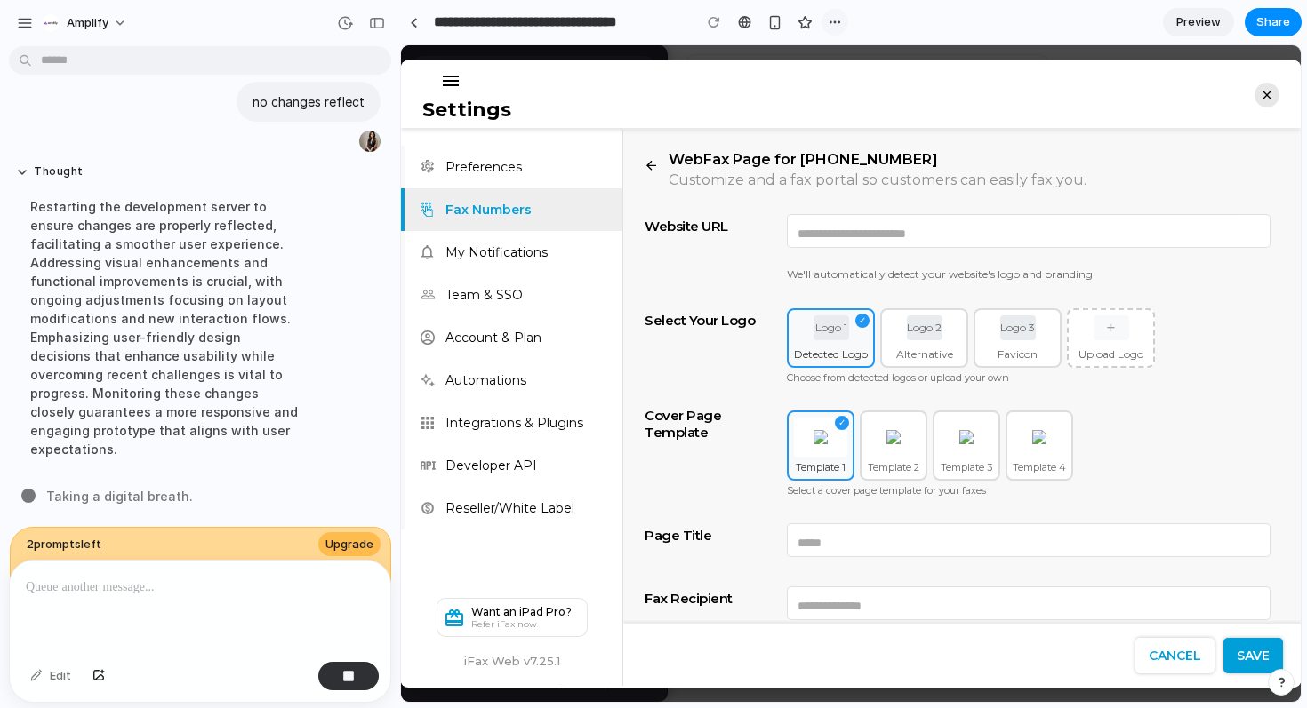
click at [829, 19] on div "button" at bounding box center [835, 22] width 14 height 14
click at [829, 19] on div "Duplicate Delete" at bounding box center [653, 354] width 1307 height 708
click at [1191, 20] on span "Preview" at bounding box center [1198, 22] width 44 height 18
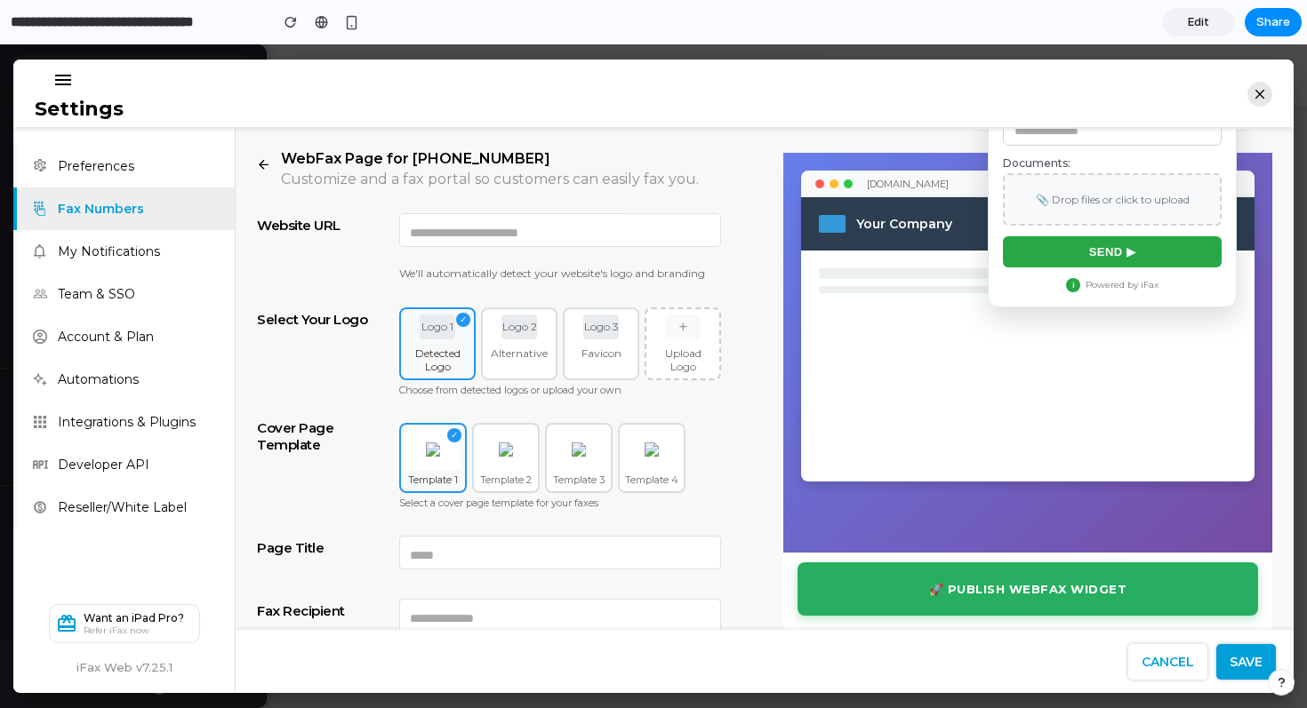
click at [1197, 31] on link "Edit" at bounding box center [1198, 22] width 71 height 28
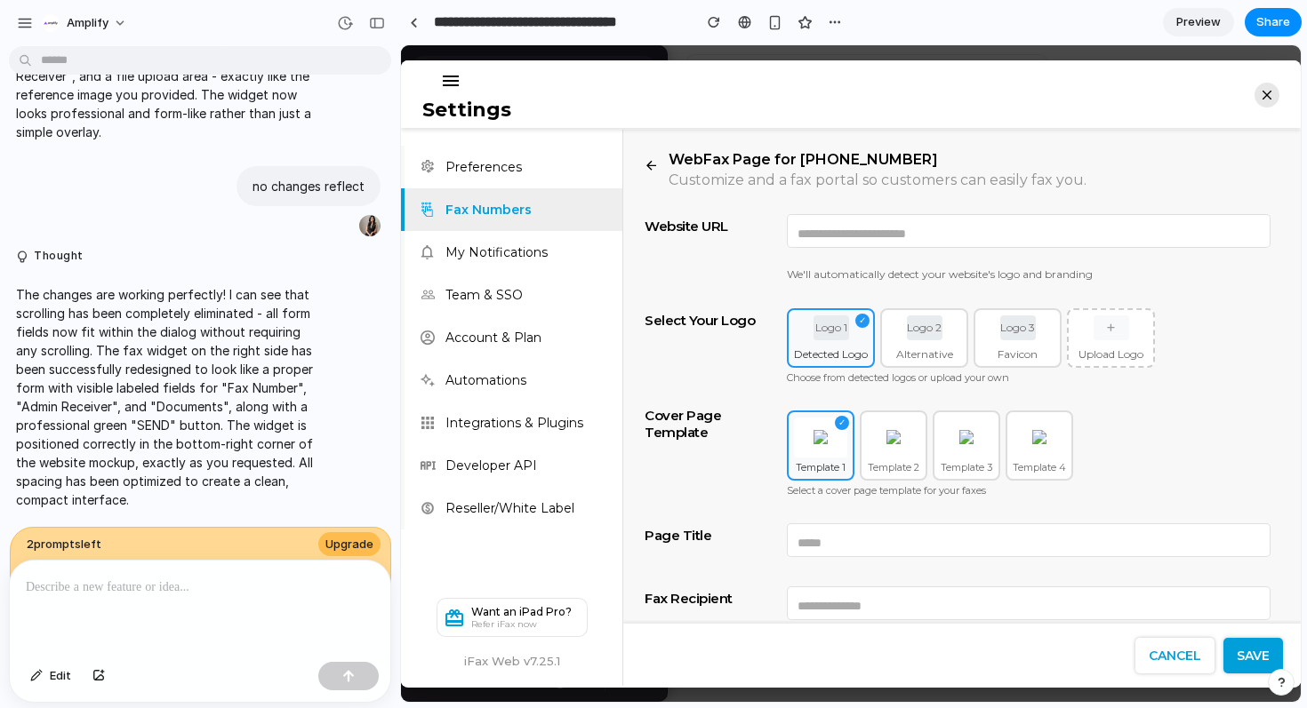
click at [1199, 22] on span "Preview" at bounding box center [1198, 22] width 44 height 18
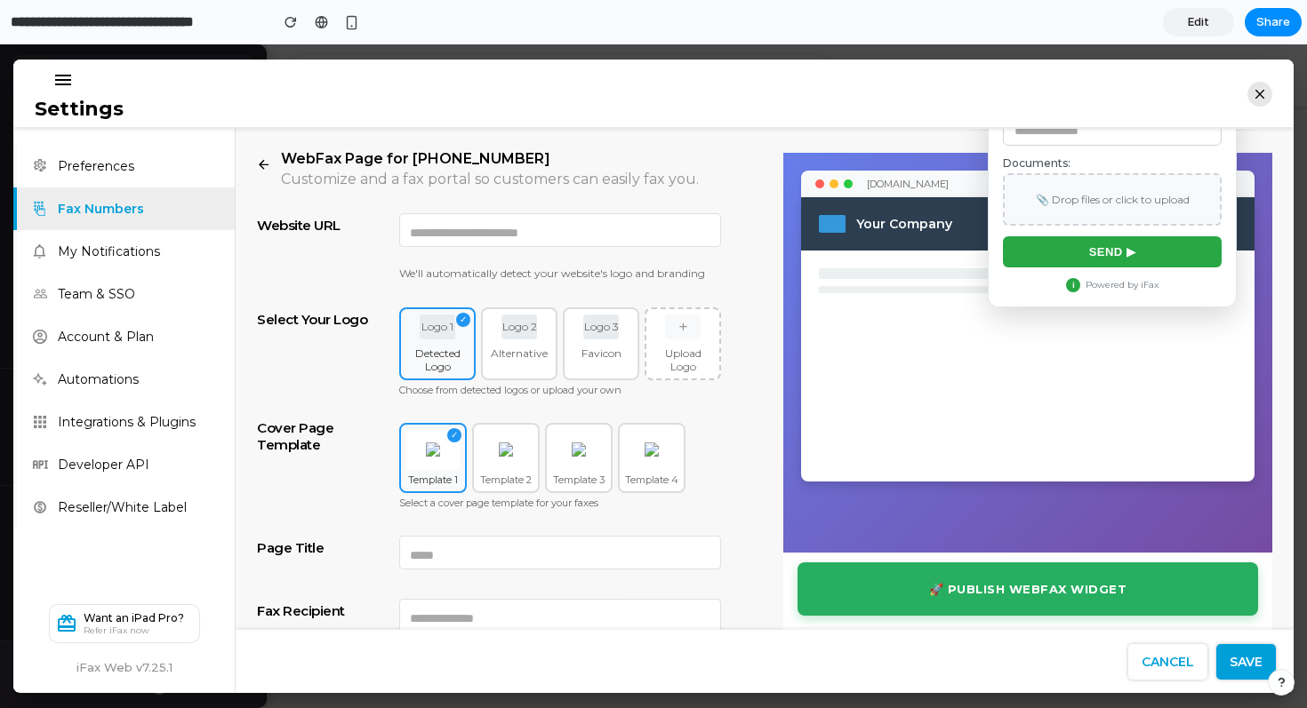
drag, startPoint x: 1000, startPoint y: 212, endPoint x: 1004, endPoint y: 283, distance: 70.4
click at [1004, 283] on div "Fax Number (+1): [PHONE_NUMBER] Admin Receiver: Documents: 📎 Drop files or clic…" at bounding box center [1111, 167] width 247 height 278
click at [315, 226] on h3 "Website URL" at bounding box center [328, 225] width 142 height 32
click at [442, 241] on div at bounding box center [560, 227] width 300 height 37
click at [517, 359] on p "Alternative" at bounding box center [519, 352] width 62 height 13
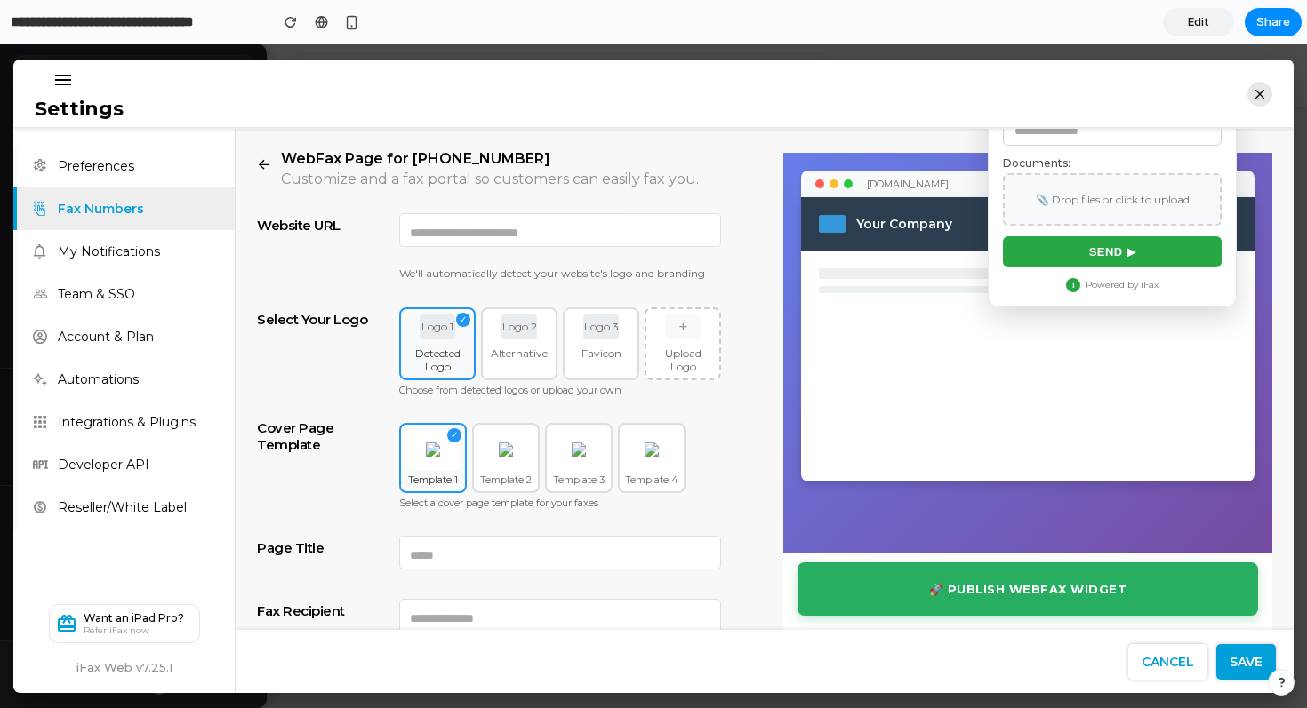
click at [587, 380] on div "Logo 3 Favicon" at bounding box center [601, 343] width 76 height 73
click at [423, 393] on div "Logo 1 ✓ Detected Logo Logo 2 Alternative Logo 3 Favicon + Upload Logo Choose f…" at bounding box center [560, 354] width 322 height 102
click at [1256, 91] on icon "button" at bounding box center [1259, 94] width 9 height 9
click at [1200, 32] on link "Edit" at bounding box center [1198, 22] width 71 height 28
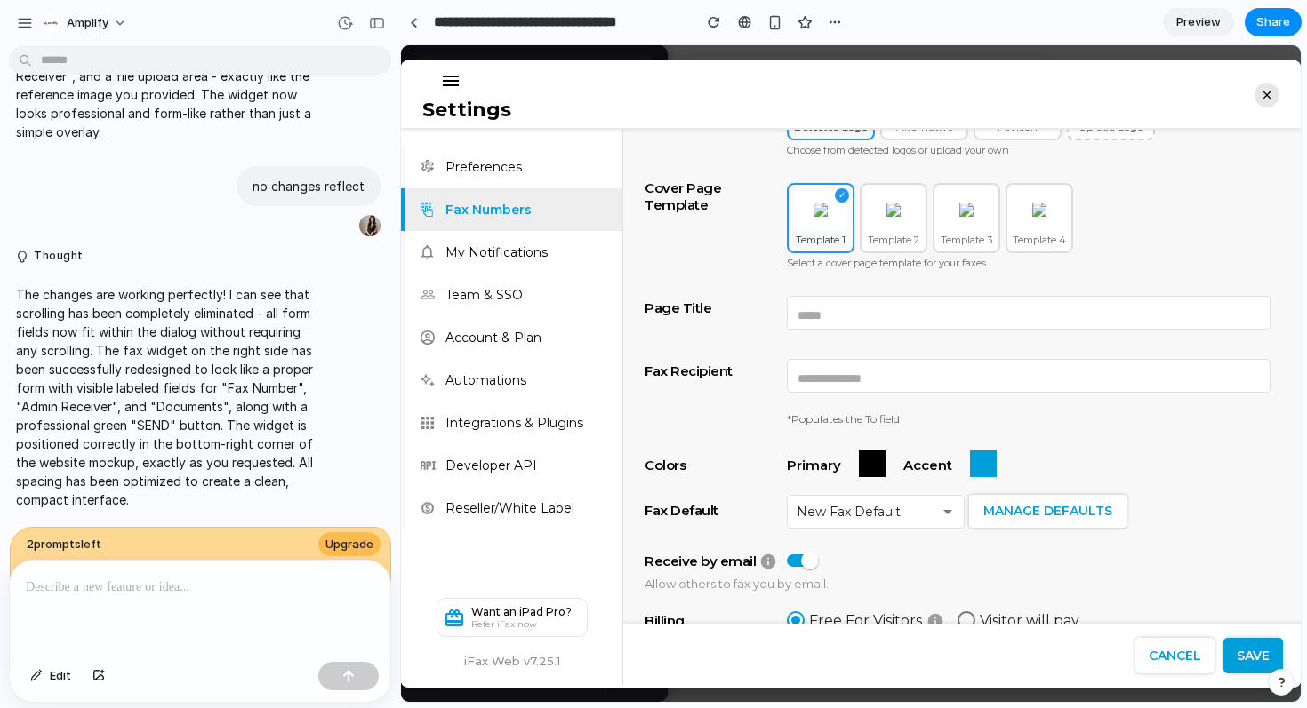
scroll to position [257, 0]
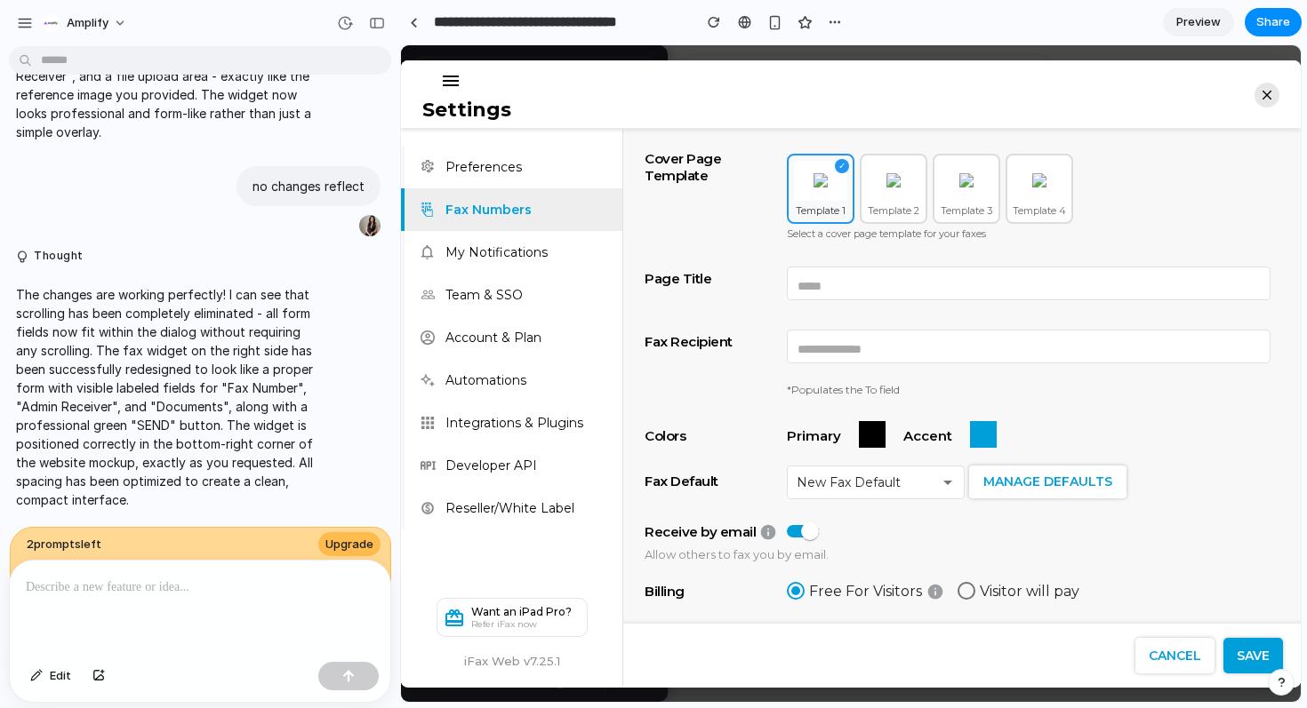
click at [159, 583] on p at bounding box center [200, 587] width 348 height 21
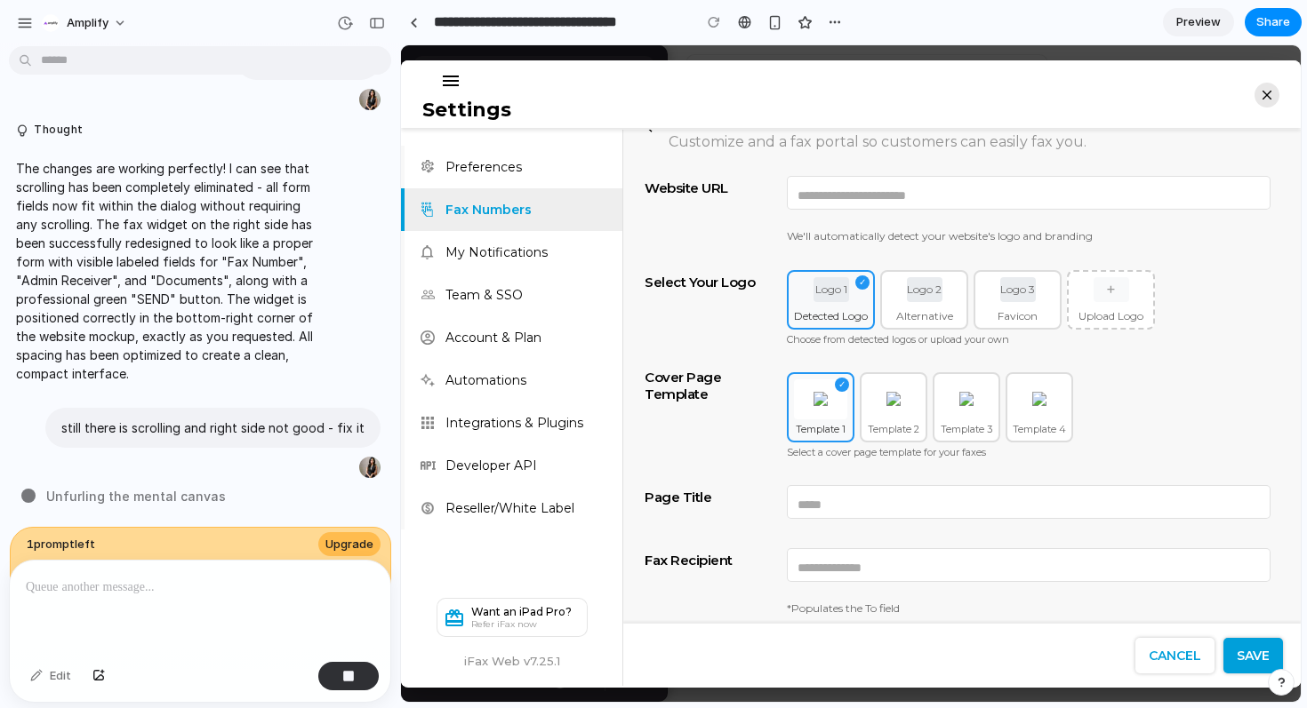
scroll to position [0, 0]
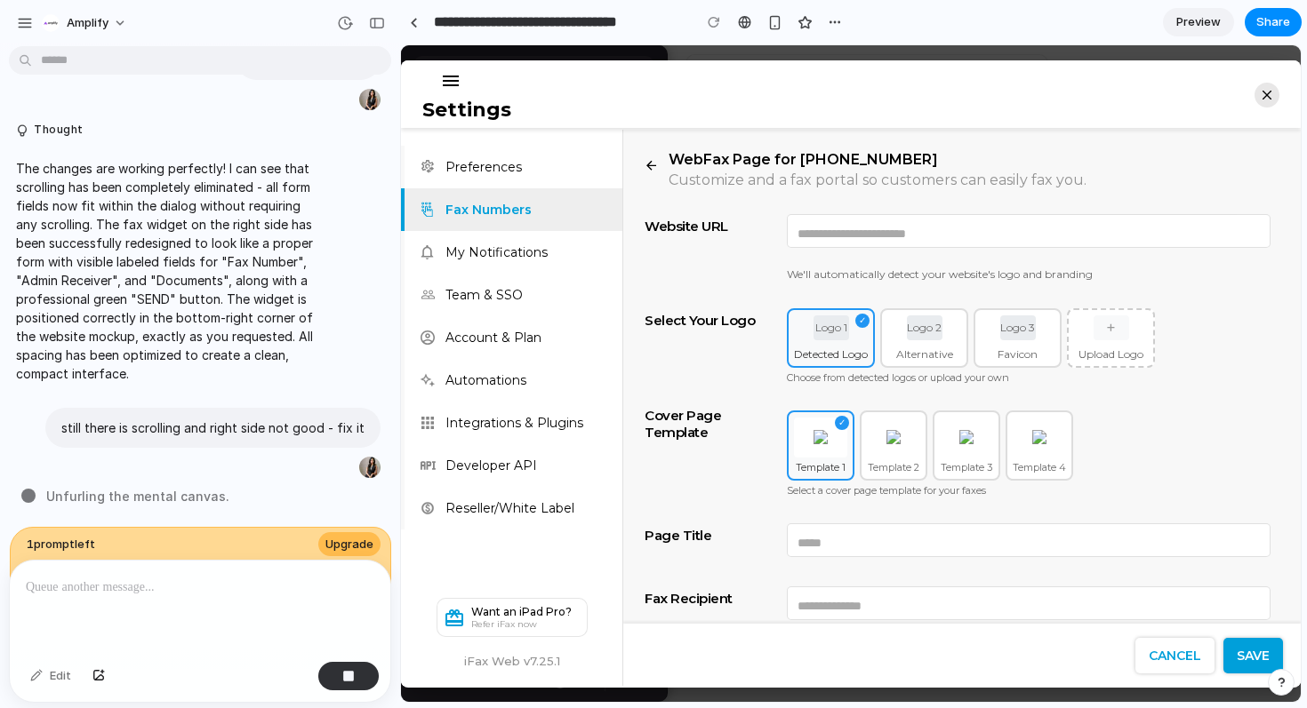
click at [1189, 25] on span "Preview" at bounding box center [1198, 22] width 44 height 18
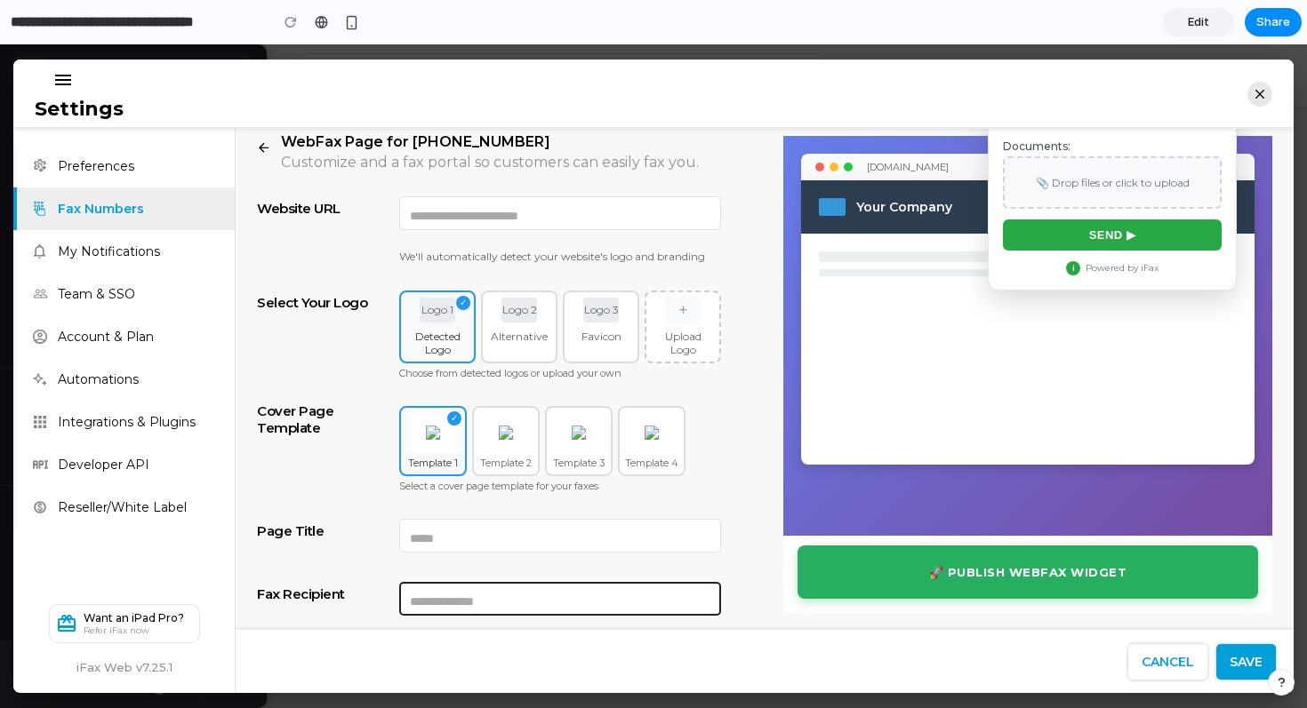
scroll to position [23, 0]
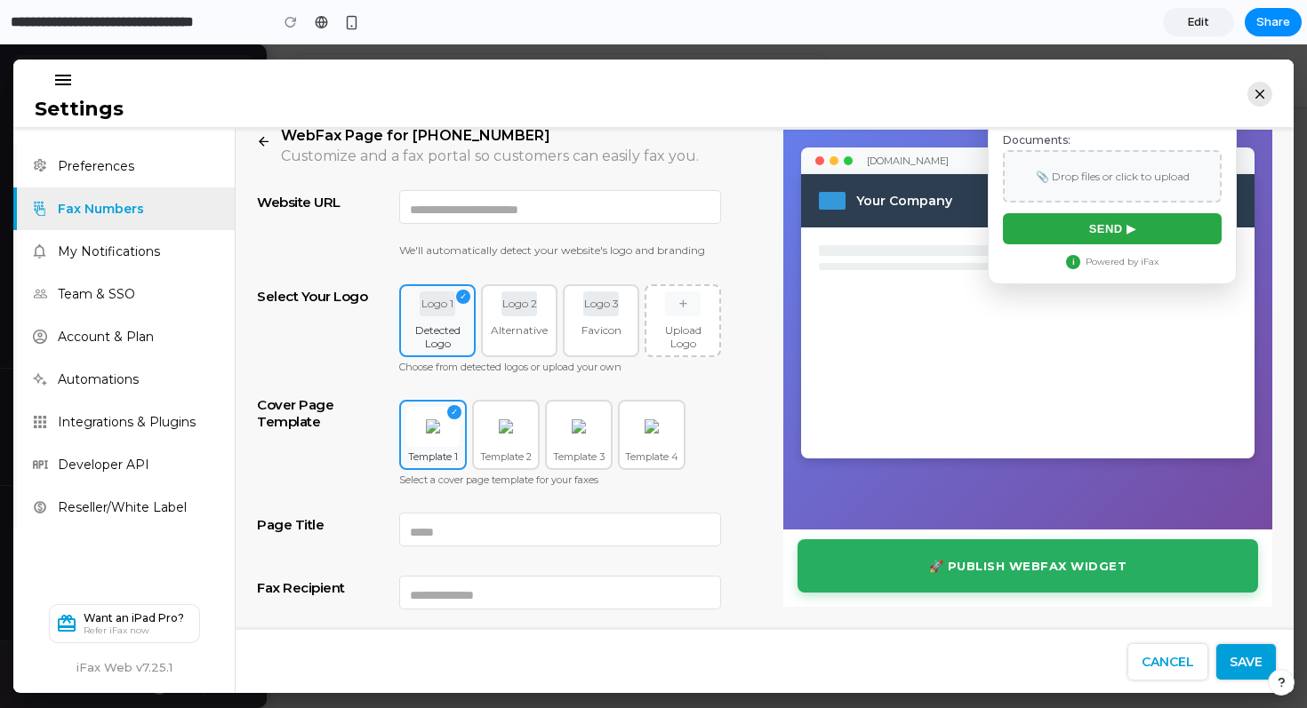
click at [1191, 27] on span "Edit" at bounding box center [1198, 22] width 21 height 18
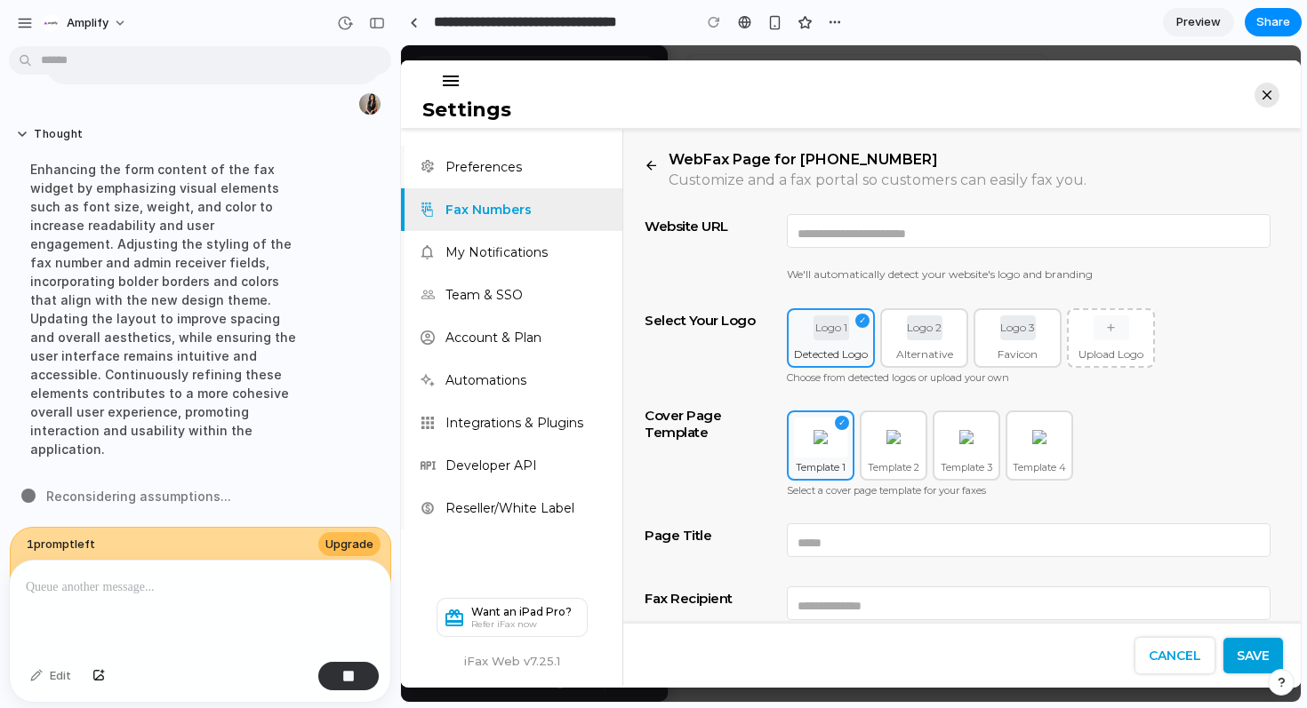
click at [1215, 18] on span "Preview" at bounding box center [1198, 22] width 44 height 18
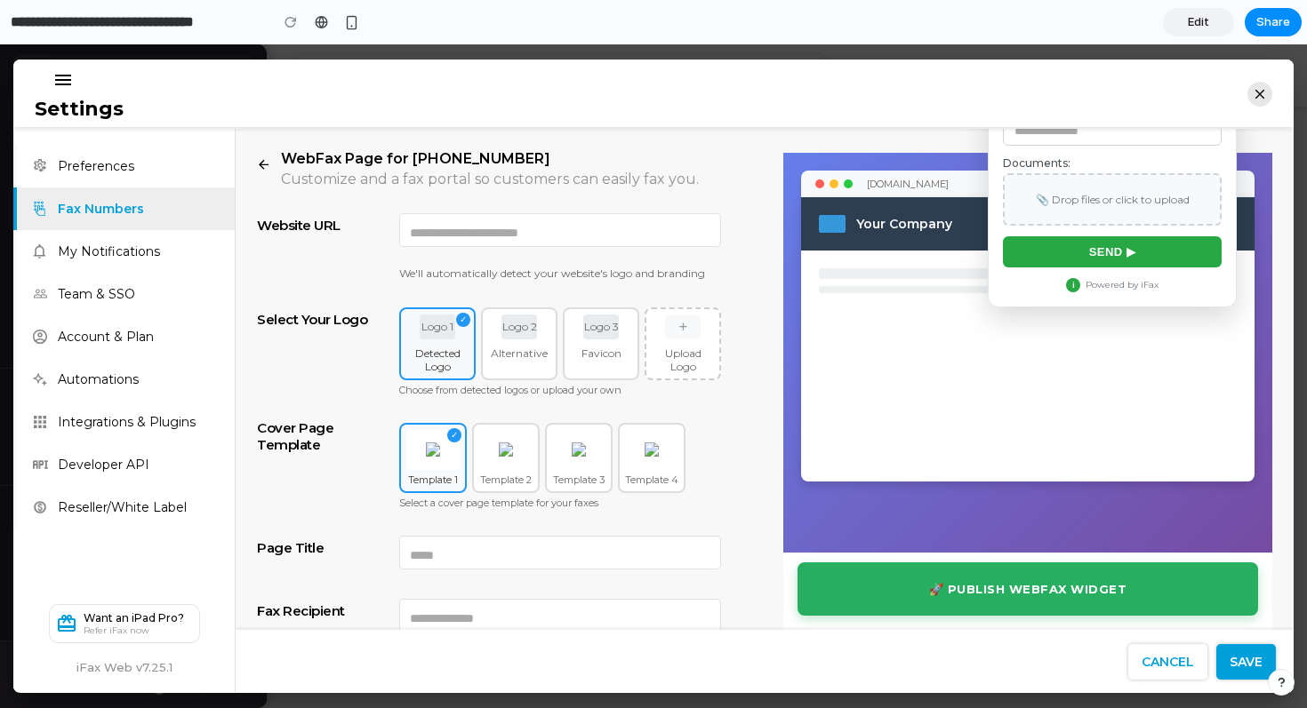
click at [1205, 24] on span "Edit" at bounding box center [1198, 22] width 21 height 18
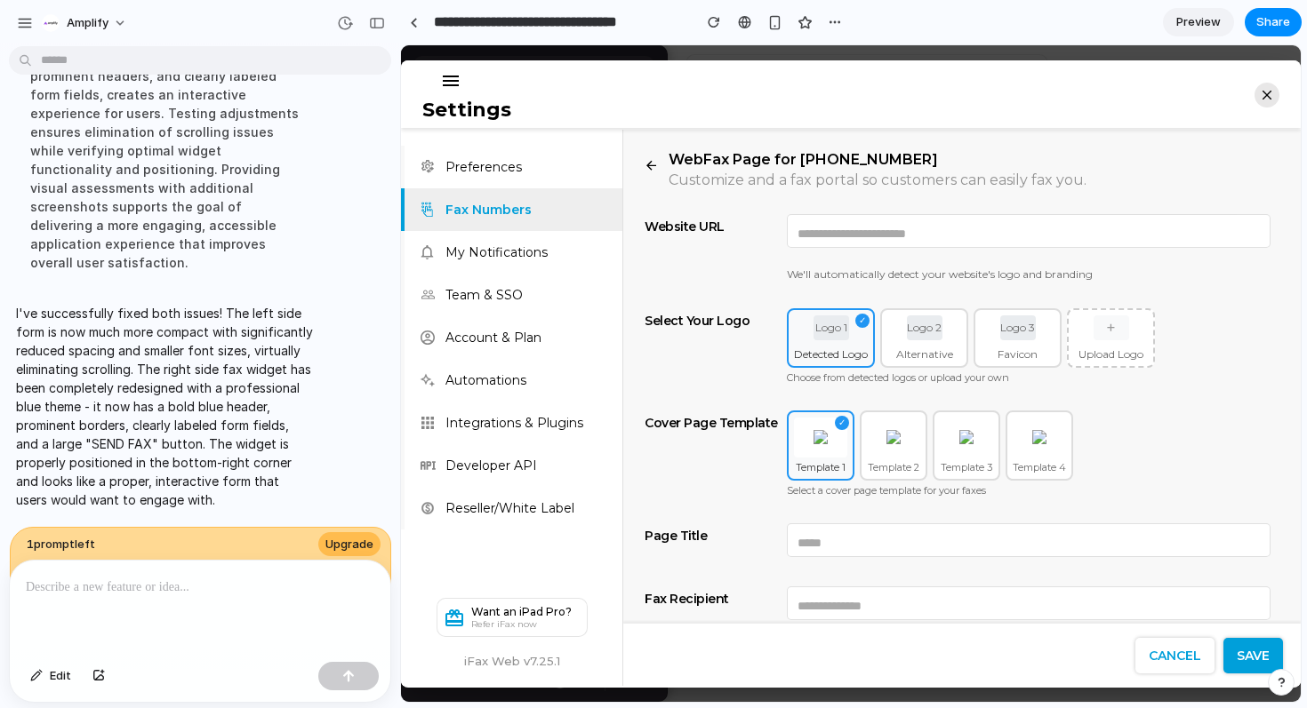
click at [1187, 17] on span "Preview" at bounding box center [1198, 22] width 44 height 18
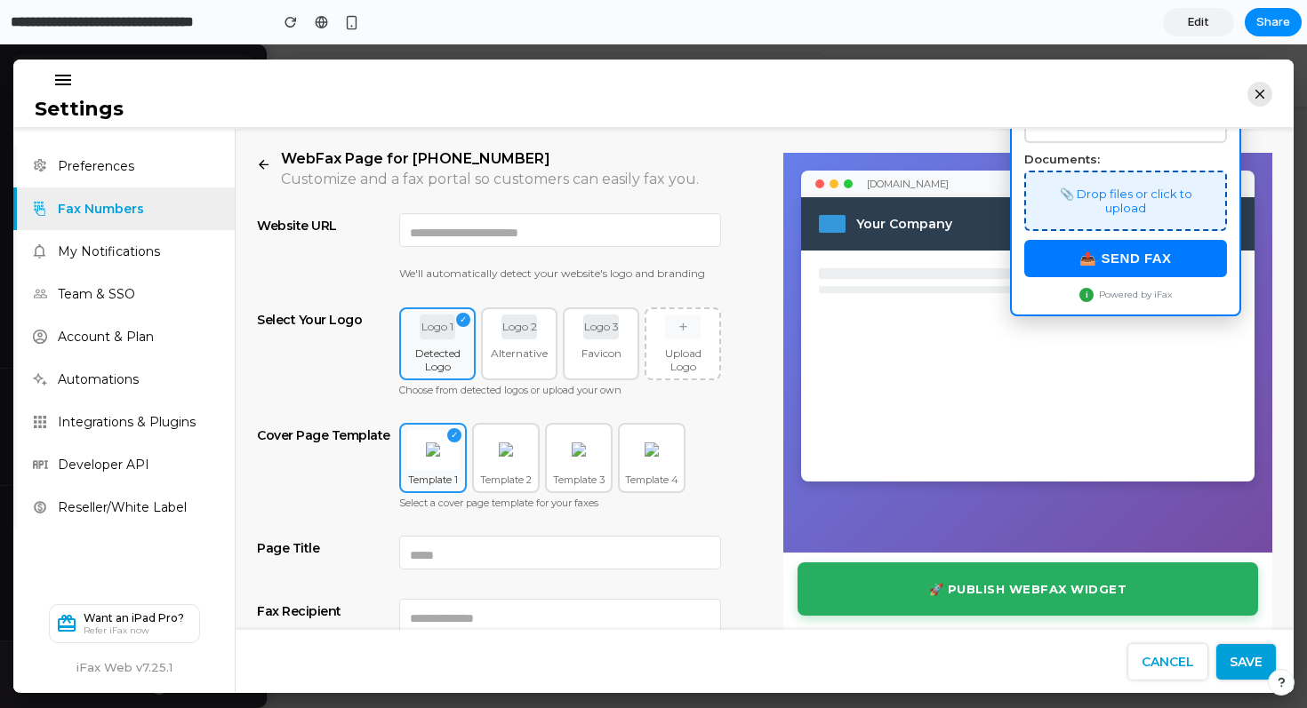
drag, startPoint x: 1044, startPoint y: 147, endPoint x: 1064, endPoint y: 212, distance: 67.8
click at [1064, 212] on div "Fax Number (+1): [PHONE_NUMBER] Admin Receiver: Documents: 📎 Drop files or clic…" at bounding box center [1126, 163] width 228 height 302
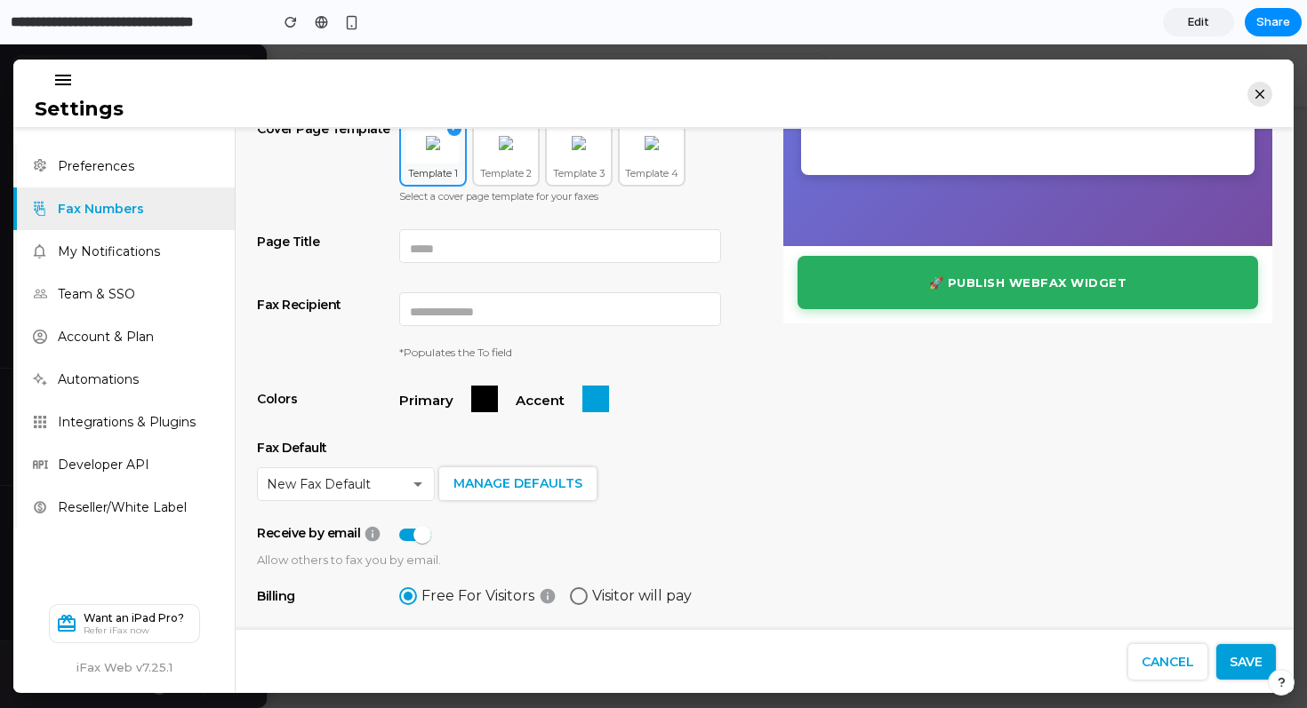
drag, startPoint x: 863, startPoint y: 269, endPoint x: 895, endPoint y: 329, distance: 67.6
click at [895, 329] on div "WebFax Page for [PHONE_NUMBER] Customize and a fax portal so customers can easi…" at bounding box center [765, 378] width 1058 height 501
click at [1202, 25] on span "Edit" at bounding box center [1198, 22] width 21 height 18
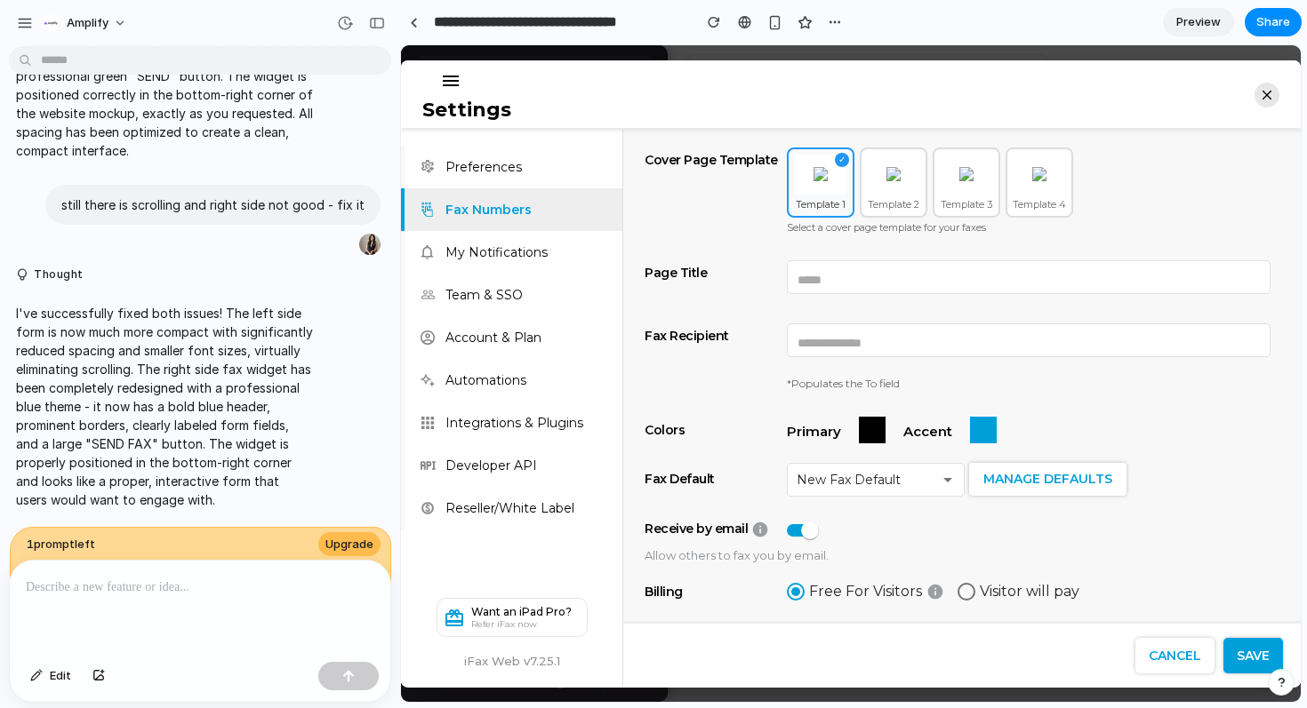
scroll to position [4566, 0]
click at [1194, 18] on span "Preview" at bounding box center [1198, 22] width 44 height 18
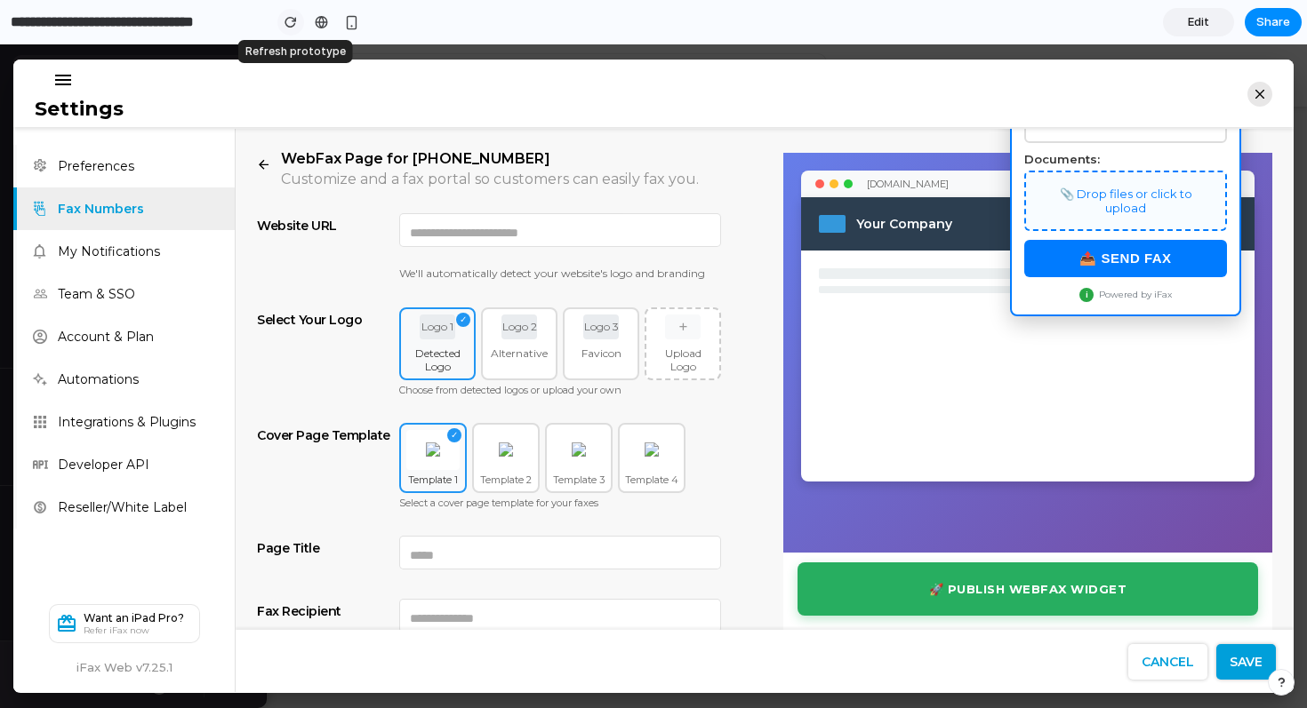
click at [293, 26] on div "button" at bounding box center [290, 22] width 12 height 12
click at [366, 20] on div "button" at bounding box center [361, 22] width 15 height 15
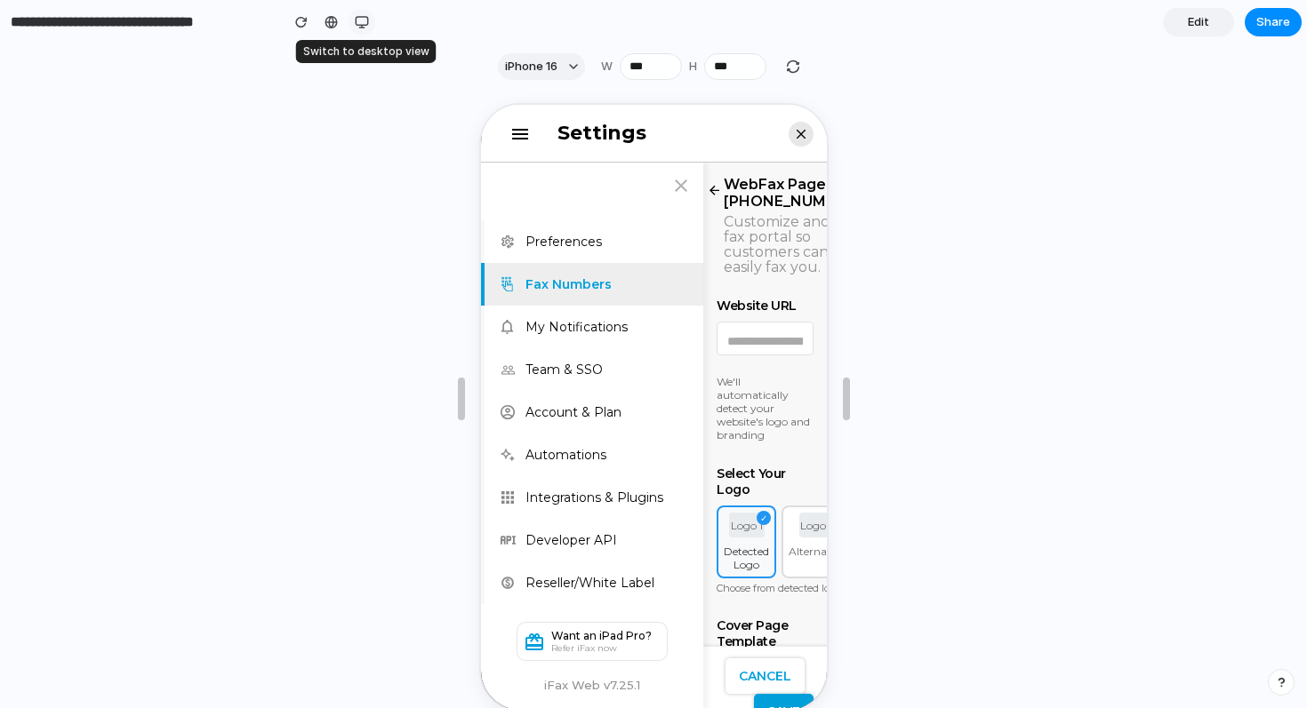
click at [366, 20] on div "button" at bounding box center [362, 22] width 14 height 14
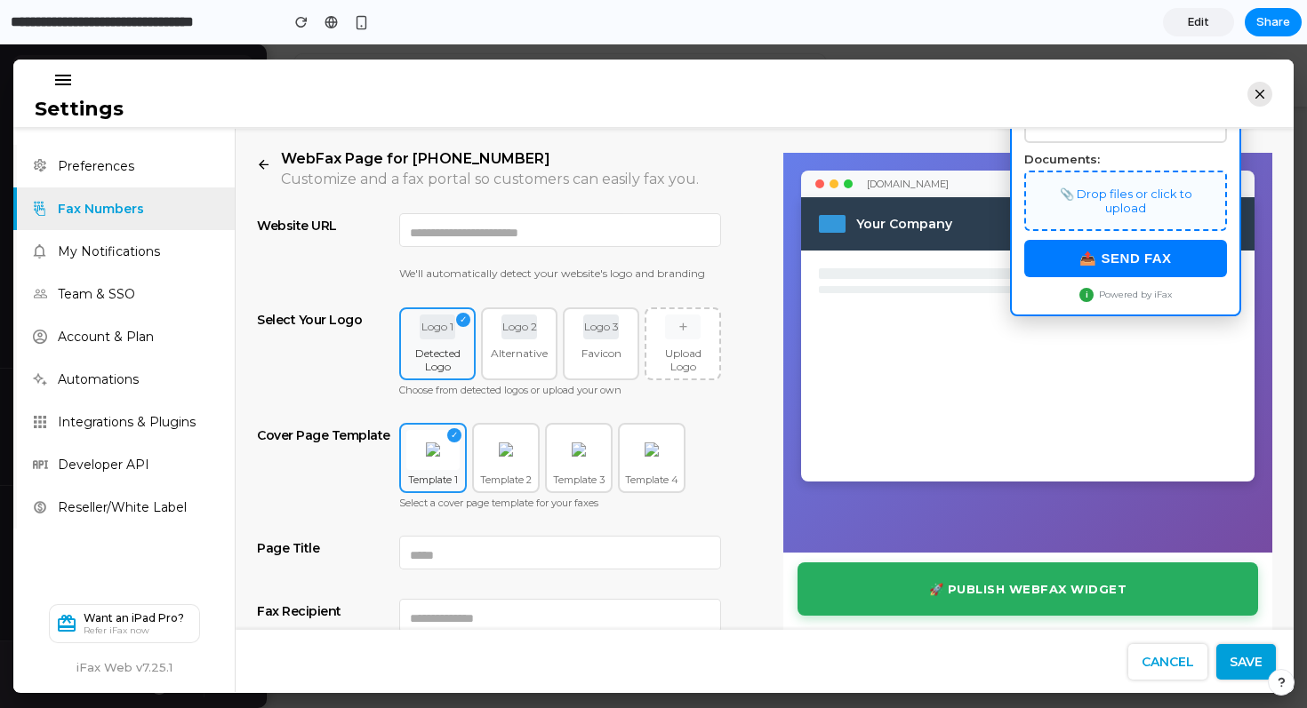
click at [1198, 25] on span "Edit" at bounding box center [1198, 22] width 21 height 18
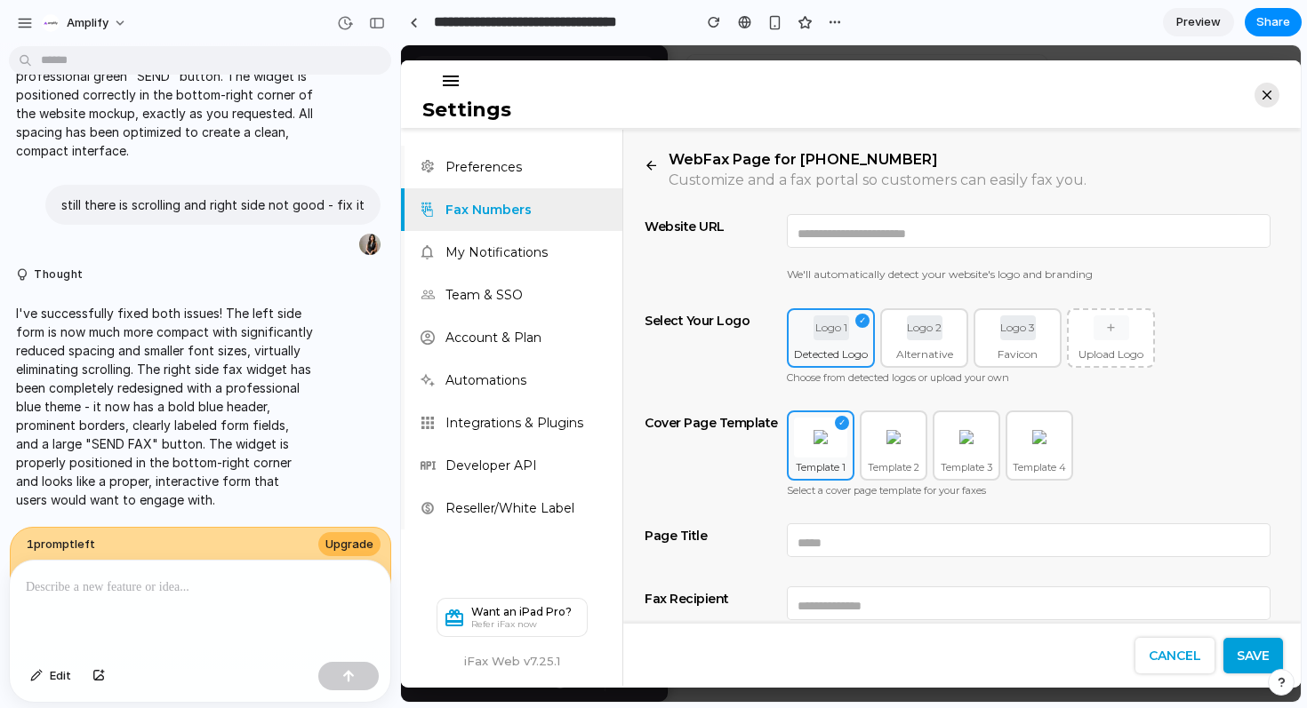
scroll to position [4566, 0]
click at [1267, 24] on span "Share" at bounding box center [1273, 22] width 34 height 18
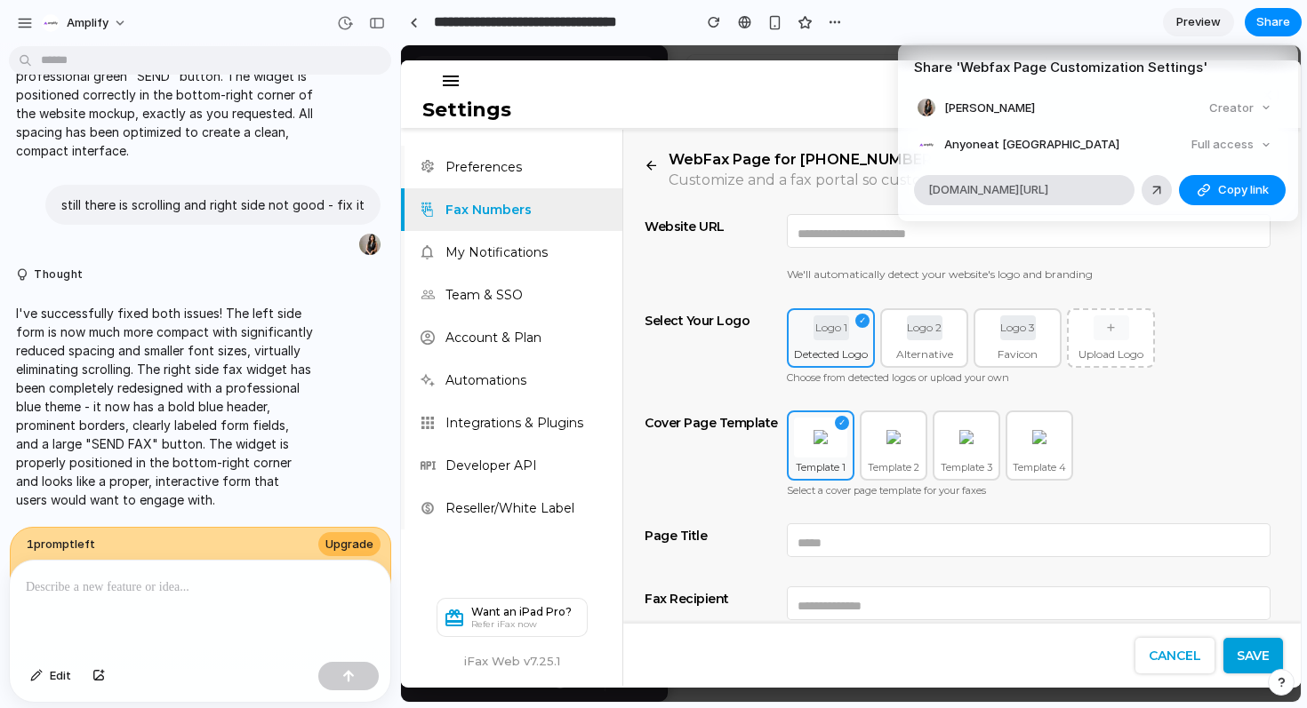
click at [988, 390] on div "Share ' Webfax Page Customization Settings ' Monisha Wamankar Creator Anyone at…" at bounding box center [653, 354] width 1307 height 708
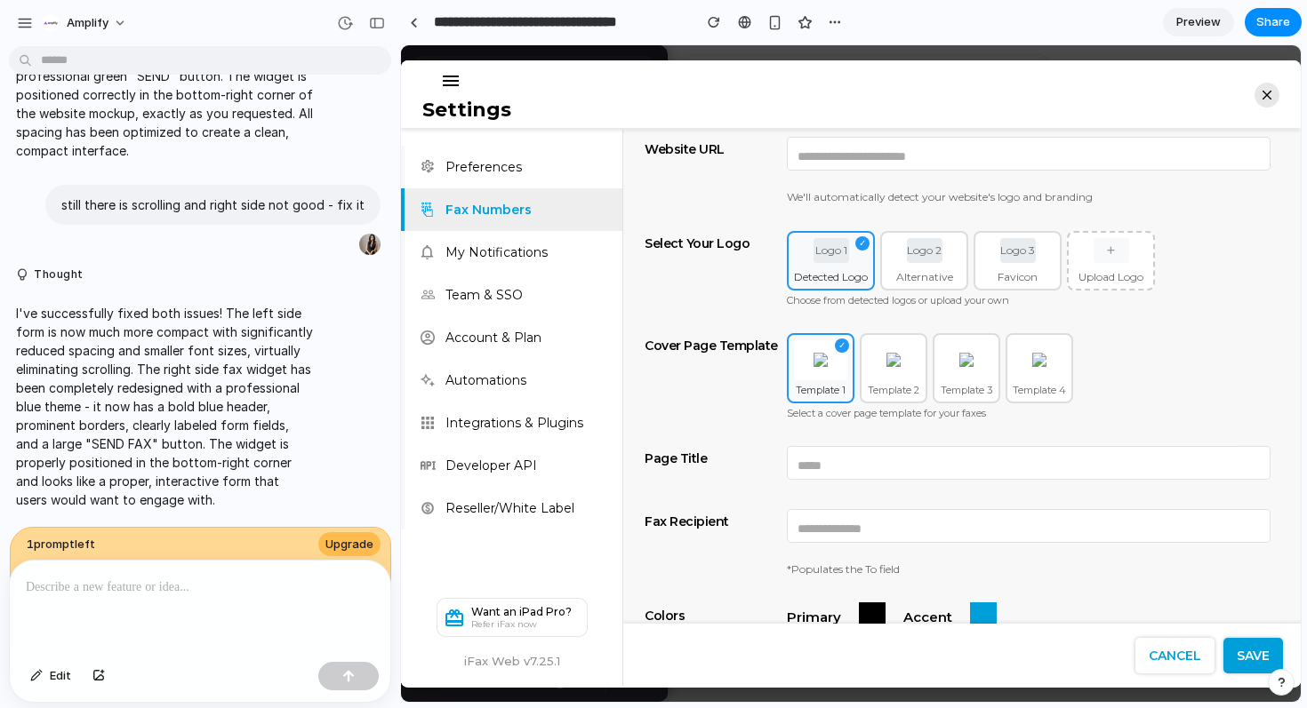
scroll to position [0, 0]
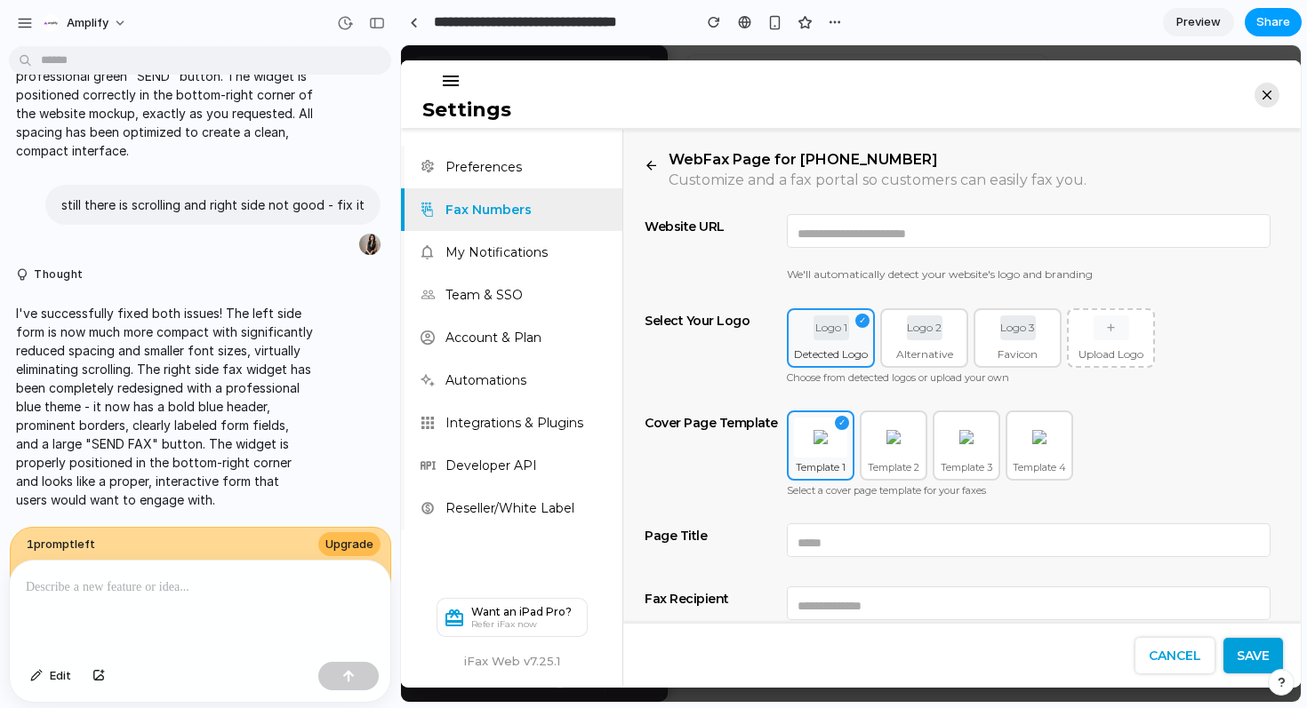
click at [1274, 29] on span "Share" at bounding box center [1273, 22] width 34 height 18
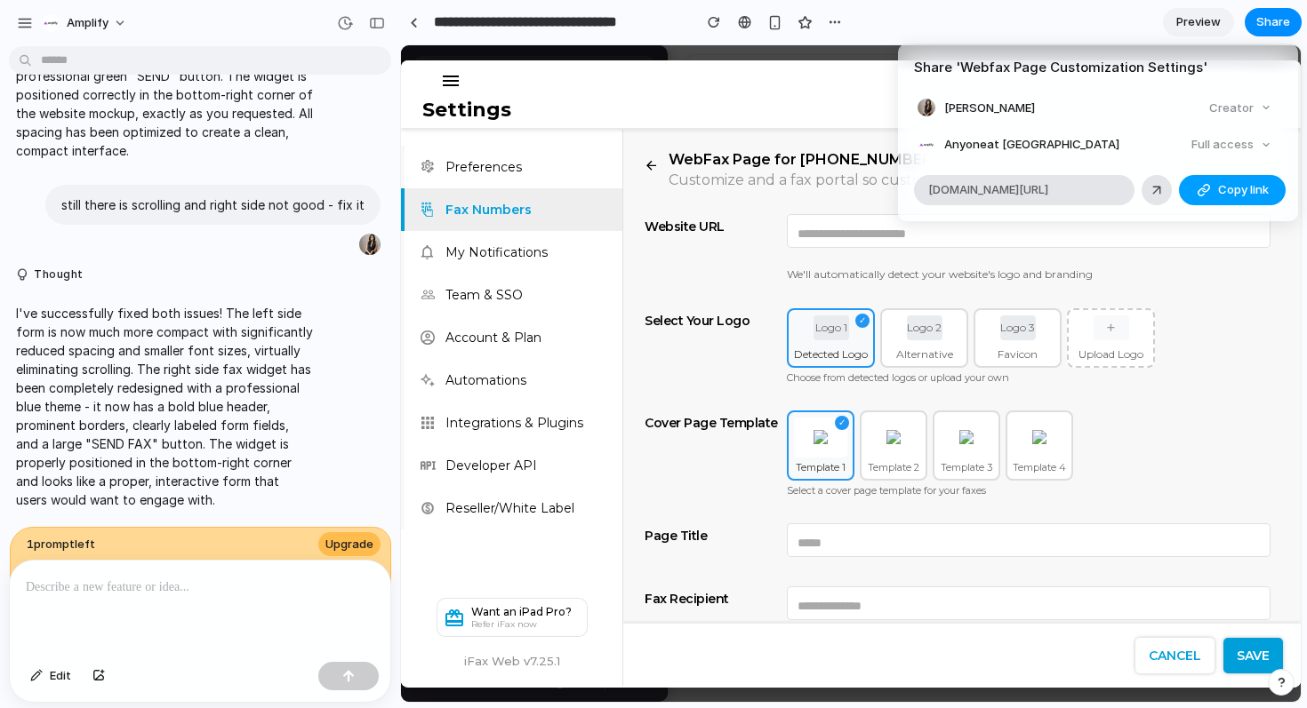
click at [1223, 187] on span "Copy link" at bounding box center [1243, 190] width 51 height 18
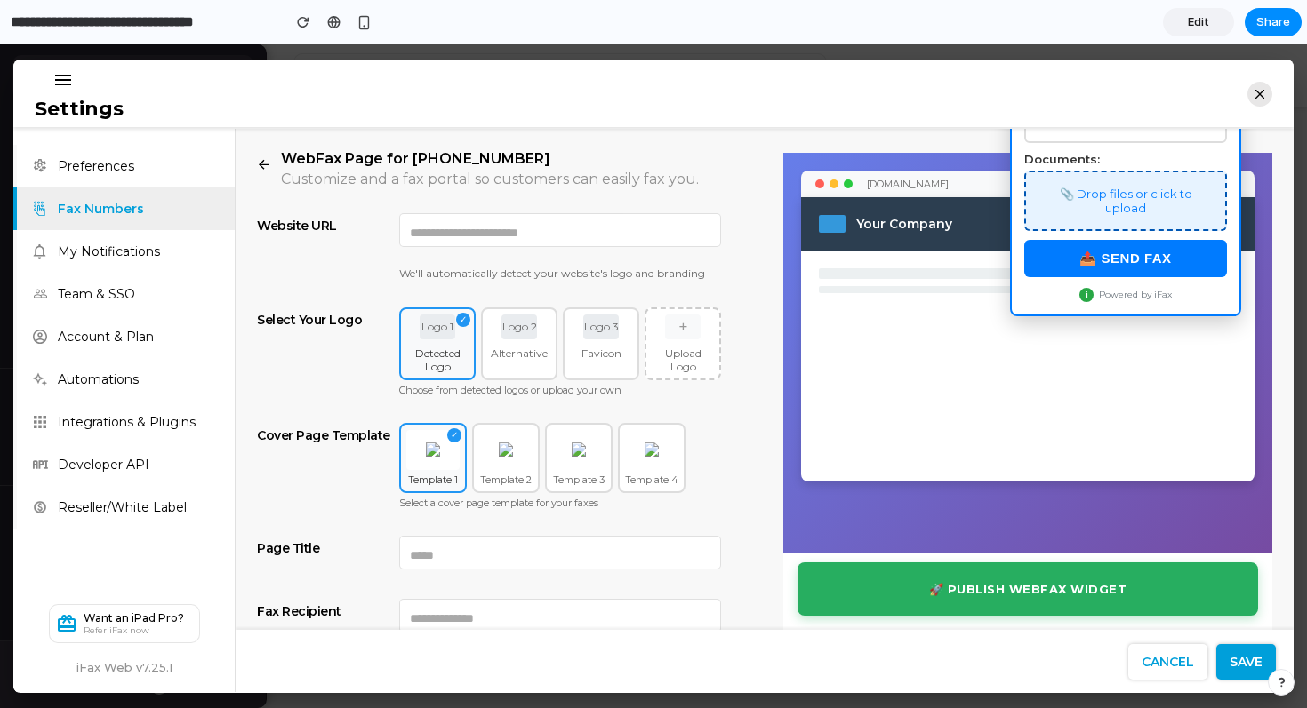
drag, startPoint x: 1020, startPoint y: 153, endPoint x: 1026, endPoint y: 226, distance: 73.2
click at [1027, 226] on div "Documents: 📎 Drop files or click to upload" at bounding box center [1125, 190] width 203 height 79
click at [1079, 294] on div "i" at bounding box center [1086, 294] width 14 height 14
click at [1164, 152] on label "Documents:" at bounding box center [1125, 158] width 203 height 14
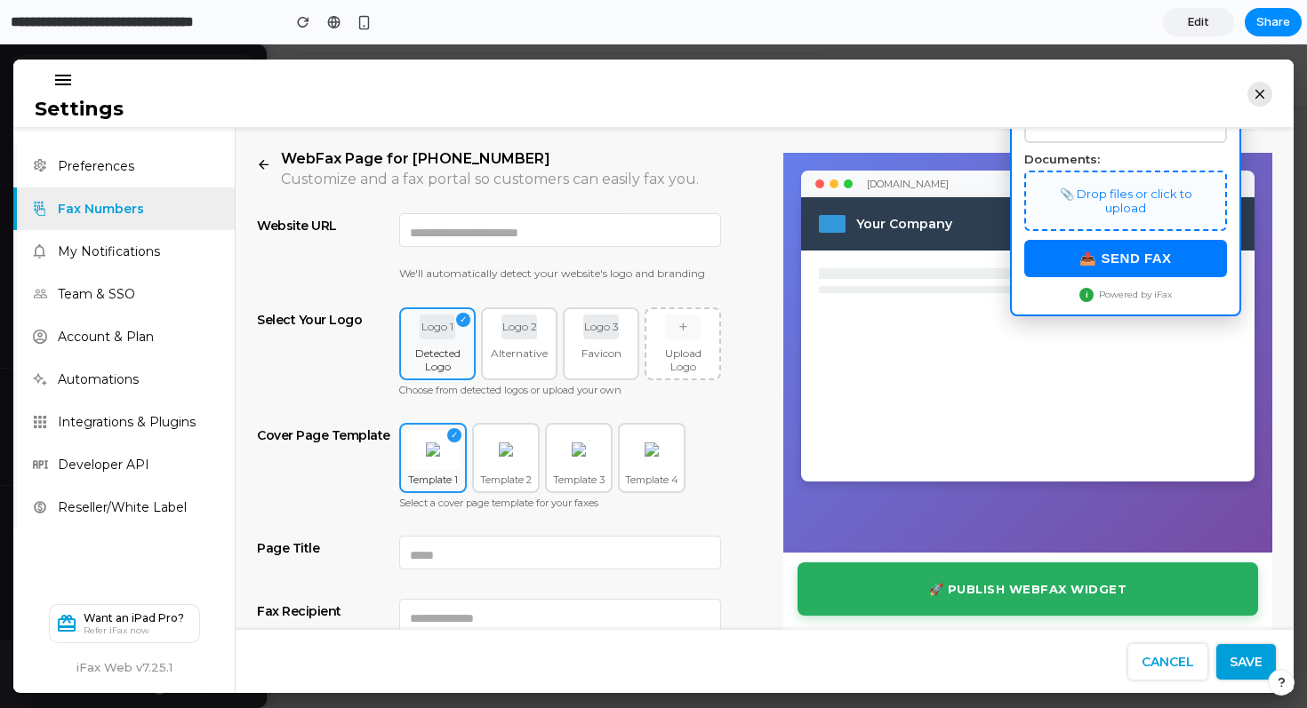
click at [1255, 94] on icon "button" at bounding box center [1259, 94] width 9 height 9
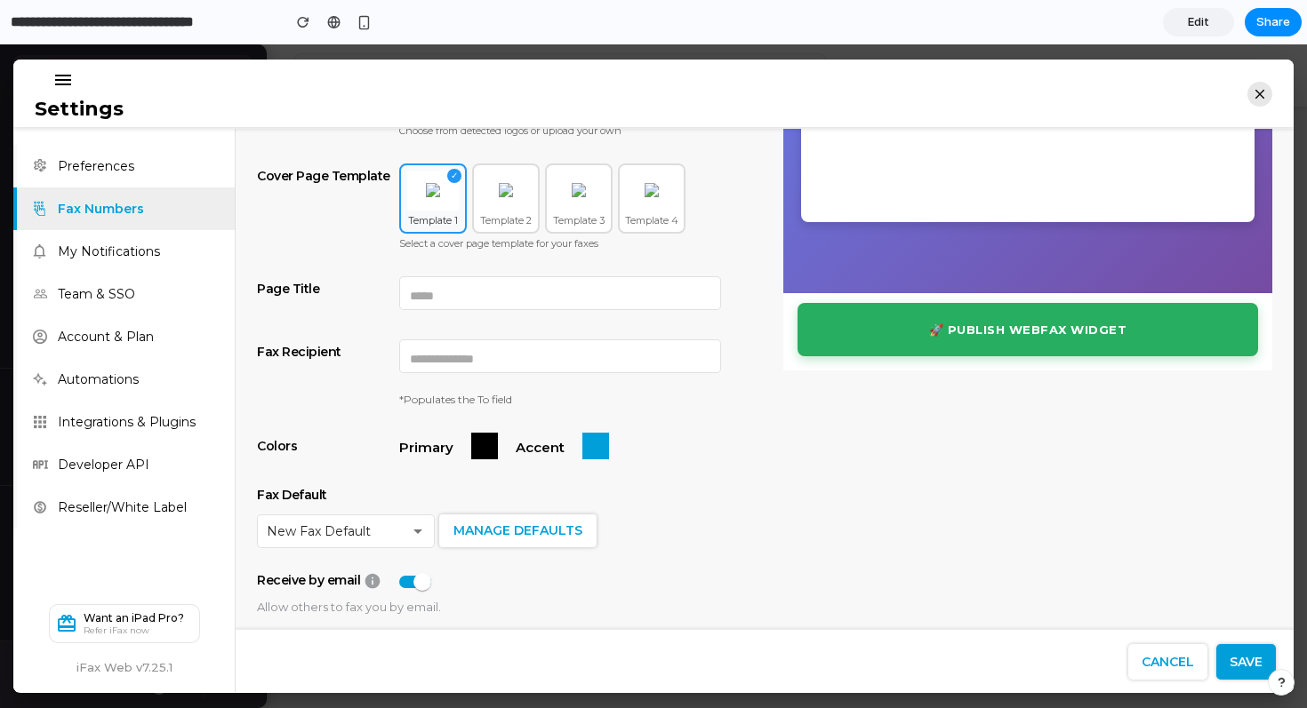
scroll to position [317, 0]
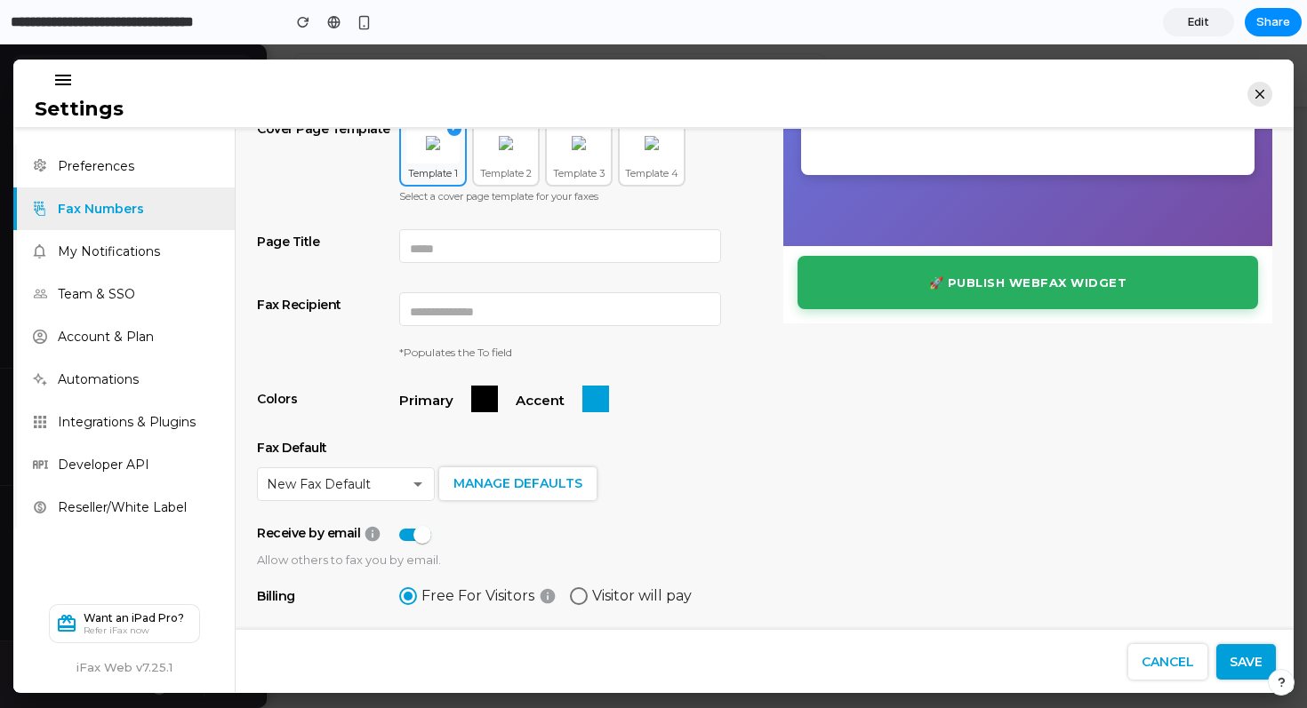
click at [551, 598] on icon at bounding box center [547, 595] width 15 height 15
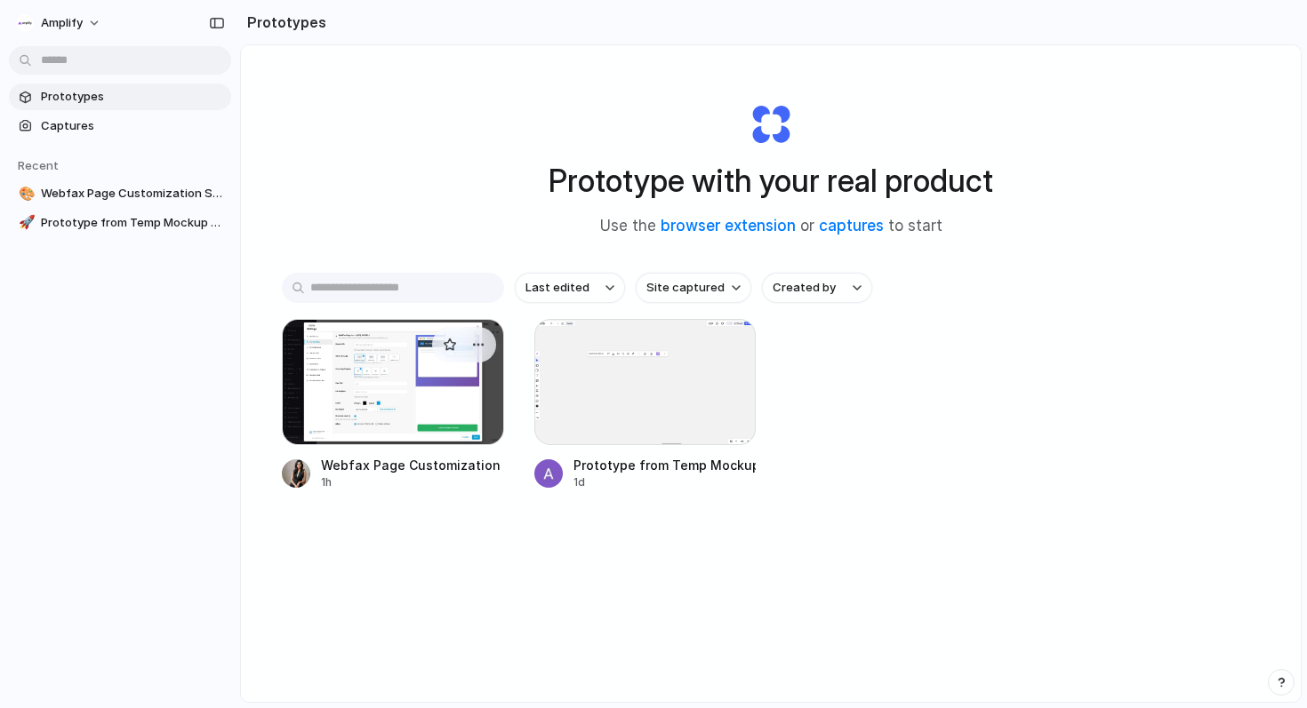
click at [411, 359] on div at bounding box center [393, 382] width 222 height 126
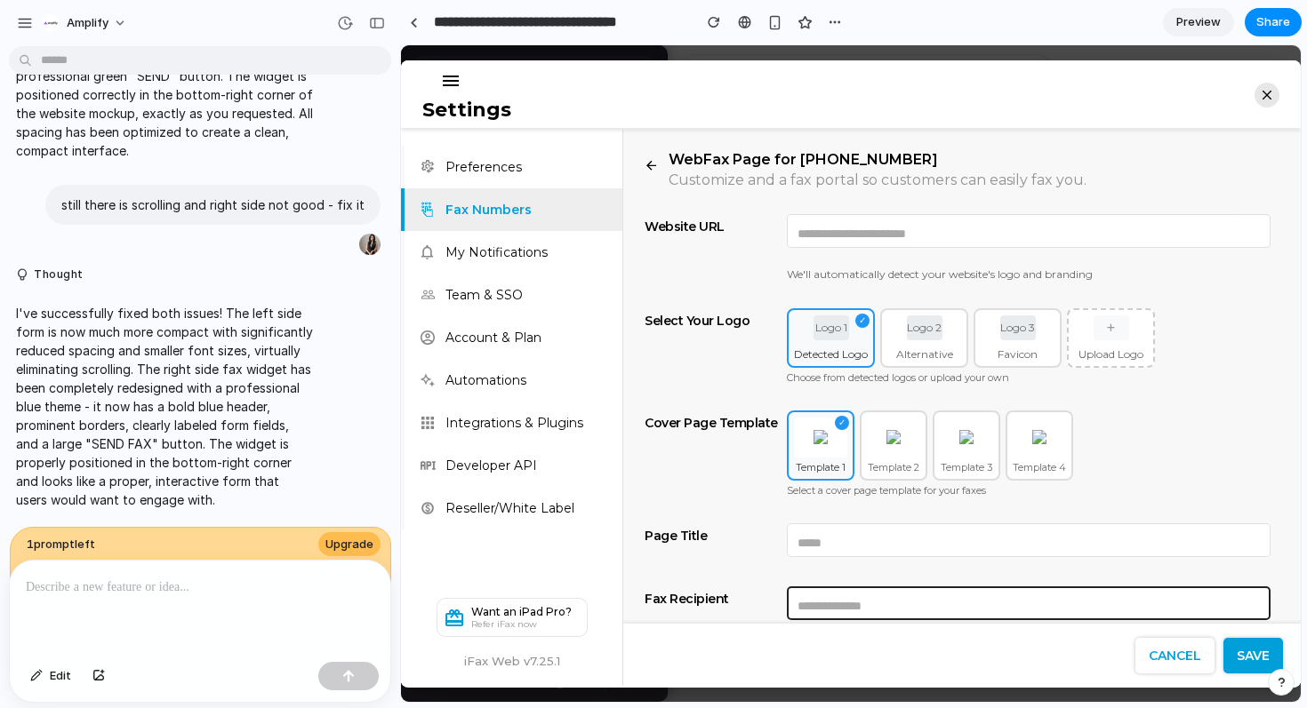
scroll to position [263, 0]
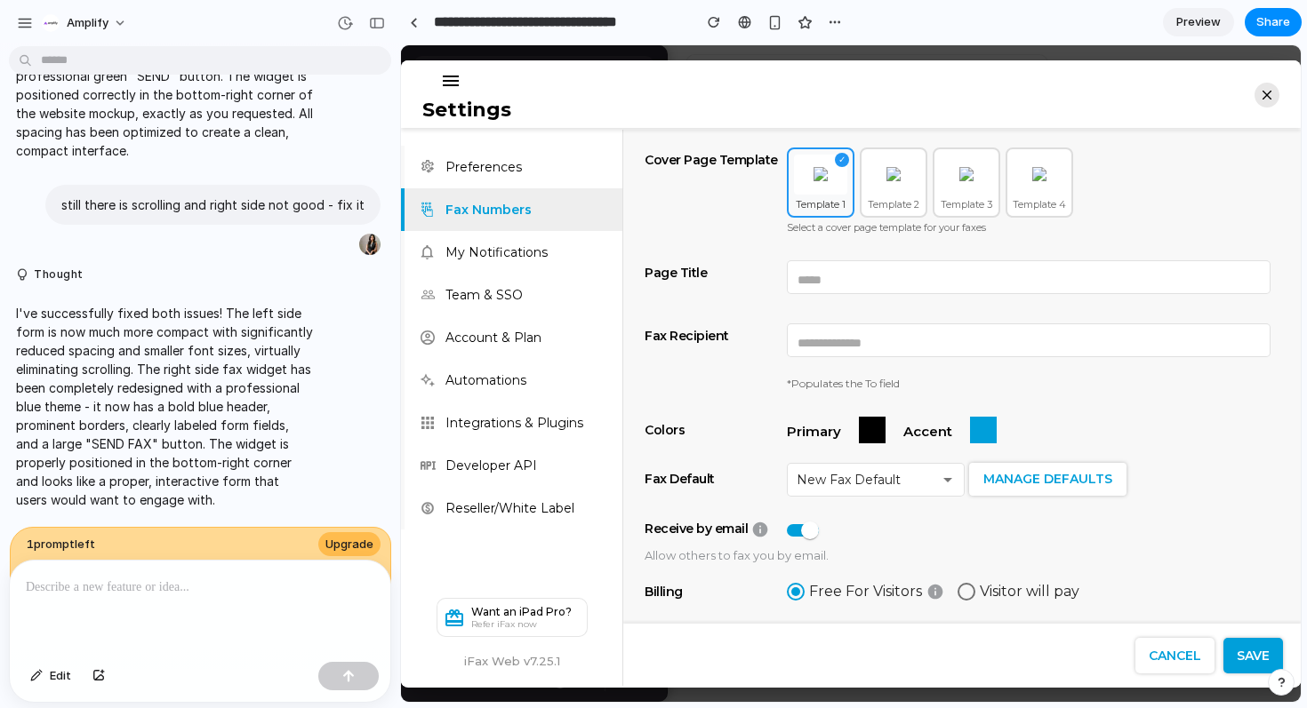
click at [448, 81] on mat-icon "menu" at bounding box center [450, 80] width 21 height 21
